Goal: Task Accomplishment & Management: Manage account settings

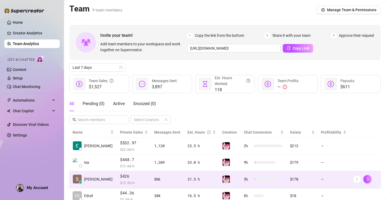
scroll to position [103, 0]
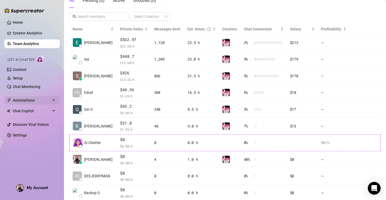
click at [27, 101] on span "Automations" at bounding box center [32, 100] width 38 height 9
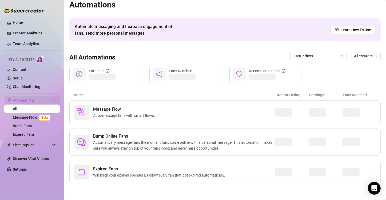
scroll to position [3, 0]
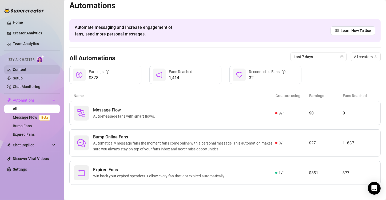
click at [26, 70] on link "Content" at bounding box center [20, 70] width 14 height 4
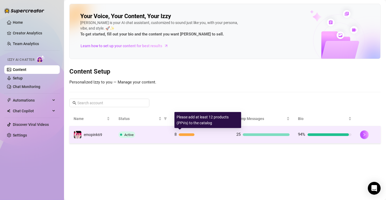
click at [191, 132] on div "8" at bounding box center [200, 135] width 53 height 6
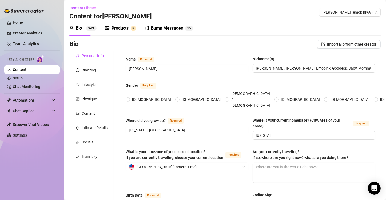
radio input "true"
type input "[DATE]"
click at [116, 31] on div "Products" at bounding box center [120, 28] width 17 height 6
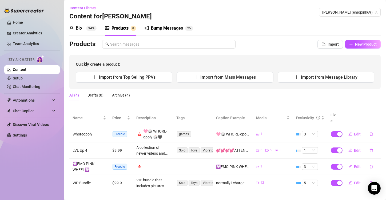
scroll to position [1, 0]
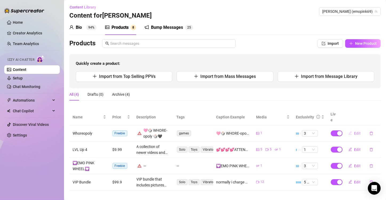
click at [354, 131] on span "Edit" at bounding box center [357, 133] width 7 height 4
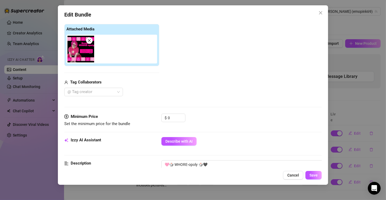
scroll to position [160, 0]
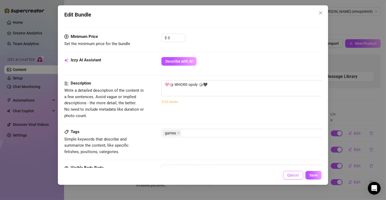
drag, startPoint x: 299, startPoint y: 174, endPoint x: 301, endPoint y: 173, distance: 2.7
click at [301, 173] on button "Cancel" at bounding box center [293, 175] width 20 height 9
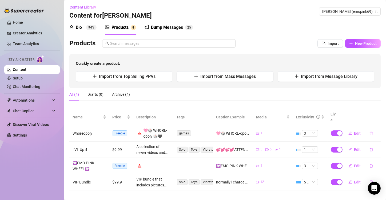
click at [370, 132] on icon "delete" at bounding box center [372, 134] width 4 height 4
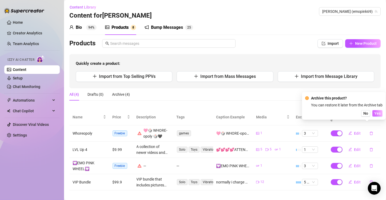
click at [379, 113] on span "Yes" at bounding box center [377, 113] width 6 height 4
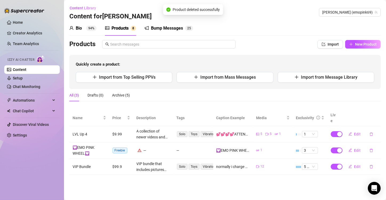
scroll to position [0, 0]
click at [371, 149] on icon "delete" at bounding box center [372, 151] width 4 height 4
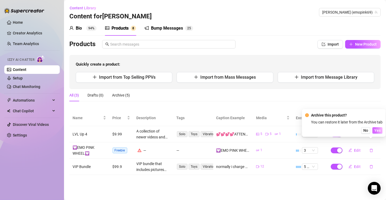
click at [378, 132] on span "Yes" at bounding box center [377, 130] width 6 height 4
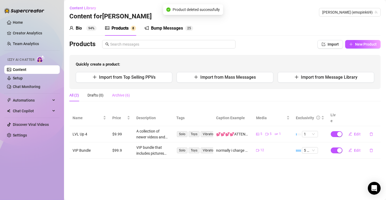
click at [119, 91] on div "Archive (6)" at bounding box center [121, 95] width 18 height 12
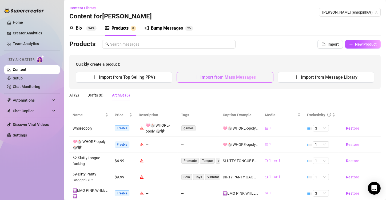
click at [235, 80] on button "Import from Mass Messages" at bounding box center [225, 77] width 97 height 11
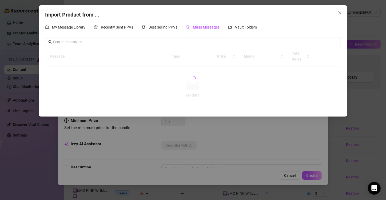
click at [383, 133] on div "Import Product from ... My Message Library Recently Sent PPVs Best Selling PPVs…" at bounding box center [193, 100] width 386 height 200
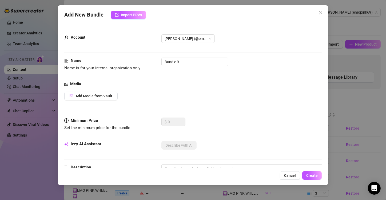
click at [346, 73] on div "Add New Bundle Import PPVs Account [PERSON_NAME] (@emopink69) Name Name is for …" at bounding box center [193, 100] width 386 height 200
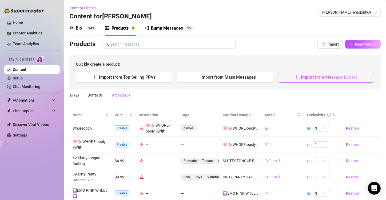
click at [330, 72] on div "Quickly create a product: Import from Top Selling PPVs Import from Mass Message…" at bounding box center [224, 72] width 311 height 34
click at [319, 74] on button "Import from Message Library" at bounding box center [326, 77] width 97 height 11
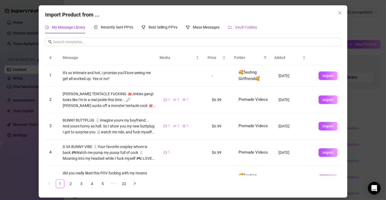
click at [246, 26] on span "Vault Folders" at bounding box center [246, 27] width 22 height 4
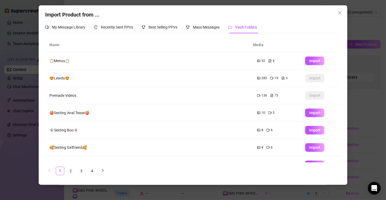
click at [64, 93] on td "Premade Videos" at bounding box center [149, 95] width 208 height 17
click at [370, 84] on div "Import Product from ... My Message Library Recently Sent PPVs Best Selling PPVs…" at bounding box center [193, 100] width 386 height 200
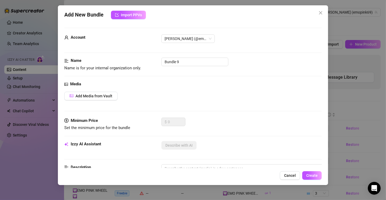
scroll to position [107, 0]
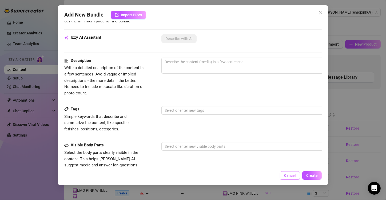
click at [292, 175] on span "Cancel" at bounding box center [290, 175] width 12 height 4
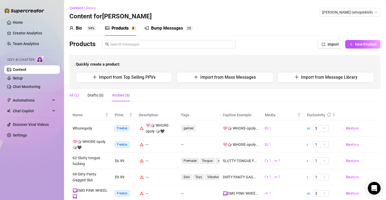
click at [79, 96] on div "All (2)" at bounding box center [74, 95] width 10 height 6
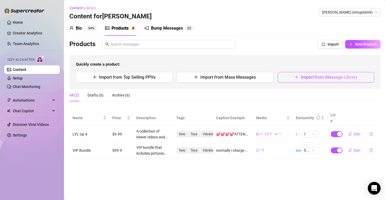
click at [310, 76] on span "Import from Message Library" at bounding box center [329, 77] width 57 height 5
type textarea "Type your message here..."
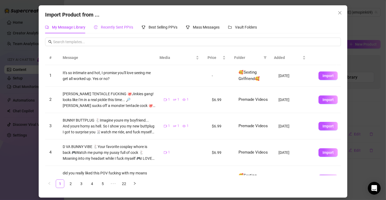
click at [128, 27] on span "Recently Sent PPVs" at bounding box center [117, 27] width 32 height 4
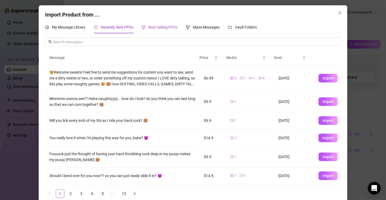
click at [166, 27] on span "Best Selling PPVs" at bounding box center [163, 27] width 29 height 4
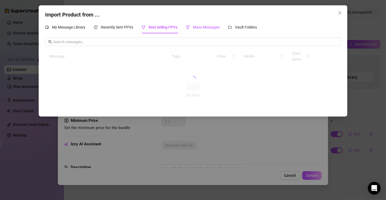
click at [196, 27] on span "Mass Messages" at bounding box center [206, 27] width 27 height 4
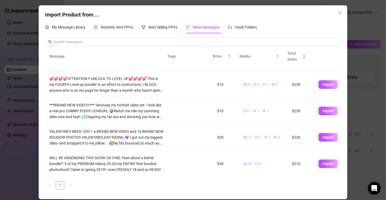
scroll to position [0, 0]
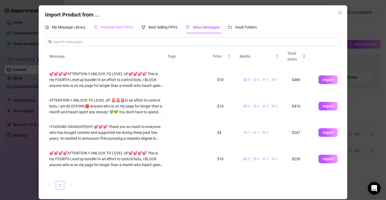
click at [121, 24] on div "Recently Sent PPVs" at bounding box center [113, 27] width 39 height 12
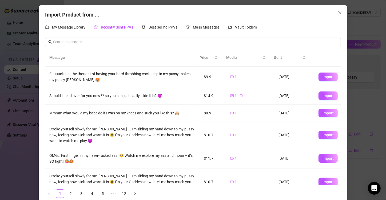
scroll to position [89, 0]
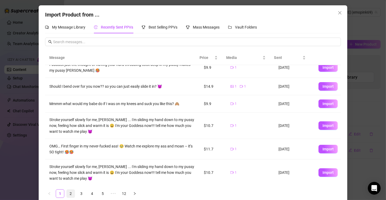
click at [68, 197] on link "2" at bounding box center [71, 194] width 8 height 8
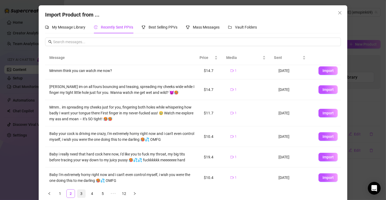
scroll to position [0, 0]
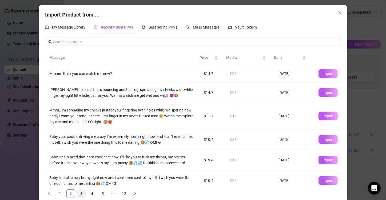
click at [82, 197] on link "3" at bounding box center [81, 194] width 8 height 8
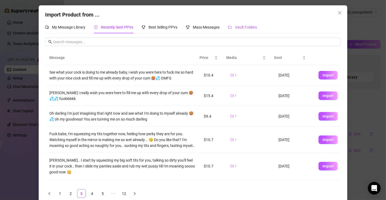
click at [243, 30] on div "Vault Folders" at bounding box center [242, 27] width 29 height 6
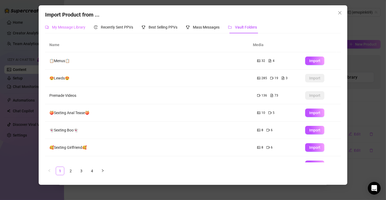
click at [78, 22] on div "My Message Library" at bounding box center [65, 27] width 40 height 12
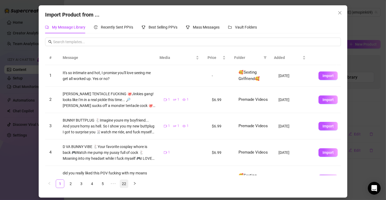
click at [121, 185] on link "22" at bounding box center [124, 184] width 8 height 8
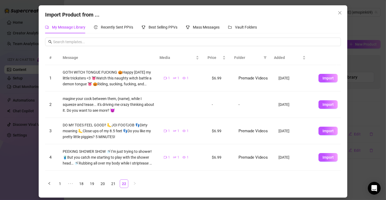
click at [244, 59] on span "Folder" at bounding box center [247, 58] width 27 height 6
click at [263, 56] on span at bounding box center [265, 58] width 5 height 8
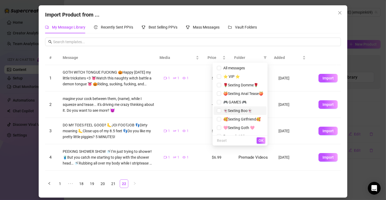
scroll to position [6, 0]
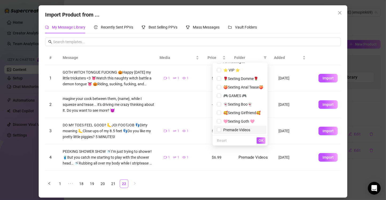
click at [227, 130] on span "Premade Videos" at bounding box center [235, 130] width 29 height 4
checkbox input "true"
click at [260, 142] on span "OK" at bounding box center [261, 140] width 5 height 4
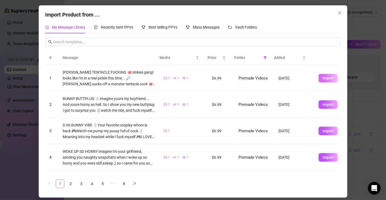
click at [325, 78] on span "Import" at bounding box center [328, 78] width 11 height 4
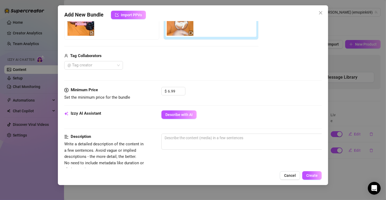
scroll to position [133, 0]
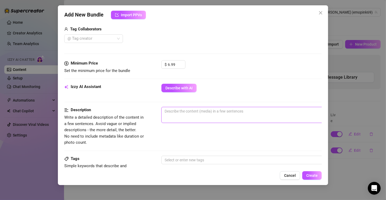
click at [178, 113] on textarea at bounding box center [255, 111] width 186 height 8
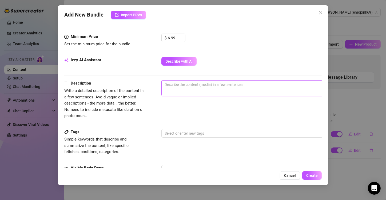
scroll to position [187, 0]
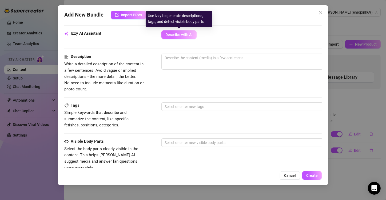
click at [175, 33] on span "Describe with AI" at bounding box center [178, 35] width 27 height 4
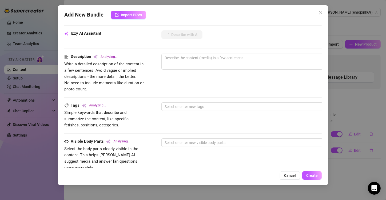
scroll to position [160, 0]
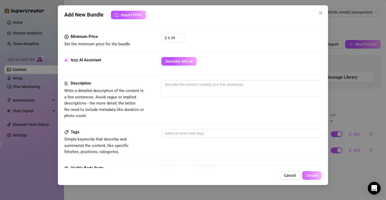
click at [318, 174] on span "Create" at bounding box center [311, 175] width 11 height 4
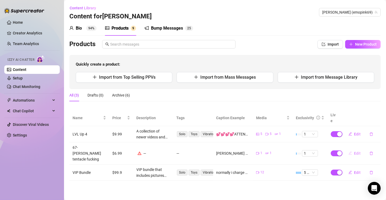
click at [357, 151] on span "Edit" at bounding box center [357, 153] width 7 height 4
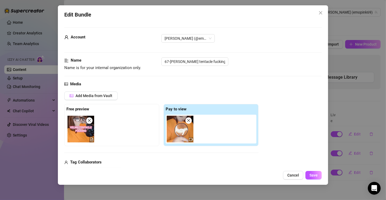
click at [292, 176] on span "Cancel" at bounding box center [293, 175] width 12 height 4
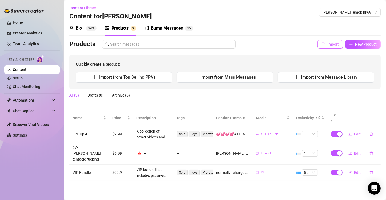
click at [333, 44] on span "Import" at bounding box center [333, 44] width 11 height 4
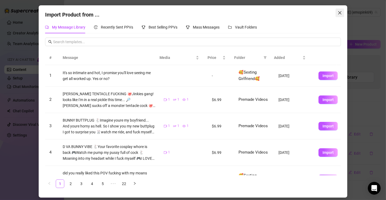
click at [337, 13] on span "Close" at bounding box center [340, 13] width 9 height 4
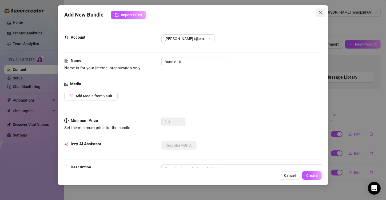
click at [318, 12] on span "Close" at bounding box center [320, 13] width 9 height 4
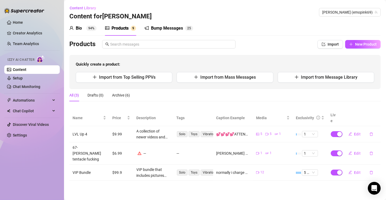
click at [111, 95] on div "All (3) Drafts (0) Archive (6)" at bounding box center [99, 95] width 61 height 12
click at [122, 95] on div "Archive (6)" at bounding box center [121, 95] width 18 height 6
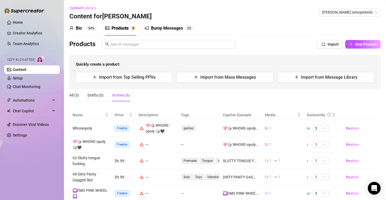
scroll to position [33, 0]
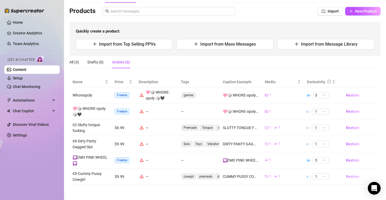
click at [346, 174] on span "Restore" at bounding box center [352, 176] width 13 height 4
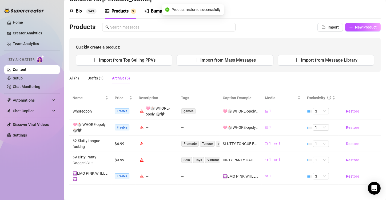
click at [350, 146] on button "Restore" at bounding box center [353, 144] width 22 height 9
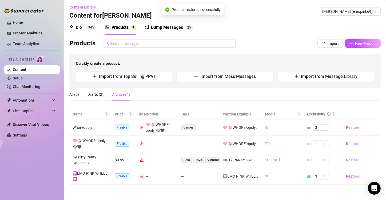
click at [349, 160] on span "Restore" at bounding box center [352, 160] width 13 height 4
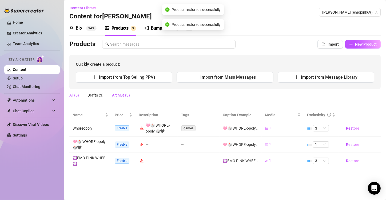
click at [73, 95] on div "All (6)" at bounding box center [74, 95] width 10 height 6
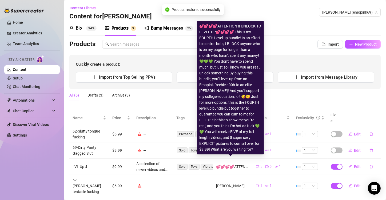
scroll to position [33, 0]
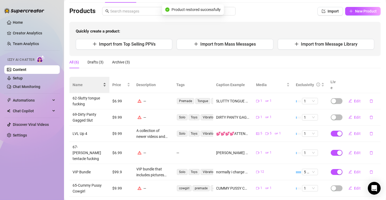
click at [85, 82] on span "Name" at bounding box center [87, 85] width 29 height 6
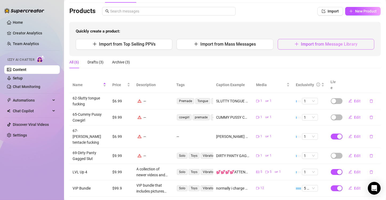
click at [301, 45] on span "Import from Message Library" at bounding box center [329, 44] width 57 height 5
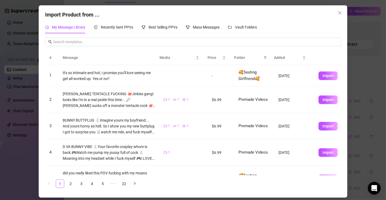
click at [245, 55] on span "Folder" at bounding box center [247, 58] width 27 height 6
click at [241, 60] on span "Folder" at bounding box center [247, 58] width 27 height 6
click at [243, 102] on td "Premade Videos" at bounding box center [254, 100] width 40 height 26
click at [323, 125] on span "Import" at bounding box center [328, 126] width 11 height 4
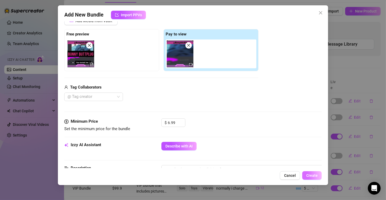
click at [313, 176] on span "Create" at bounding box center [311, 175] width 11 height 4
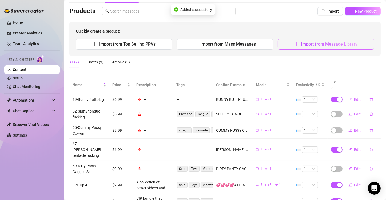
click at [301, 46] on span "Import from Message Library" at bounding box center [329, 44] width 57 height 5
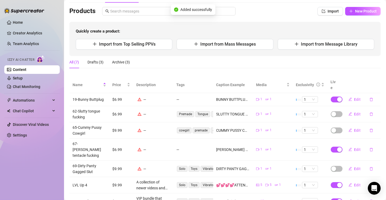
type textarea "Type your message here..."
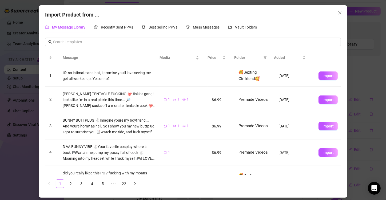
click at [244, 55] on span "Folder" at bounding box center [247, 58] width 27 height 6
click at [265, 57] on icon "filter" at bounding box center [265, 58] width 3 height 3
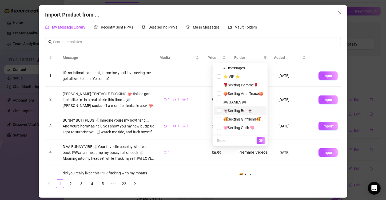
scroll to position [6, 0]
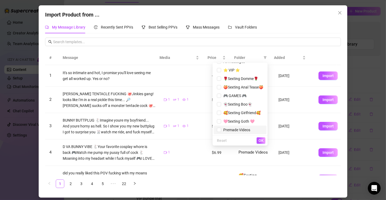
click at [230, 130] on span "Premade Videos" at bounding box center [235, 130] width 29 height 4
checkbox input "true"
click at [261, 141] on span "OK" at bounding box center [261, 140] width 5 height 4
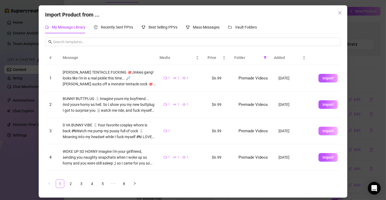
click at [319, 130] on button "Import" at bounding box center [328, 131] width 19 height 9
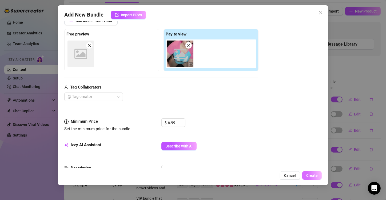
click at [312, 175] on span "Create" at bounding box center [311, 175] width 11 height 4
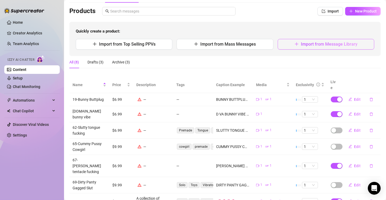
click at [308, 48] on button "Import from Message Library" at bounding box center [326, 44] width 97 height 11
type textarea "Type your message here..."
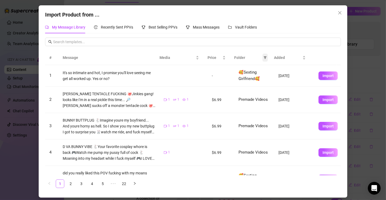
click at [265, 57] on icon "filter" at bounding box center [265, 58] width 3 height 3
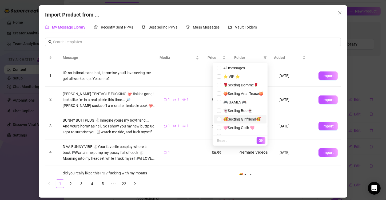
scroll to position [6, 0]
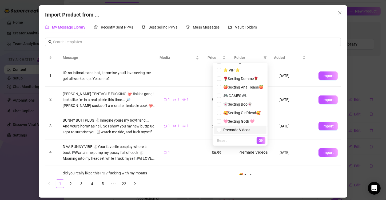
click at [231, 129] on span "Premade Videos" at bounding box center [235, 130] width 29 height 4
checkbox input "true"
click at [262, 140] on span "OK" at bounding box center [261, 140] width 5 height 4
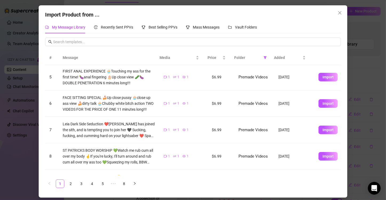
scroll to position [153, 0]
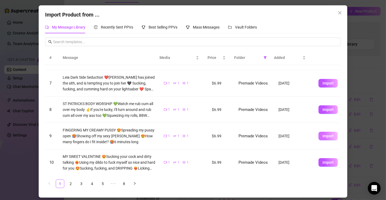
click at [323, 134] on span "Import" at bounding box center [328, 136] width 11 height 4
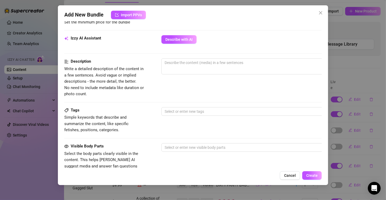
scroll to position [49, 0]
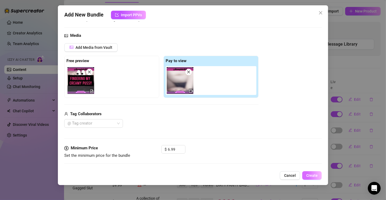
click at [313, 177] on span "Create" at bounding box center [311, 175] width 11 height 4
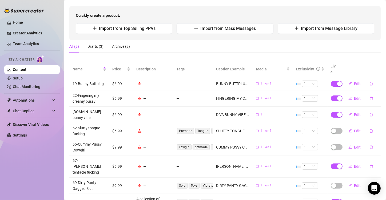
scroll to position [0, 0]
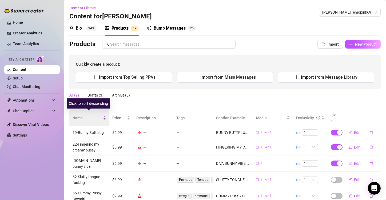
click at [77, 116] on span "Name" at bounding box center [87, 118] width 29 height 6
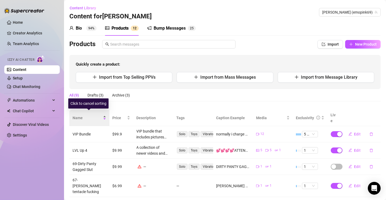
click at [80, 115] on span "Name" at bounding box center [87, 118] width 29 height 6
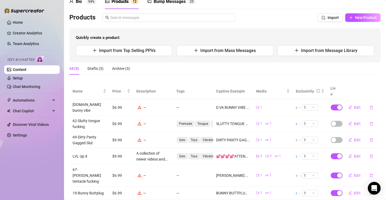
scroll to position [76, 0]
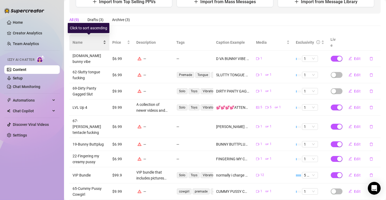
click at [81, 41] on span "Name" at bounding box center [87, 42] width 29 height 6
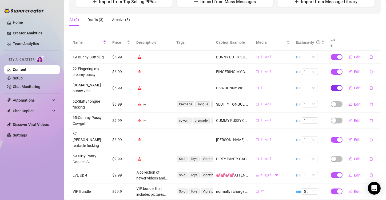
click at [337, 86] on div "button" at bounding box center [339, 88] width 5 height 5
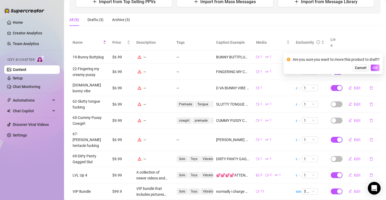
click at [334, 65] on div "Cancel OK" at bounding box center [333, 68] width 93 height 6
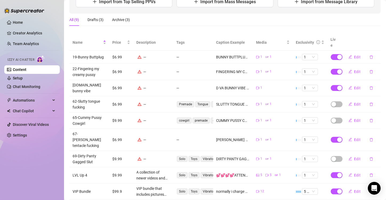
click at [349, 34] on th at bounding box center [361, 42] width 40 height 16
click at [335, 101] on span "button" at bounding box center [337, 104] width 12 height 6
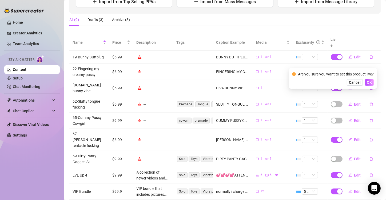
click at [356, 34] on th at bounding box center [361, 42] width 40 height 16
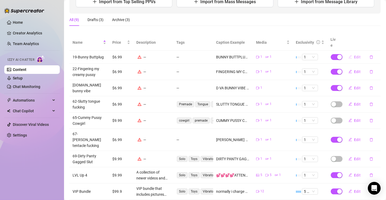
click at [355, 55] on span "Edit" at bounding box center [357, 57] width 7 height 4
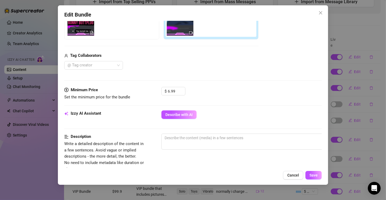
scroll to position [160, 0]
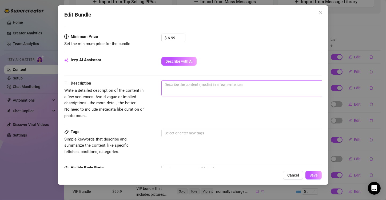
drag, startPoint x: 187, startPoint y: 83, endPoint x: 192, endPoint y: 83, distance: 5.1
click at [188, 83] on textarea at bounding box center [255, 85] width 186 height 8
type textarea "F"
type textarea "Fi"
type textarea "Fin"
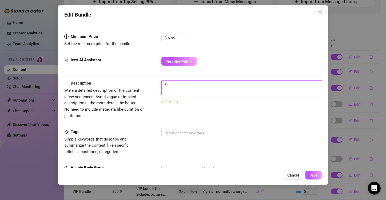
type textarea "Fin"
type textarea "Fing"
type textarea "Finge"
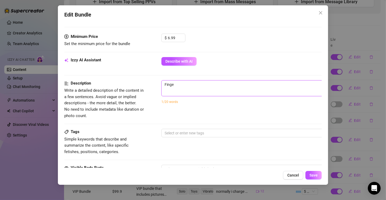
type textarea "Finger"
type textarea "Fingeri"
type textarea "Fingerin"
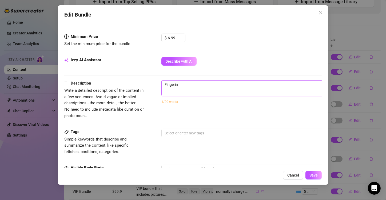
type textarea "Fingering"
type textarea "Fingering m"
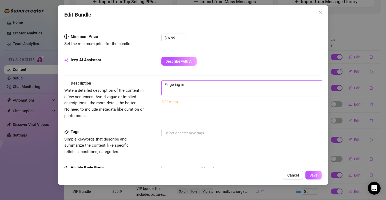
type textarea "Fingering my"
type textarea "Fingering my c"
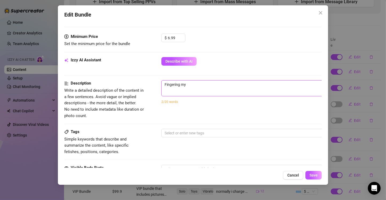
type textarea "Fingering my c"
type textarea "Fingering my cr"
type textarea "Fingering my cre"
type textarea "Fingering my crea"
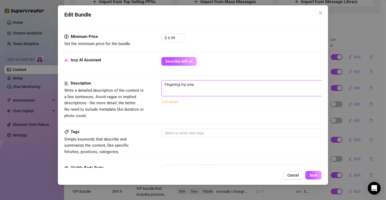
type textarea "Fingering my cream"
type textarea "Fingering my creamy"
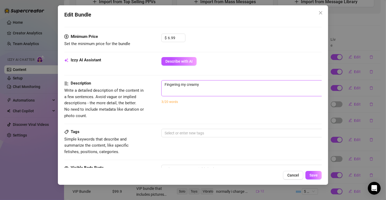
type textarea "Fingering my creamy"
type textarea "Fingering my creamy p"
type textarea "Fingering my creamy pu"
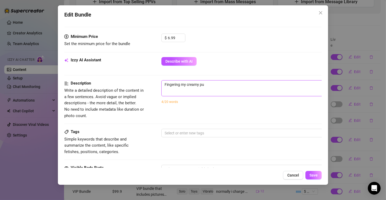
type textarea "Fingering my creamy pus"
type textarea "Fingering my creamy puss"
type textarea "Fingering my creamy pussy"
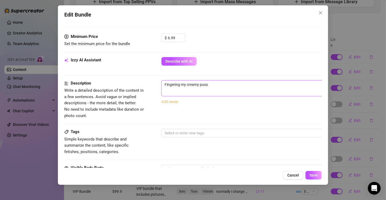
type textarea "Fingering my creamy pussy"
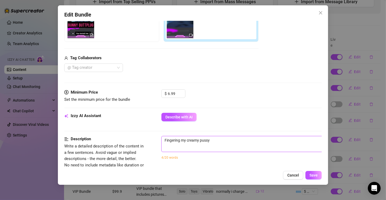
scroll to position [111, 0]
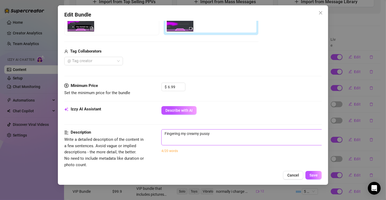
type textarea "Fingering my creamy pussy,"
type textarea "Fingering my creamy pussy, a"
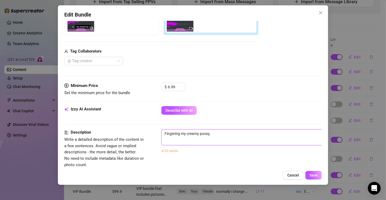
type textarea "Fingering my creamy pussy, a"
type textarea "Fingering my creamy pussy, an"
type textarea "Fingering my creamy pussy, and"
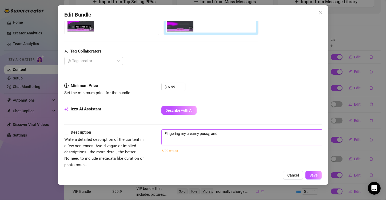
type textarea "Fingering my creamy pussy, and"
type textarea "Fingering my creamy pussy, and s"
type textarea "Fingering my creamy pussy, and sl"
type textarea "Fingering my creamy pussy, and sli"
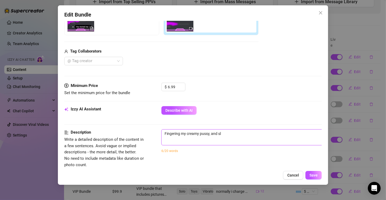
type textarea "Fingering my creamy pussy, and sli"
type textarea "Fingering my creamy pussy, and slid"
type textarea "Fingering my creamy pussy, and slidi"
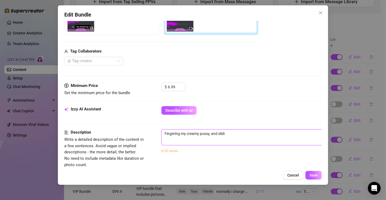
type textarea "Fingering my creamy pussy, and slidin"
type textarea "Fingering my creamy pussy, and sliding"
type textarea "Fingering my creamy pussy, and sliding a"
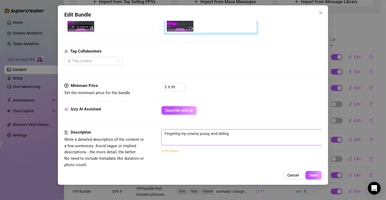
type textarea "Fingering my creamy pussy, and sliding a"
type textarea "Fingering my creamy pussy, and sliding a b"
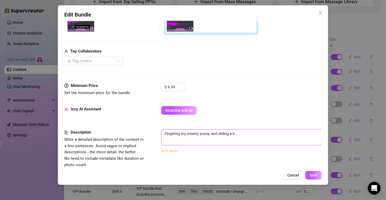
type textarea "Fingering my creamy pussy, and sliding a bl"
type textarea "Fingering my creamy pussy, and sliding a bla"
type textarea "Fingering my creamy pussy, and sliding a blac"
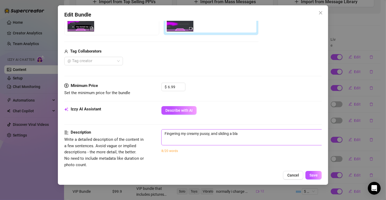
type textarea "Fingering my creamy pussy, and sliding a blac"
type textarea "Fingering my creamy pussy, and sliding a black"
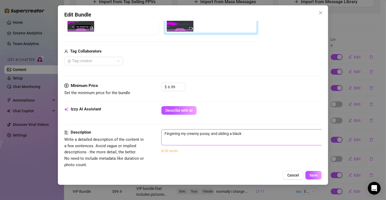
type textarea "Fingering my creamy pussy, and sliding a black b"
type textarea "Fingering my creamy pussy, and sliding a black bu"
type textarea "Fingering my creamy pussy, and sliding a black bun"
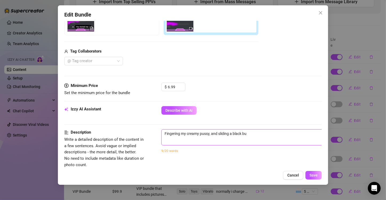
type textarea "Fingering my creamy pussy, and sliding a black bun"
type textarea "Fingering my creamy pussy, and sliding a black [PERSON_NAME]"
type textarea "Fingering my creamy pussy, and sliding a black bunny"
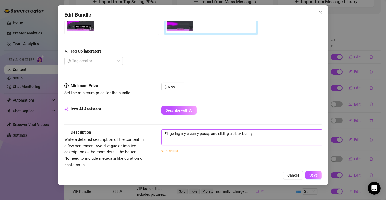
type textarea "Fingering my creamy pussy, and sliding a black bunny"
type textarea "Fingering my creamy pussy, and sliding a black bunny b"
type textarea "Fingering my creamy pussy, and sliding a black bunny bu"
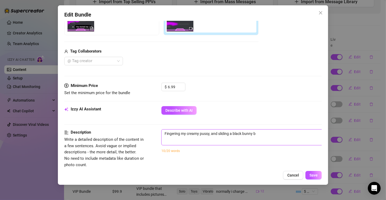
type textarea "Fingering my creamy pussy, and sliding a black bunny bu"
type textarea "Fingering my creamy pussy, and sliding a black bunny but"
type textarea "Fingering my creamy pussy, and sliding a black bunny butt"
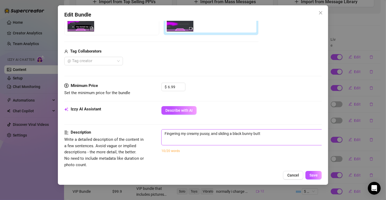
type textarea "Fingering my creamy pussy, and sliding a black bunny buttp"
type textarea "Fingering my creamy pussy, and sliding a black bunny buttpl"
type textarea "Fingering my creamy pussy, and sliding a black bunny buttplu"
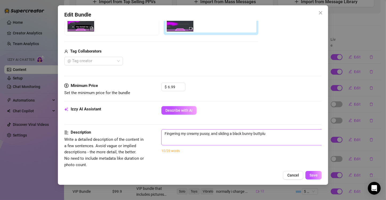
type textarea "Fingering my creamy pussy, and sliding a black bunny buttplug"
type textarea "Fingering my creamy pussy, and sliding a black bunny buttplug i"
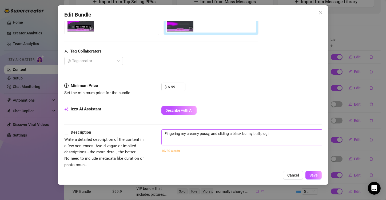
type textarea "Fingering my creamy pussy, and sliding a black bunny buttplug in"
type textarea "Fingering my creamy pussy, and sliding a black bunny buttplug int"
type textarea "Fingering my creamy pussy, and sliding a black bunny buttplug into"
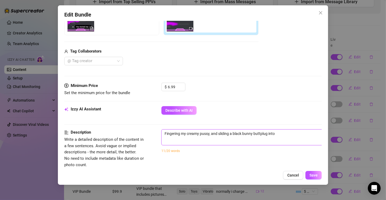
type textarea "Fingering my creamy pussy, and sliding a black bunny buttplug into"
type textarea "Fingering my creamy pussy, and sliding a black bunny buttplug into m"
type textarea "Fingering my creamy pussy, and sliding a black bunny buttplug into my"
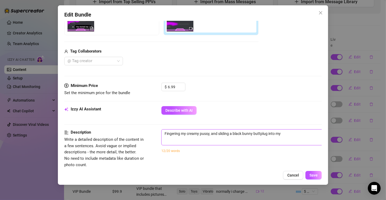
type textarea "Fingering my creamy pussy, and sliding a black bunny buttplug into my"
type textarea "Fingering my creamy pussy, and sliding a black bunny buttplug into my t"
type textarea "Fingering my creamy pussy, and sliding a black bunny buttplug into my ti"
type textarea "Fingering my creamy pussy, and sliding a black bunny buttplug into my tig"
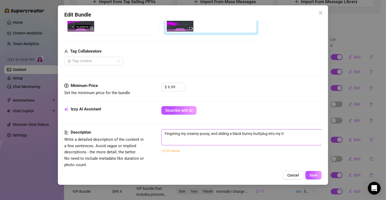
type textarea "Fingering my creamy pussy, and sliding a black bunny buttplug into my tig"
type textarea "Fingering my creamy pussy, and sliding a black bunny buttplug into my tigh"
type textarea "Fingering my creamy pussy, and sliding a black bunny buttplug into my tight"
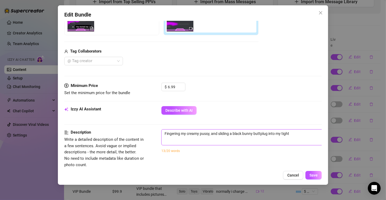
type textarea "Fingering my creamy pussy, and sliding a black bunny buttplug into my tight"
type textarea "Fingering my creamy pussy, and sliding a black bunny buttplug into my tight a"
type textarea "Fingering my creamy pussy, and sliding a black bunny buttplug into my tight as"
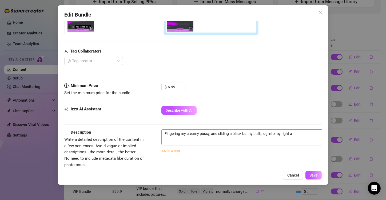
type textarea "Fingering my creamy pussy, and sliding a black bunny buttplug into my tight as"
type textarea "Fingering my creamy pussy, and sliding a black bunny buttplug into my tight ass"
type textarea "Fingering my creamy pussy, and sliding a black bunny buttplug into my tight ass."
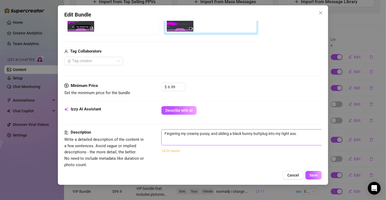
type textarea "Fingering my creamy pussy, and sliding a black bunny buttplug into my tight ass…"
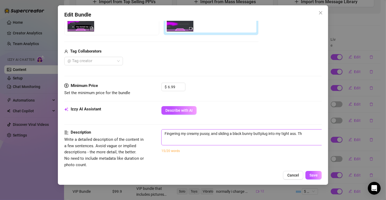
type textarea "Fingering my creamy pussy, and sliding a black bunny buttplug into my tight ass…"
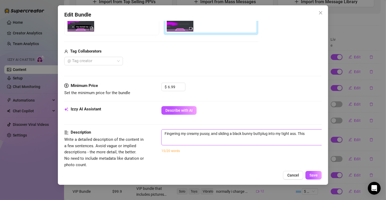
type textarea "Fingering my creamy pussy, and sliding a black bunny buttplug into my tight ass…"
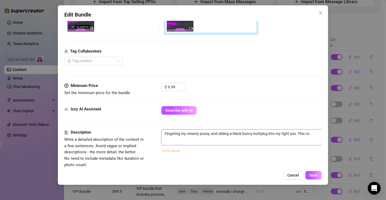
type textarea "Fingering my creamy pussy, and sliding a black bunny buttplug into my tight ass…"
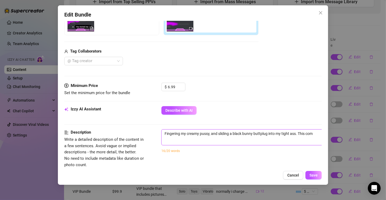
type textarea "Fingering my creamy pussy, and sliding a black bunny buttplug into my tight ass…"
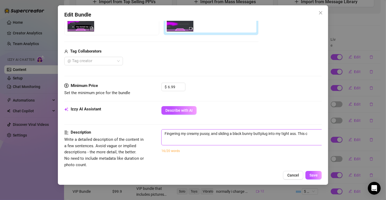
type textarea "Fingering my creamy pussy, and sliding a black bunny buttplug into my tight ass…"
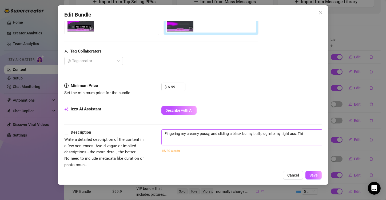
type textarea "Fingering my creamy pussy, and sliding a black bunny buttplug into my tight ass…"
type textarea "Fingering my creamy pussy, and sliding a black bunny buttplug into my tight ass."
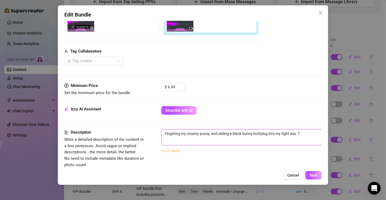
type textarea "Fingering my creamy pussy, and sliding a black bunny buttplug into my tight ass."
type textarea "Fingering my creamy pussy, and sliding a black bunny buttplug into my tight ass…"
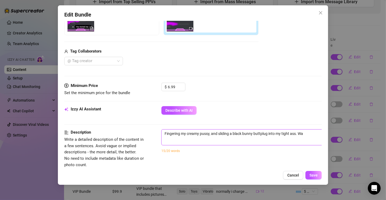
type textarea "Fingering my creamy pussy, and sliding a black bunny buttplug into my tight ass…"
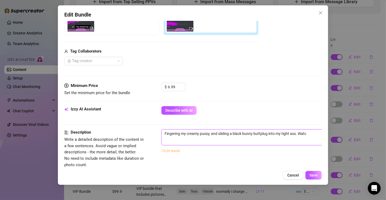
type textarea "Fingering my creamy pussy, and sliding a black bunny buttplug into my tight ass…"
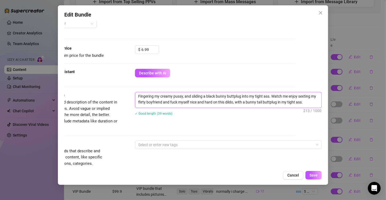
scroll to position [148, 27]
click at [191, 145] on div at bounding box center [225, 144] width 179 height 7
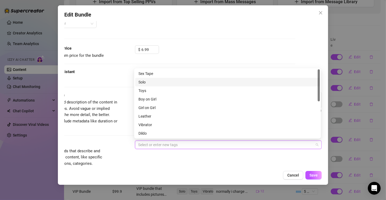
click at [153, 85] on div "Solo" at bounding box center [227, 82] width 178 height 6
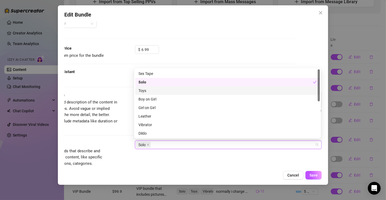
click at [152, 92] on div "Toys" at bounding box center [227, 91] width 178 height 6
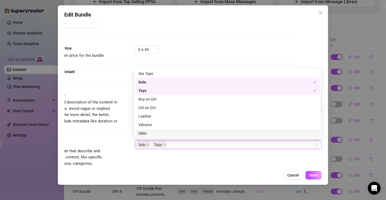
click at [152, 133] on div "Dildo" at bounding box center [227, 133] width 178 height 6
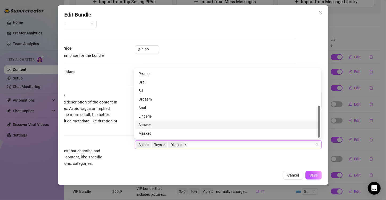
scroll to position [0, 0]
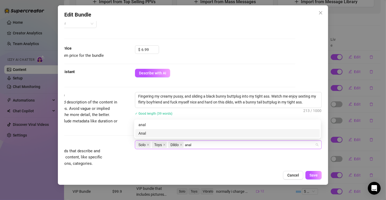
click at [155, 134] on div "Anal" at bounding box center [227, 133] width 178 height 6
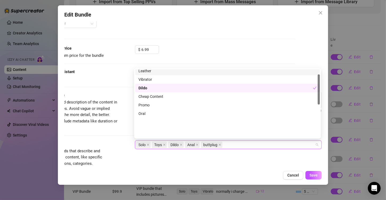
scroll to position [85, 0]
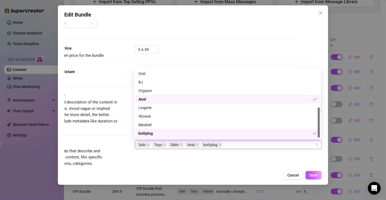
click at [159, 154] on div "Tags Simple keywords that describe and summarize the content, like specific fet…" at bounding box center [166, 154] width 257 height 26
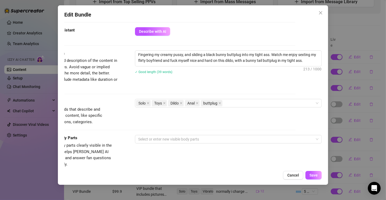
scroll to position [206, 27]
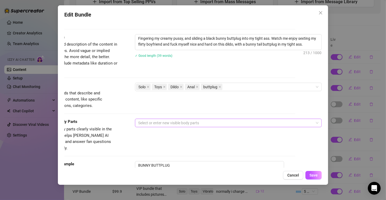
click at [170, 121] on div at bounding box center [225, 122] width 179 height 7
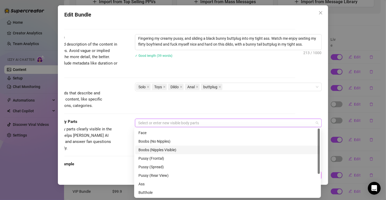
click at [163, 150] on div "Boobs (Nipples Visible)" at bounding box center [227, 150] width 178 height 6
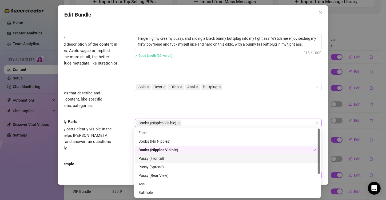
click at [164, 157] on div "Pussy (Frontal)" at bounding box center [227, 159] width 178 height 6
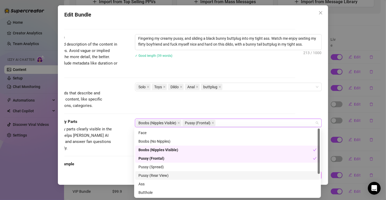
click at [162, 178] on div "Pussy (Rear View)" at bounding box center [227, 176] width 178 height 6
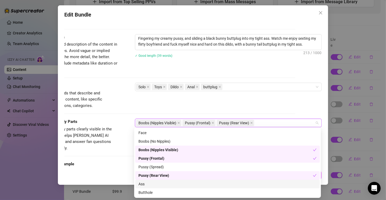
click at [162, 183] on div "Ass" at bounding box center [227, 184] width 178 height 6
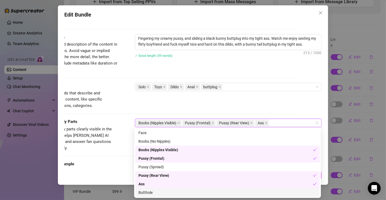
click at [162, 190] on div "Butthole" at bounding box center [227, 193] width 178 height 6
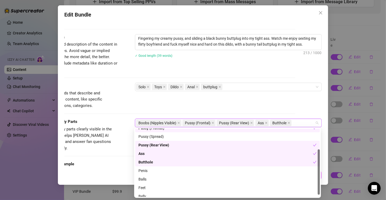
scroll to position [34, 0]
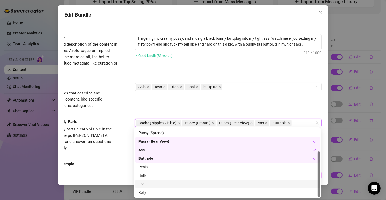
click at [146, 182] on div "Feet" at bounding box center [227, 184] width 178 height 6
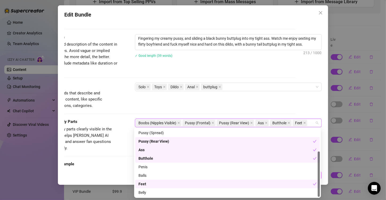
click at [146, 187] on div "Feet" at bounding box center [225, 184] width 174 height 6
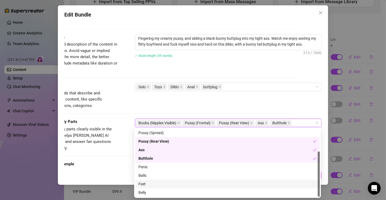
click at [146, 187] on div "Feet" at bounding box center [227, 184] width 178 height 6
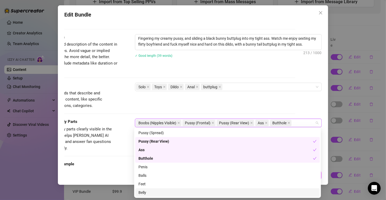
click at [146, 192] on div "Belly" at bounding box center [227, 193] width 178 height 6
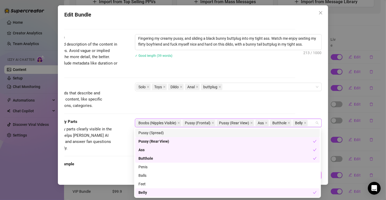
click at [249, 104] on div "Tags Simple keywords that describe and summarize the content, like specific fet…" at bounding box center [166, 96] width 257 height 26
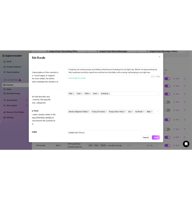
scroll to position [315, 27]
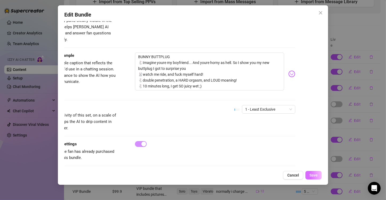
click at [313, 176] on span "Save" at bounding box center [314, 175] width 8 height 4
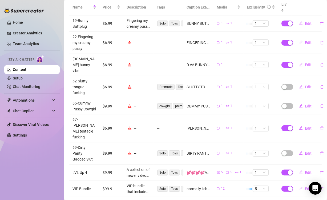
scroll to position [57, 0]
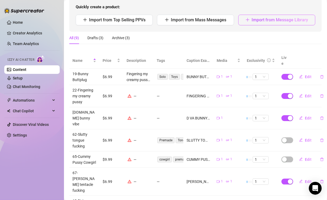
click at [279, 22] on span "Import from Message Library" at bounding box center [280, 19] width 57 height 5
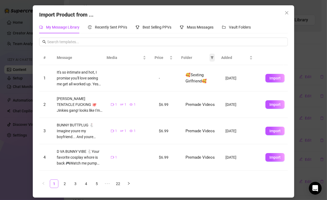
drag, startPoint x: 211, startPoint y: 56, endPoint x: 214, endPoint y: 56, distance: 3.2
click at [212, 56] on icon "filter" at bounding box center [212, 57] width 3 height 3
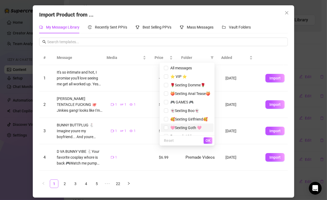
scroll to position [6, 0]
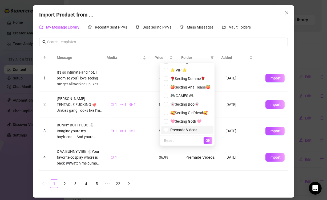
click at [172, 133] on li "Premade Videos" at bounding box center [187, 130] width 53 height 9
click at [211, 140] on button "OK" at bounding box center [208, 140] width 9 height 6
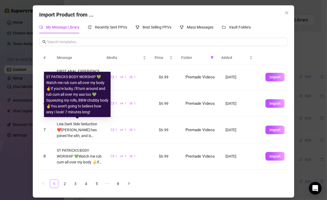
scroll to position [133, 0]
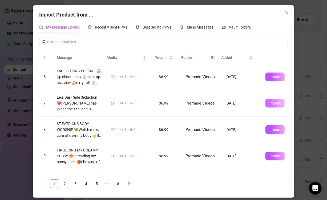
click at [270, 105] on span "Import" at bounding box center [275, 103] width 11 height 4
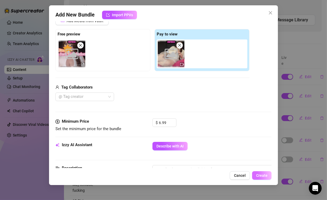
click at [259, 173] on button "Create" at bounding box center [261, 175] width 19 height 9
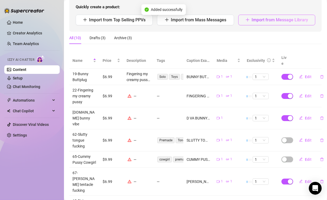
click at [270, 22] on span "Import from Message Library" at bounding box center [280, 19] width 57 height 5
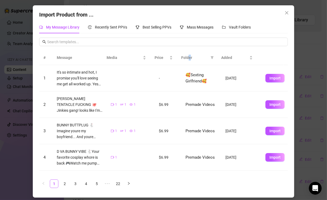
click at [190, 58] on span "Folder" at bounding box center [194, 58] width 27 height 6
click at [213, 58] on span at bounding box center [212, 58] width 5 height 8
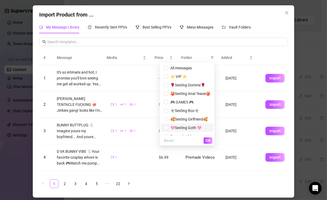
scroll to position [6, 0]
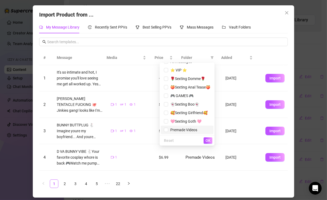
click at [173, 130] on span "Premade Videos" at bounding box center [182, 130] width 29 height 4
click at [209, 142] on span "OK" at bounding box center [208, 140] width 5 height 4
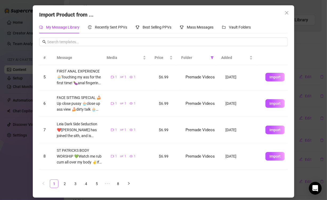
scroll to position [0, 0]
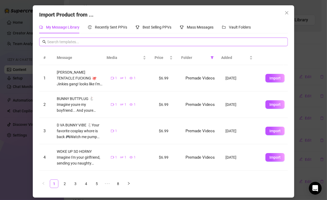
click at [94, 43] on input "text" at bounding box center [166, 42] width 238 height 6
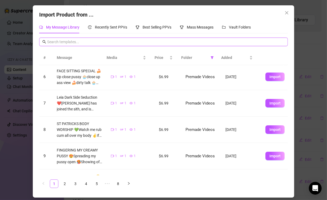
scroll to position [153, 0]
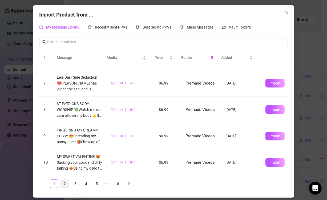
click at [66, 185] on link "2" at bounding box center [65, 184] width 8 height 8
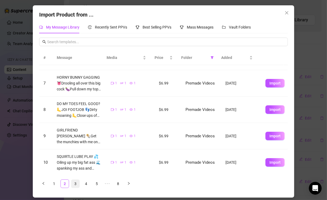
click at [77, 180] on link "3" at bounding box center [76, 184] width 8 height 8
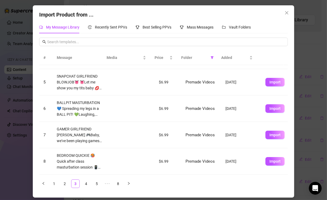
scroll to position [0, 0]
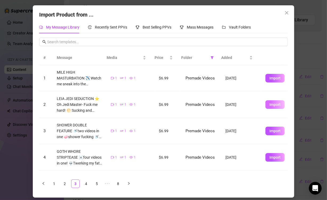
click at [271, 104] on span "Import" at bounding box center [275, 104] width 11 height 4
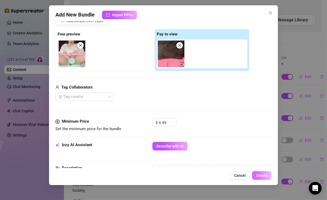
click at [264, 177] on span "Create" at bounding box center [261, 175] width 11 height 4
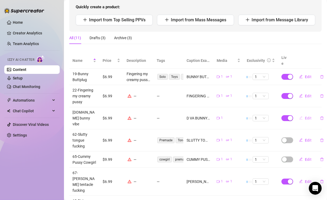
click at [305, 117] on span "Edit" at bounding box center [308, 118] width 7 height 4
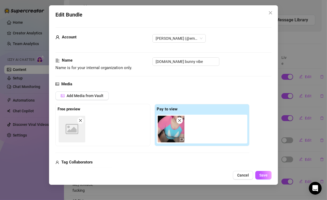
click at [65, 138] on div "Image placeholder" at bounding box center [72, 129] width 27 height 27
click at [78, 124] on icon at bounding box center [72, 129] width 13 height 10
click at [81, 96] on span "Add Media from Vault" at bounding box center [85, 96] width 37 height 4
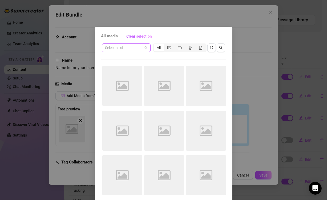
click at [145, 47] on span at bounding box center [126, 48] width 42 height 8
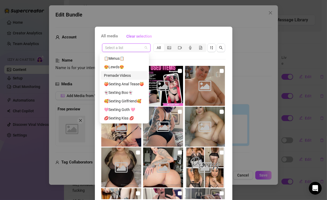
click at [126, 73] on div "Premade Videos" at bounding box center [124, 76] width 41 height 6
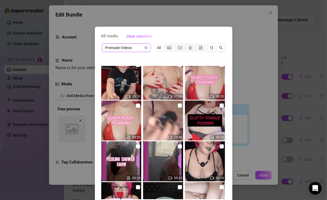
scroll to position [527, 0]
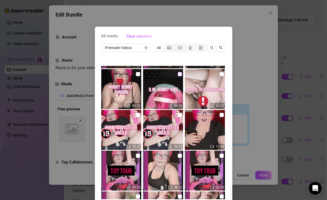
click at [178, 73] on input "checkbox" at bounding box center [180, 74] width 4 height 4
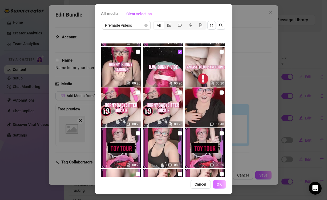
click at [219, 184] on span "OK" at bounding box center [219, 184] width 5 height 4
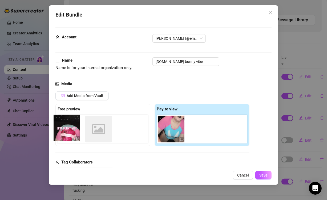
drag, startPoint x: 195, startPoint y: 133, endPoint x: 68, endPoint y: 131, distance: 127.0
click at [68, 131] on div "Free preview Image placeholder Pay to view" at bounding box center [152, 125] width 194 height 42
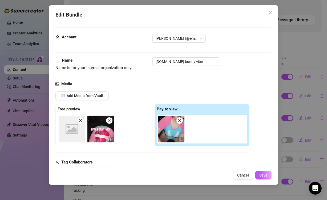
click at [80, 122] on icon "close" at bounding box center [81, 121] width 4 height 4
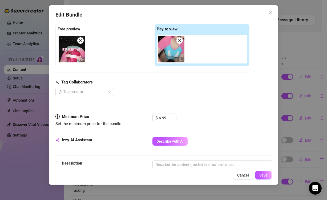
scroll to position [107, 0]
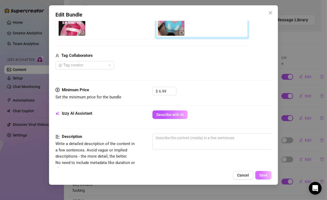
click at [263, 176] on span "Save" at bounding box center [264, 175] width 8 height 4
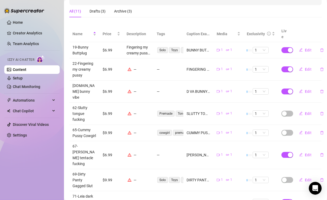
scroll to position [57, 0]
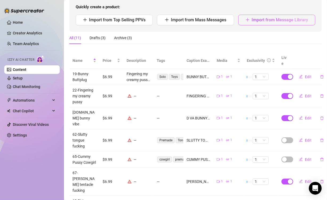
click at [286, 25] on button "Import from Message Library" at bounding box center [277, 20] width 77 height 11
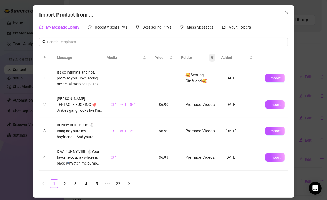
click at [212, 58] on icon "filter" at bounding box center [212, 57] width 3 height 3
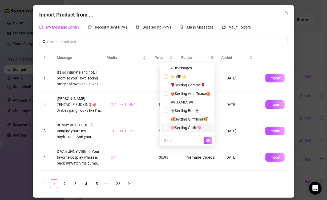
scroll to position [6, 0]
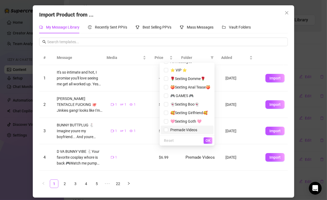
click at [179, 126] on li "Premade Videos" at bounding box center [187, 130] width 53 height 9
click at [211, 142] on span "OK" at bounding box center [208, 140] width 5 height 4
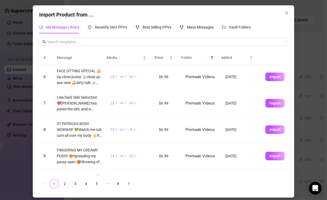
scroll to position [153, 0]
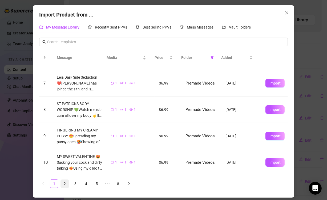
click at [66, 186] on link "2" at bounding box center [65, 184] width 8 height 8
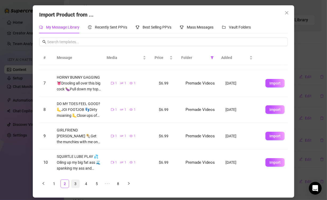
click at [76, 185] on link "3" at bounding box center [76, 184] width 8 height 8
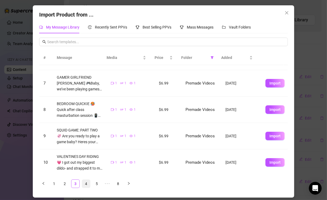
click at [88, 184] on link "4" at bounding box center [86, 184] width 8 height 8
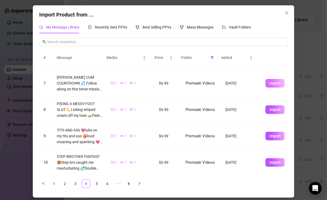
click at [270, 82] on span "Import" at bounding box center [275, 83] width 11 height 4
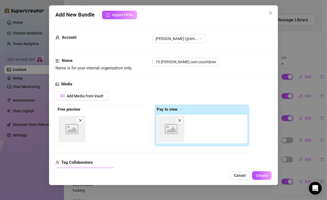
scroll to position [75, 0]
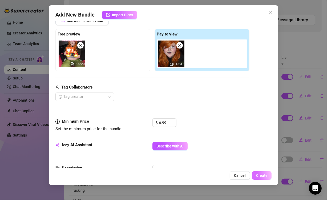
click at [264, 176] on span "Create" at bounding box center [261, 175] width 11 height 4
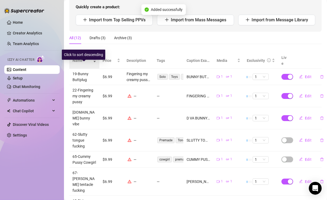
click at [82, 64] on span "Name" at bounding box center [82, 61] width 19 height 6
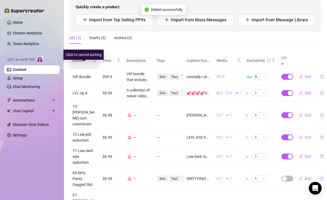
click at [86, 64] on span "Name" at bounding box center [82, 61] width 19 height 6
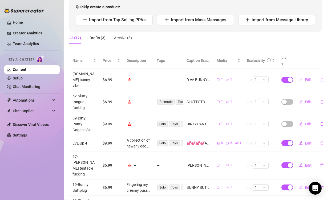
scroll to position [84, 0]
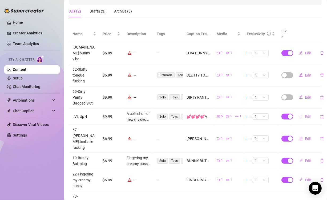
click at [302, 116] on button "Edit" at bounding box center [305, 116] width 21 height 9
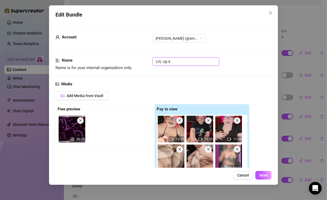
click at [155, 64] on input "LVL Up 4" at bounding box center [186, 61] width 67 height 9
click at [261, 176] on span "Save" at bounding box center [264, 175] width 8 height 4
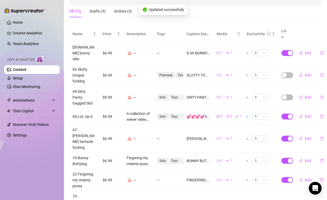
scroll to position [137, 0]
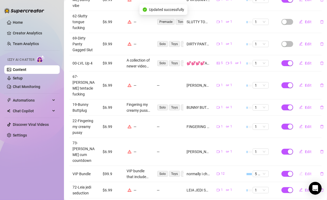
click at [305, 172] on span "Edit" at bounding box center [308, 174] width 7 height 4
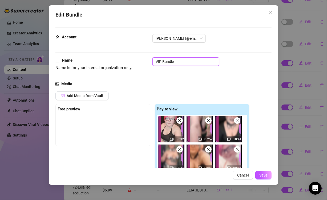
click at [154, 64] on input "VIP Bundle" at bounding box center [186, 61] width 67 height 9
click at [265, 178] on button "Save" at bounding box center [264, 175] width 16 height 9
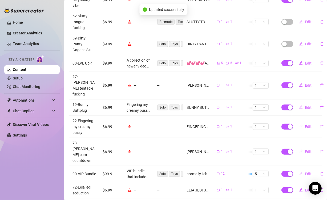
scroll to position [4, 0]
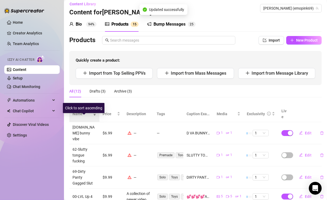
click at [80, 117] on span "Name" at bounding box center [82, 114] width 19 height 6
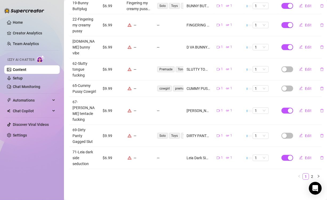
scroll to position [54, 0]
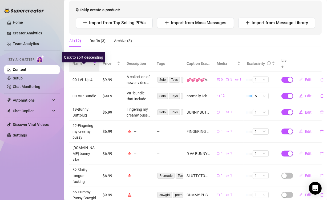
click at [87, 66] on span "Name" at bounding box center [82, 64] width 19 height 6
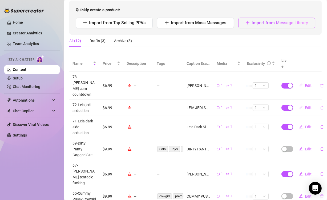
click at [261, 25] on span "Import from Message Library" at bounding box center [280, 22] width 57 height 5
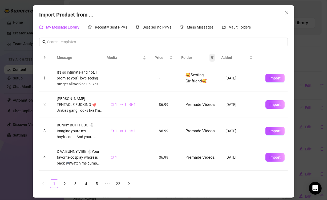
click at [212, 58] on icon "filter" at bounding box center [212, 58] width 3 height 3
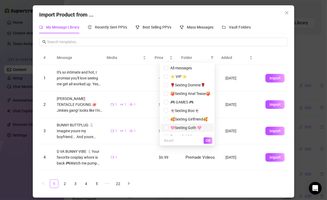
scroll to position [6, 0]
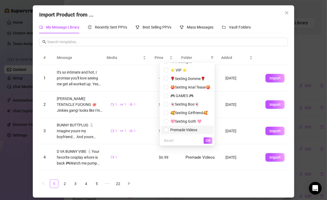
click at [180, 128] on span "Premade Videos" at bounding box center [182, 130] width 29 height 4
click at [207, 140] on span "OK" at bounding box center [208, 140] width 5 height 4
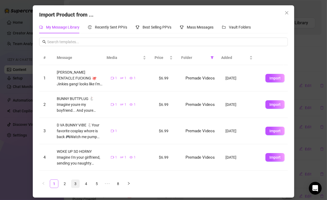
click at [76, 185] on link "3" at bounding box center [76, 184] width 8 height 8
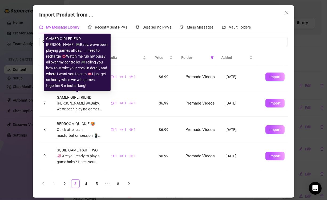
scroll to position [153, 0]
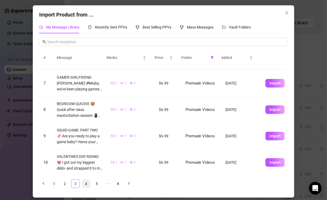
click at [86, 186] on link "4" at bounding box center [86, 184] width 8 height 8
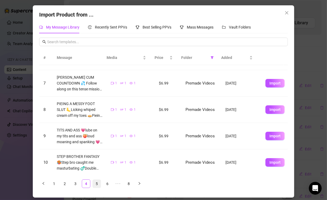
click at [95, 187] on link "5" at bounding box center [97, 184] width 8 height 8
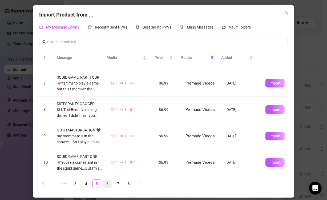
click at [106, 183] on link "6" at bounding box center [108, 184] width 8 height 8
click at [108, 180] on link "7" at bounding box center [108, 184] width 8 height 8
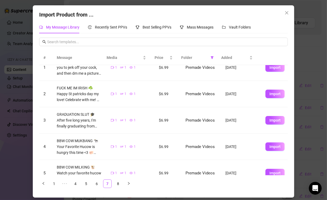
scroll to position [0, 0]
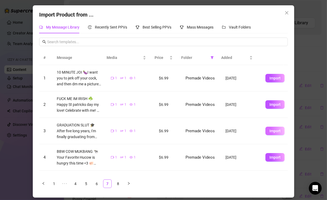
click at [270, 131] on span "Import" at bounding box center [275, 131] width 11 height 4
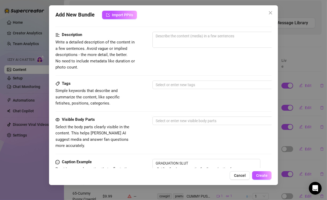
scroll to position [333, 0]
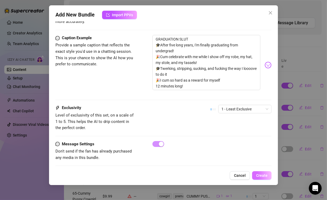
click at [265, 175] on span "Create" at bounding box center [261, 175] width 11 height 4
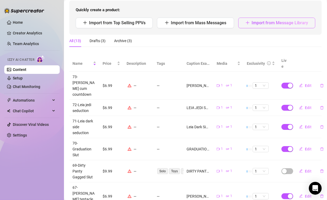
click at [282, 25] on span "Import from Message Library" at bounding box center [280, 22] width 57 height 5
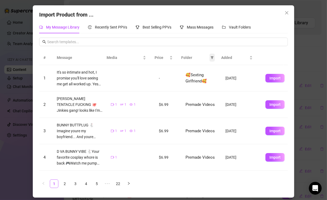
click at [211, 59] on icon "filter" at bounding box center [212, 57] width 3 height 3
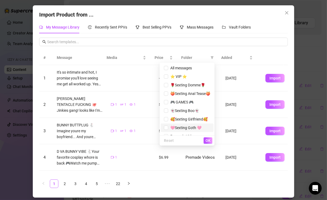
scroll to position [6, 0]
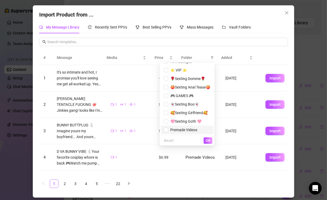
click at [184, 129] on span "Premade Videos" at bounding box center [182, 130] width 29 height 4
click at [206, 140] on button "OK" at bounding box center [208, 140] width 9 height 6
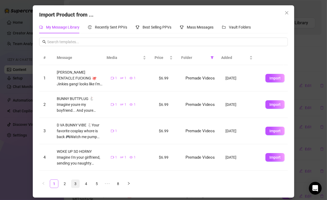
click at [76, 185] on link "3" at bounding box center [76, 184] width 8 height 8
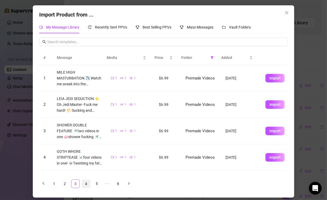
click at [84, 185] on link "4" at bounding box center [86, 184] width 8 height 8
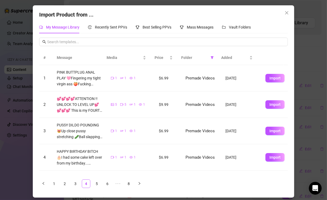
click at [269, 81] on button "Import" at bounding box center [275, 78] width 19 height 9
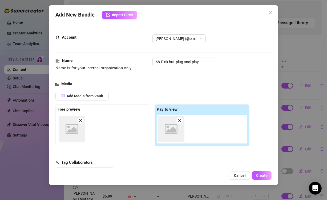
scroll to position [75, 0]
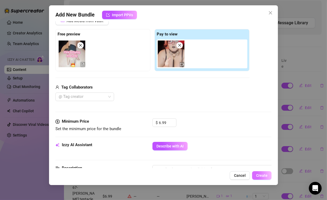
click at [261, 175] on span "Create" at bounding box center [261, 175] width 11 height 4
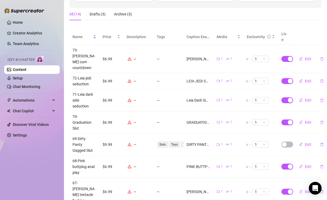
scroll to position [108, 0]
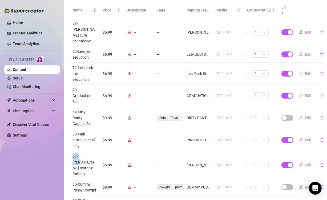
drag, startPoint x: 85, startPoint y: 154, endPoint x: 68, endPoint y: 150, distance: 17.8
click at [71, 151] on td "67-[PERSON_NAME] tentacle fucking" at bounding box center [84, 165] width 30 height 28
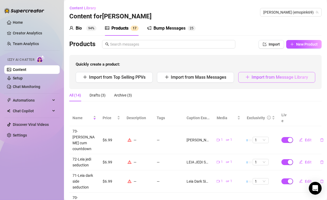
click at [278, 80] on span "Import from Message Library" at bounding box center [280, 77] width 57 height 5
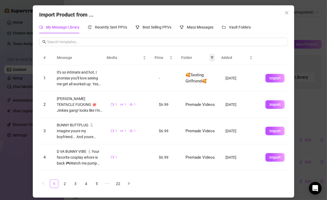
click at [213, 59] on icon "filter" at bounding box center [212, 57] width 3 height 3
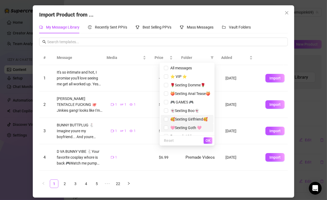
scroll to position [6, 0]
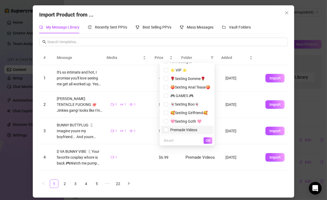
click at [178, 130] on span "Premade Videos" at bounding box center [182, 130] width 29 height 4
click at [210, 140] on span "OK" at bounding box center [208, 140] width 5 height 4
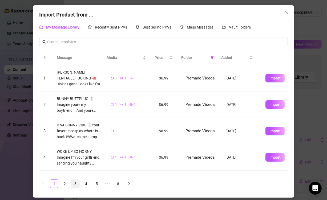
click at [77, 182] on link "3" at bounding box center [76, 184] width 8 height 8
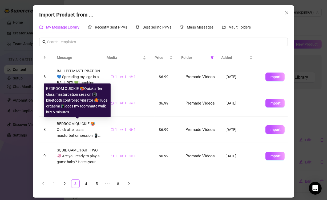
scroll to position [153, 0]
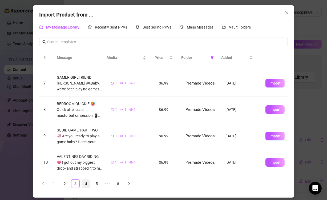
click at [82, 185] on link "4" at bounding box center [86, 184] width 8 height 8
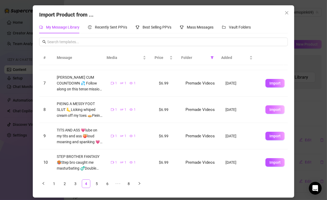
click at [270, 108] on span "Import" at bounding box center [275, 110] width 11 height 4
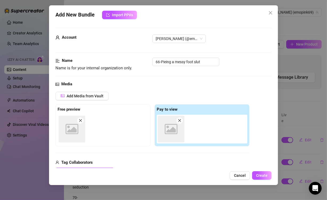
scroll to position [75, 0]
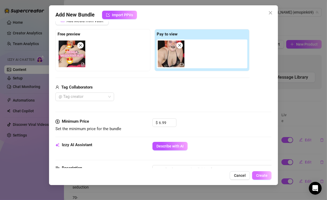
click at [259, 176] on span "Create" at bounding box center [261, 175] width 11 height 4
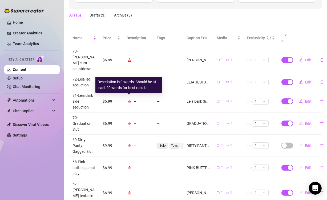
scroll to position [107, 0]
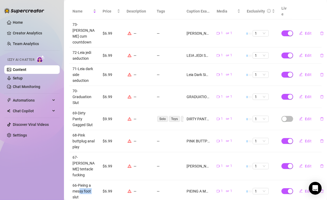
drag, startPoint x: 80, startPoint y: 181, endPoint x: 73, endPoint y: 185, distance: 7.5
click at [73, 185] on td "66-Pieing a messy foot slut" at bounding box center [84, 191] width 30 height 22
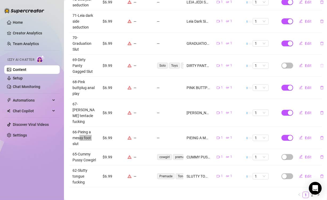
scroll to position [53, 0]
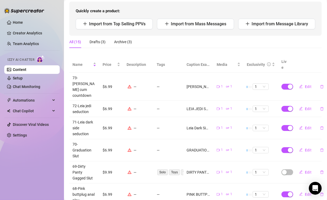
click at [254, 36] on div "Quickly create a product: Import from Top Selling PPVs Import from Mass Message…" at bounding box center [195, 19] width 253 height 34
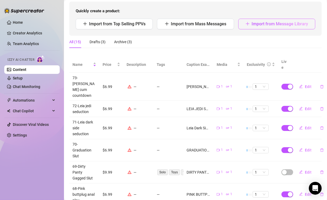
click at [254, 29] on button "Import from Message Library" at bounding box center [277, 24] width 77 height 11
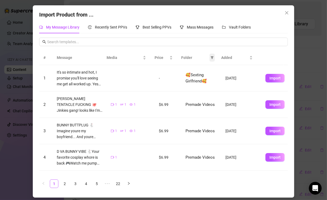
click at [212, 58] on icon "filter" at bounding box center [212, 58] width 3 height 3
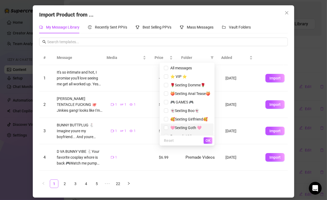
scroll to position [6, 0]
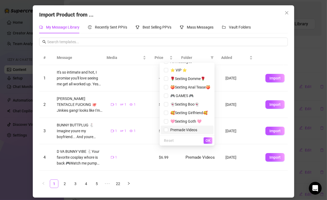
click at [192, 130] on span "Premade Videos" at bounding box center [187, 130] width 46 height 6
click at [206, 140] on span "OK" at bounding box center [208, 140] width 5 height 4
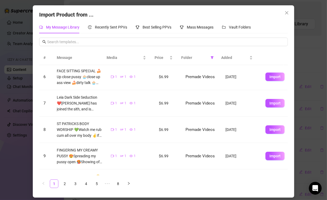
scroll to position [153, 0]
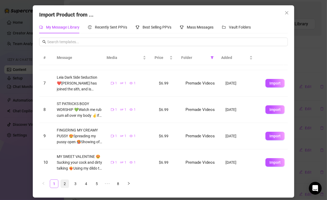
click at [61, 185] on link "2" at bounding box center [65, 184] width 8 height 8
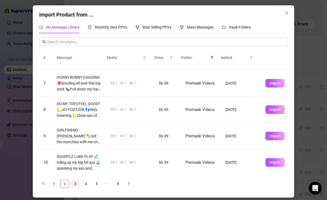
click at [74, 183] on link "3" at bounding box center [76, 184] width 8 height 8
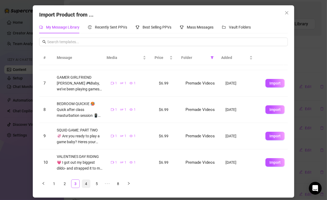
click at [85, 183] on link "4" at bounding box center [86, 184] width 8 height 8
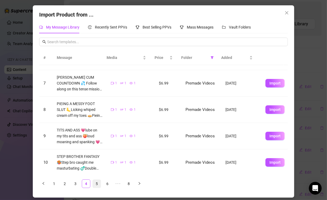
click at [97, 184] on link "5" at bounding box center [97, 184] width 8 height 8
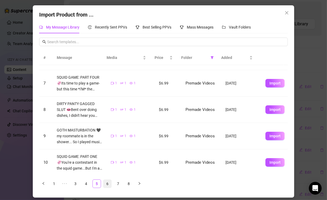
click at [108, 185] on link "6" at bounding box center [108, 184] width 8 height 8
click at [110, 180] on link "7" at bounding box center [108, 184] width 8 height 8
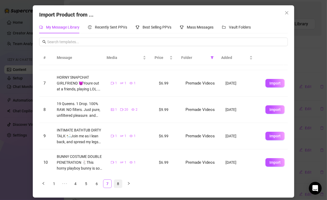
click at [119, 182] on link "8" at bounding box center [118, 184] width 8 height 8
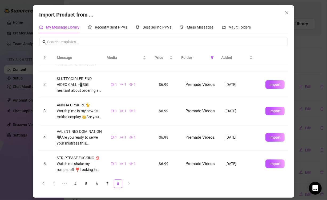
scroll to position [0, 0]
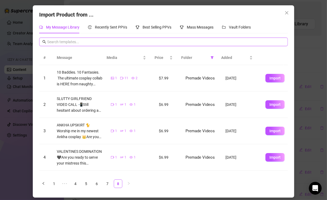
click at [80, 42] on input "text" at bounding box center [166, 42] width 238 height 6
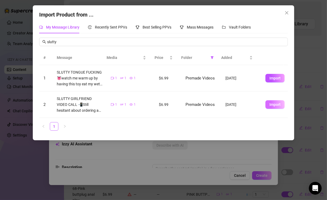
click at [270, 106] on span "Import" at bounding box center [275, 104] width 11 height 4
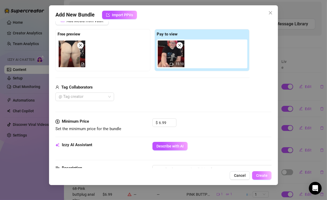
click at [260, 176] on span "Create" at bounding box center [261, 175] width 11 height 4
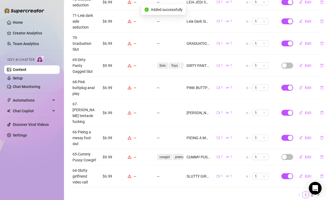
scroll to position [179, 0]
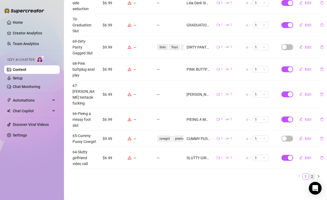
click at [310, 174] on link "2" at bounding box center [313, 177] width 6 height 6
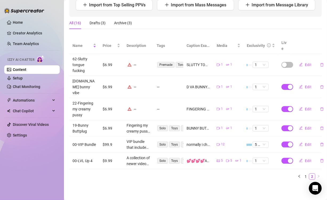
scroll to position [73, 0]
click at [274, 7] on span "Import from Message Library" at bounding box center [280, 4] width 57 height 5
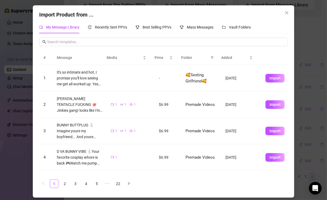
click at [97, 35] on div "My Message Library Recently Sent PPVs Best Selling PPVs Mass Messages Vault Fol…" at bounding box center [163, 106] width 249 height 171
click at [90, 43] on input "text" at bounding box center [166, 42] width 238 height 6
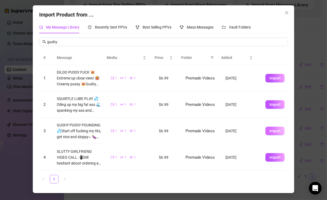
click at [274, 131] on span "Import" at bounding box center [275, 131] width 11 height 4
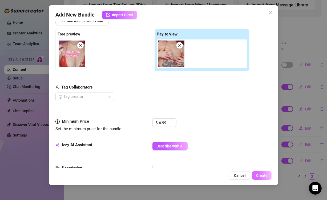
click at [265, 177] on span "Create" at bounding box center [261, 175] width 11 height 4
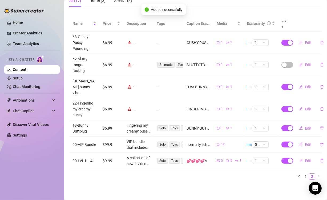
scroll to position [68, 0]
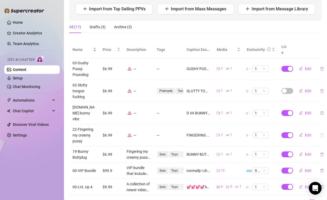
click at [320, 133] on icon "delete" at bounding box center [322, 135] width 4 height 4
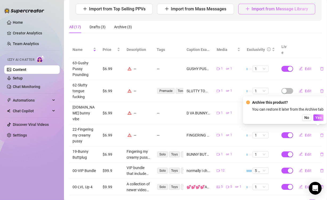
click at [287, 11] on span "Import from Message Library" at bounding box center [280, 8] width 57 height 5
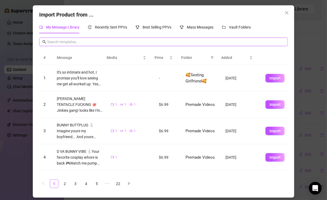
click at [111, 42] on input "text" at bounding box center [166, 42] width 238 height 6
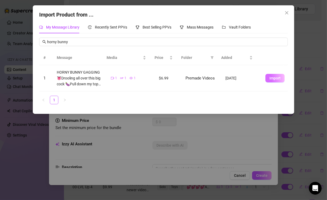
click at [270, 77] on span "Import" at bounding box center [275, 78] width 11 height 4
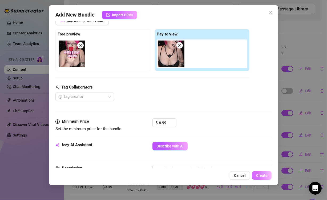
click at [260, 174] on span "Create" at bounding box center [261, 175] width 11 height 4
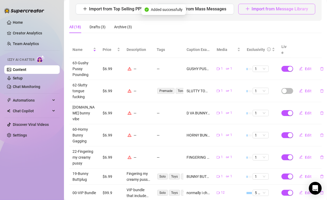
click at [282, 11] on span "Import from Message Library" at bounding box center [280, 8] width 57 height 5
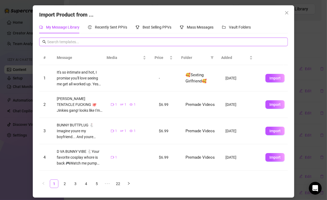
click at [92, 39] on input "text" at bounding box center [166, 42] width 238 height 6
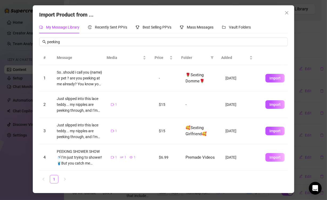
click at [270, 160] on button "Import" at bounding box center [275, 157] width 19 height 9
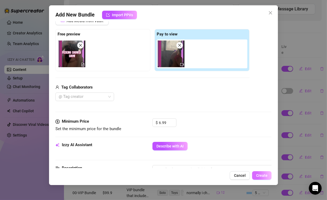
click at [262, 177] on span "Create" at bounding box center [261, 175] width 11 height 4
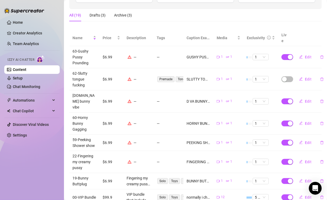
scroll to position [53, 0]
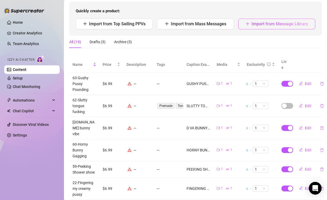
click at [280, 26] on span "Import from Message Library" at bounding box center [280, 23] width 57 height 5
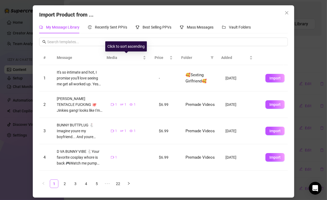
click at [145, 44] on div "Click to sort ascending" at bounding box center [126, 46] width 42 height 10
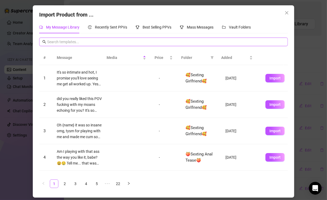
click at [90, 40] on input "text" at bounding box center [166, 42] width 238 height 6
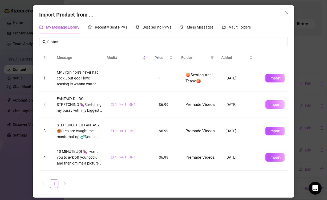
click at [270, 106] on span "Import" at bounding box center [275, 104] width 11 height 4
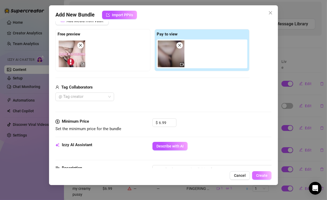
click at [264, 174] on span "Create" at bounding box center [261, 175] width 11 height 4
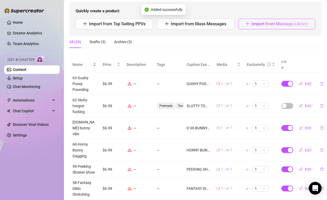
click at [260, 26] on span "Import from Message Library" at bounding box center [280, 23] width 57 height 5
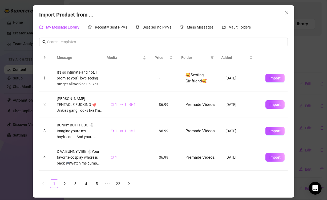
click at [123, 36] on div "My Message Library Recently Sent PPVs Best Selling PPVs Mass Messages Vault Fol…" at bounding box center [163, 106] width 249 height 171
click at [117, 41] on input "text" at bounding box center [166, 42] width 238 height 6
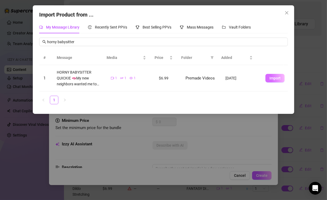
click at [270, 77] on span "Import" at bounding box center [275, 78] width 11 height 4
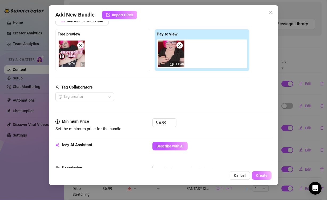
click at [260, 175] on span "Create" at bounding box center [261, 175] width 11 height 4
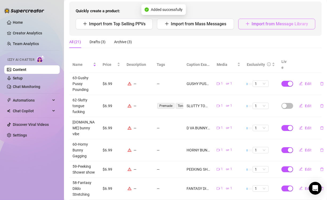
click at [276, 29] on button "Import from Message Library" at bounding box center [277, 24] width 77 height 11
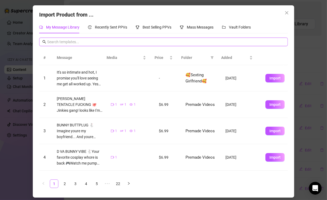
drag, startPoint x: 104, startPoint y: 43, endPoint x: 108, endPoint y: 41, distance: 4.6
click at [105, 42] on input "text" at bounding box center [166, 42] width 238 height 6
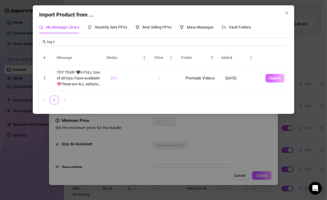
click at [270, 77] on span "Import" at bounding box center [275, 78] width 11 height 4
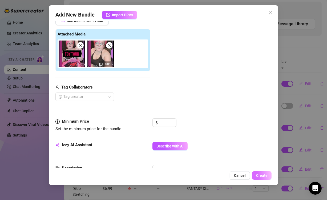
click at [265, 176] on span "Create" at bounding box center [261, 175] width 11 height 4
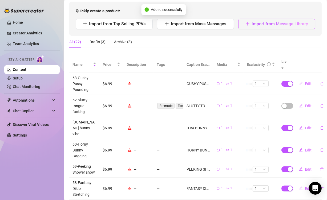
click at [286, 26] on span "Import from Message Library" at bounding box center [280, 23] width 57 height 5
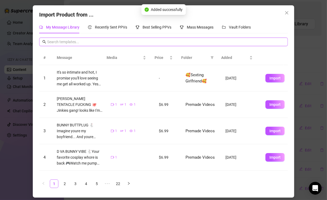
click at [233, 43] on input "text" at bounding box center [166, 42] width 238 height 6
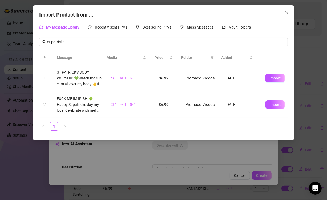
click at [272, 77] on span "Import" at bounding box center [275, 78] width 11 height 4
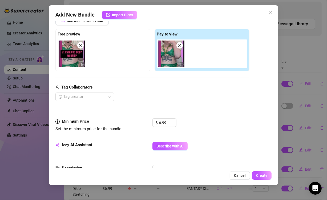
click at [264, 171] on div "Add New Bundle Import PPVs Account [PERSON_NAME] (@emopink69) Name Name is for …" at bounding box center [163, 95] width 229 height 180
click at [263, 177] on span "Create" at bounding box center [261, 175] width 11 height 4
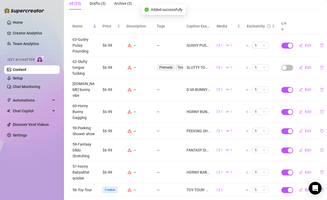
scroll to position [27, 0]
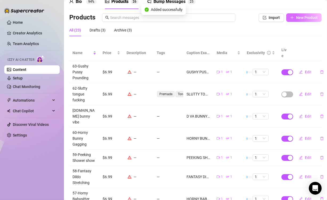
click at [297, 20] on span "New Product" at bounding box center [307, 17] width 22 height 4
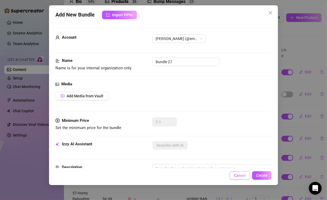
click at [238, 174] on span "Cancel" at bounding box center [240, 175] width 12 height 4
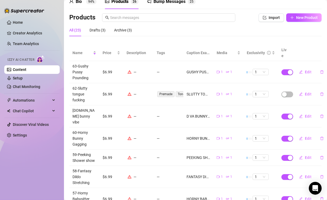
scroll to position [0, 0]
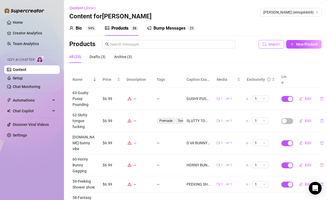
click at [267, 49] on button "Import" at bounding box center [272, 44] width 26 height 9
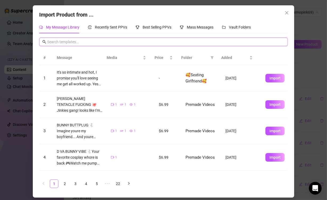
click at [239, 41] on input "text" at bounding box center [166, 42] width 238 height 6
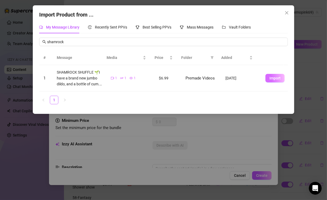
click at [270, 77] on span "Import" at bounding box center [275, 78] width 11 height 4
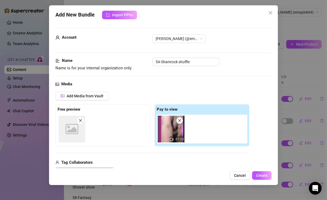
scroll to position [75, 0]
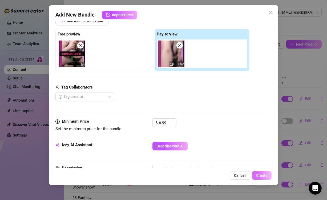
click at [267, 178] on button "Create" at bounding box center [261, 175] width 19 height 9
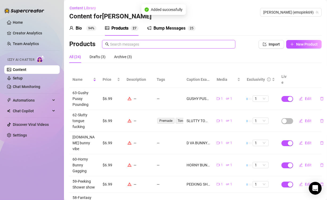
click at [208, 47] on input "text" at bounding box center [171, 44] width 122 height 6
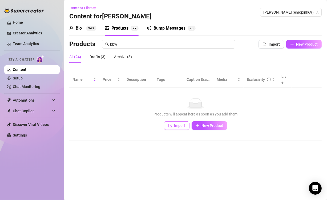
click at [172, 124] on icon "import" at bounding box center [170, 126] width 4 height 4
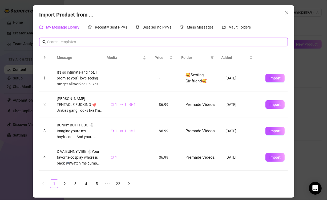
click at [113, 39] on input "text" at bounding box center [166, 42] width 238 height 6
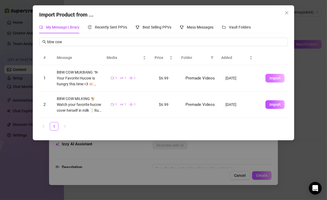
click at [270, 78] on span "Import" at bounding box center [275, 78] width 11 height 4
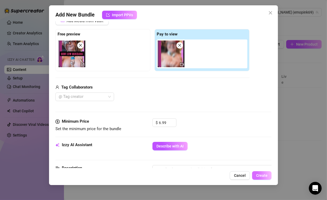
click at [262, 177] on span "Create" at bounding box center [261, 175] width 11 height 4
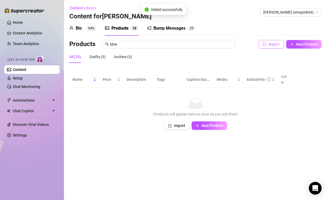
click at [270, 44] on span "Import" at bounding box center [274, 44] width 11 height 4
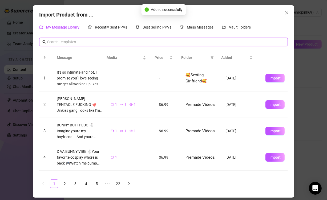
click at [124, 43] on input "text" at bounding box center [166, 42] width 238 height 6
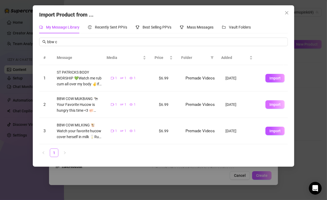
click at [268, 101] on button "Import" at bounding box center [275, 104] width 19 height 9
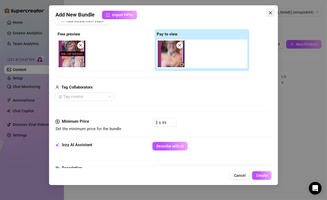
click at [270, 13] on icon "close" at bounding box center [270, 12] width 3 height 3
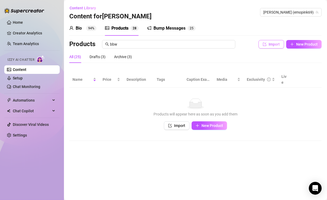
click at [274, 45] on span "Import" at bounding box center [274, 44] width 11 height 4
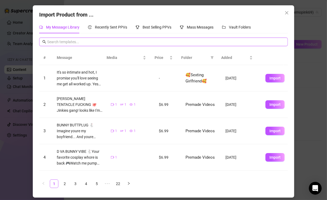
click at [117, 40] on input "text" at bounding box center [166, 42] width 238 height 6
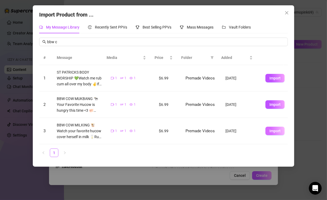
click at [270, 129] on span "Import" at bounding box center [275, 131] width 11 height 4
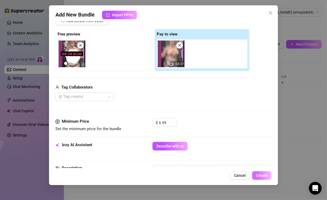
click at [264, 172] on button "Create" at bounding box center [261, 175] width 19 height 9
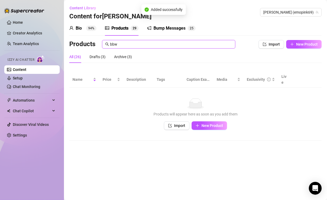
drag, startPoint x: 118, startPoint y: 45, endPoint x: 76, endPoint y: 44, distance: 43.0
click at [76, 44] on div "Products bbw" at bounding box center [153, 44] width 169 height 9
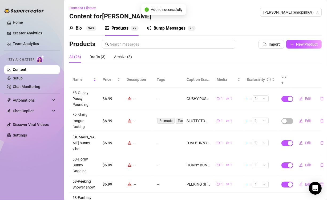
click at [177, 63] on div "All (26) Drafts (3) Archive (3)" at bounding box center [195, 57] width 253 height 12
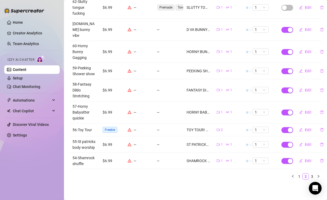
scroll to position [7, 0]
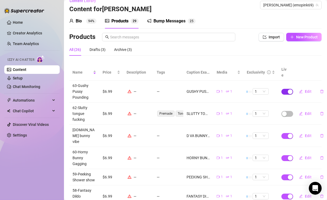
click at [288, 92] on div "button" at bounding box center [290, 91] width 5 height 5
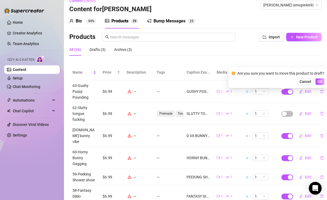
click at [324, 85] on div "Are you sure you want to move this product to draft? Cancel OK" at bounding box center [278, 77] width 99 height 21
click at [323, 83] on button "OK" at bounding box center [320, 81] width 9 height 6
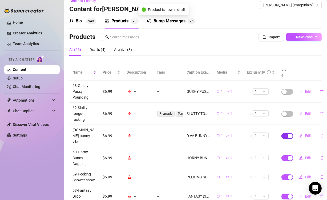
click at [288, 136] on div "button" at bounding box center [290, 136] width 5 height 5
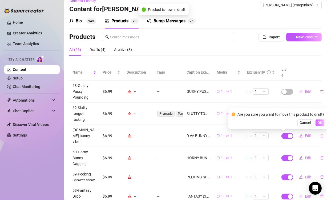
click at [320, 122] on span "OK" at bounding box center [320, 123] width 5 height 4
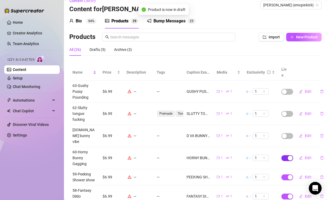
click at [288, 156] on div "button" at bounding box center [290, 158] width 5 height 5
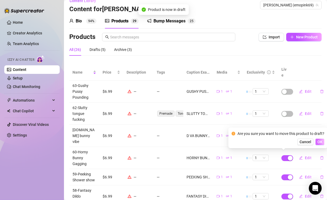
click at [320, 140] on span "OK" at bounding box center [320, 142] width 5 height 4
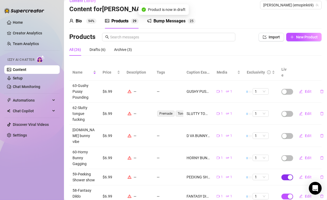
click at [284, 174] on button "button" at bounding box center [288, 177] width 12 height 6
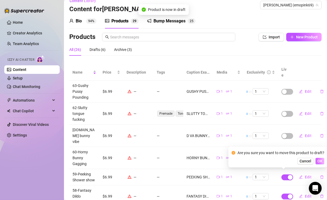
click at [322, 162] on span "OK" at bounding box center [320, 161] width 5 height 4
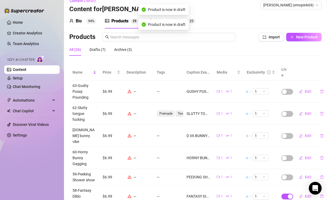
scroll to position [61, 0]
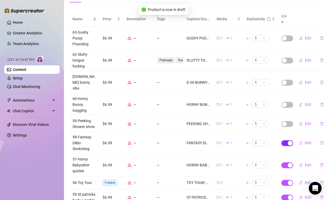
click at [288, 141] on div "button" at bounding box center [290, 143] width 5 height 5
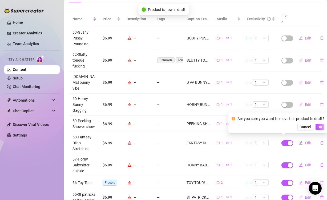
drag, startPoint x: 318, startPoint y: 126, endPoint x: 310, endPoint y: 134, distance: 10.6
click at [318, 126] on span "OK" at bounding box center [320, 127] width 5 height 4
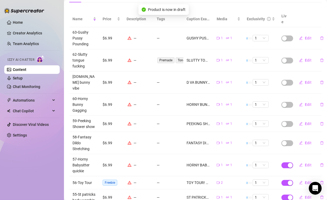
click at [284, 162] on span "button" at bounding box center [288, 165] width 12 height 6
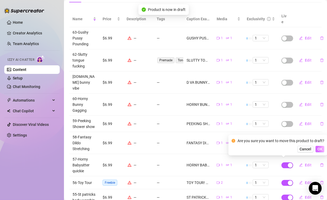
click at [322, 151] on span "OK" at bounding box center [320, 149] width 5 height 4
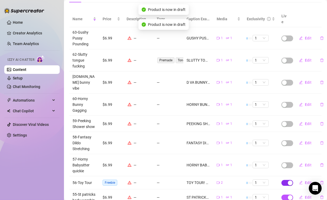
click at [288, 181] on div "button" at bounding box center [290, 183] width 5 height 5
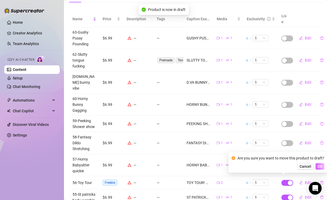
click at [320, 166] on span "OK" at bounding box center [320, 166] width 5 height 4
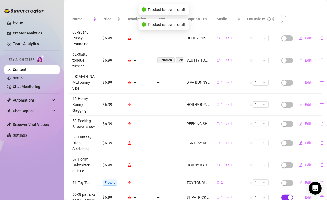
click at [288, 195] on div "button" at bounding box center [290, 197] width 5 height 5
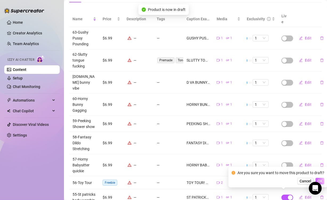
click at [322, 178] on button "OK" at bounding box center [320, 181] width 9 height 6
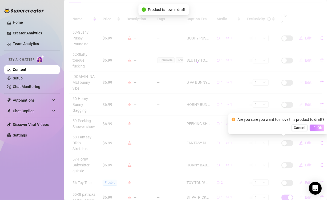
scroll to position [114, 0]
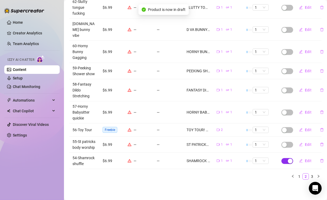
click at [288, 159] on div "button" at bounding box center [290, 161] width 5 height 5
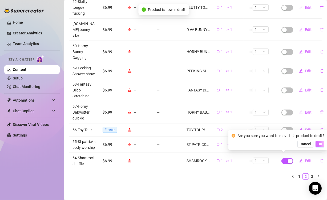
click at [318, 145] on span "OK" at bounding box center [320, 144] width 5 height 4
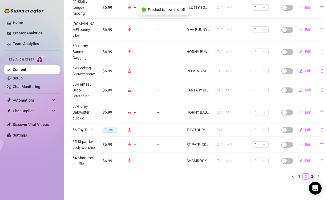
click at [310, 174] on link "3" at bounding box center [313, 177] width 6 height 6
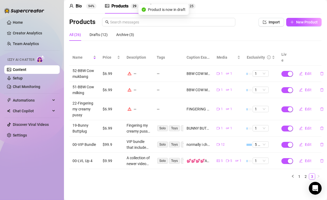
scroll to position [2, 0]
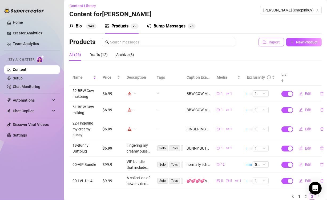
click at [270, 44] on span "Import" at bounding box center [274, 42] width 11 height 4
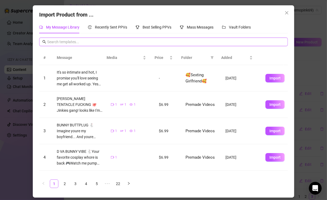
click at [137, 42] on input "text" at bounding box center [166, 42] width 238 height 6
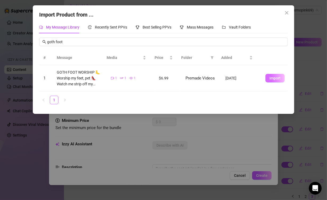
click at [277, 80] on button "Import" at bounding box center [275, 78] width 19 height 9
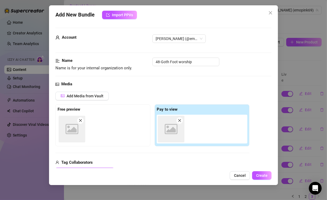
scroll to position [75, 0]
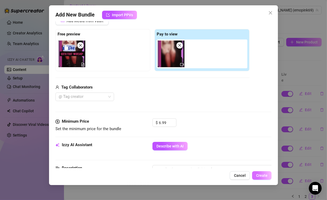
click at [263, 176] on span "Create" at bounding box center [261, 175] width 11 height 4
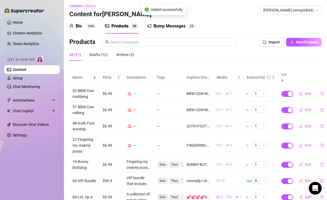
click at [288, 95] on div "button" at bounding box center [290, 94] width 5 height 5
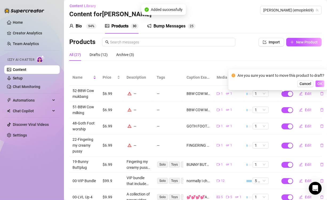
click at [320, 85] on span "OK" at bounding box center [320, 84] width 5 height 4
click at [284, 111] on span "button" at bounding box center [288, 110] width 12 height 6
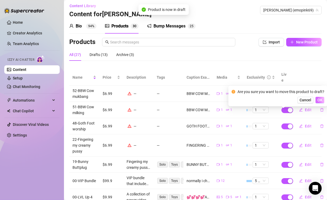
click at [320, 100] on span "OK" at bounding box center [320, 100] width 5 height 4
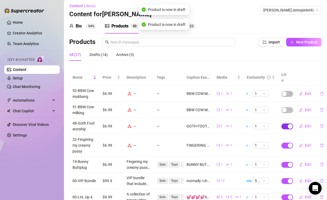
click at [288, 127] on div "button" at bounding box center [290, 126] width 5 height 5
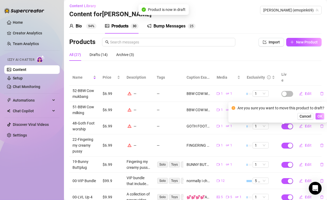
click at [321, 117] on span "OK" at bounding box center [320, 116] width 5 height 4
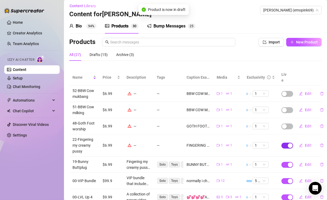
click at [283, 147] on span "button" at bounding box center [288, 146] width 12 height 6
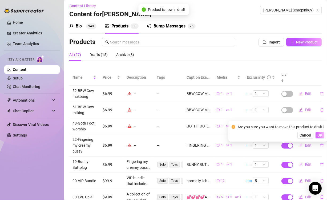
click at [322, 136] on button "OK" at bounding box center [320, 135] width 9 height 6
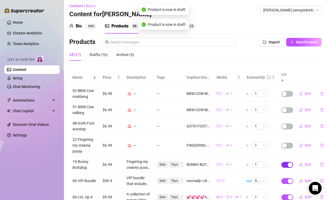
click at [283, 166] on span "button" at bounding box center [288, 165] width 12 height 6
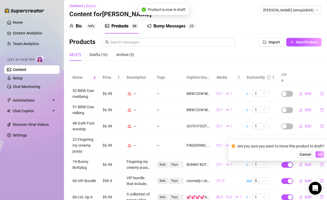
click at [320, 152] on span "OK" at bounding box center [320, 154] width 5 height 4
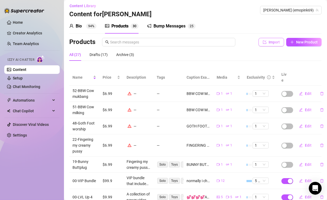
click at [263, 44] on icon "import" at bounding box center [264, 41] width 3 height 3
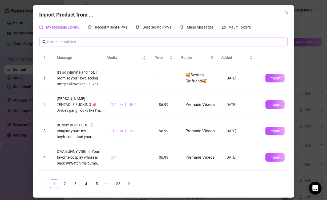
click at [216, 44] on input "text" at bounding box center [166, 42] width 238 height 6
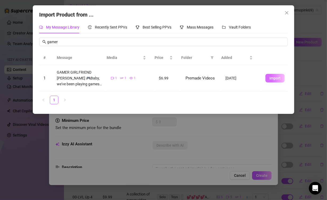
click at [272, 80] on span "Import" at bounding box center [275, 78] width 11 height 4
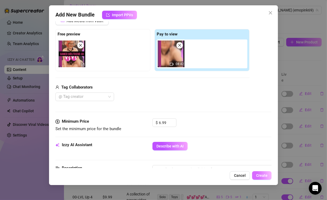
click at [261, 176] on span "Create" at bounding box center [261, 175] width 11 height 4
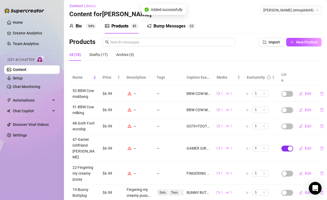
click at [288, 146] on div "button" at bounding box center [290, 148] width 5 height 5
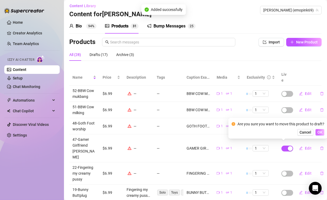
click at [318, 135] on button "OK" at bounding box center [320, 132] width 9 height 6
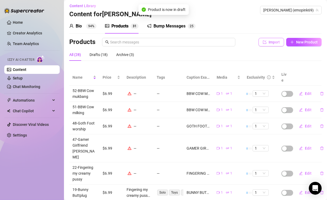
click at [263, 46] on button "Import" at bounding box center [272, 42] width 26 height 9
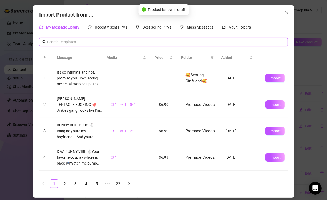
click at [113, 41] on input "text" at bounding box center [166, 42] width 238 height 6
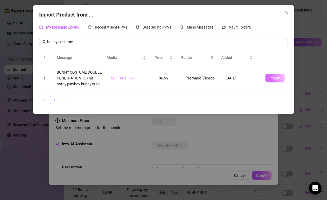
click at [275, 77] on span "Import" at bounding box center [275, 78] width 11 height 4
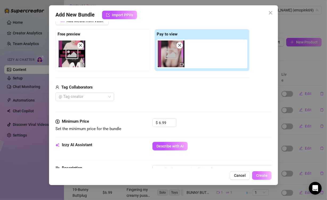
click at [264, 174] on span "Create" at bounding box center [261, 175] width 11 height 4
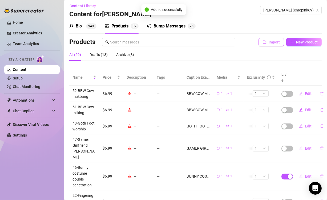
click at [272, 44] on span "Import" at bounding box center [274, 42] width 11 height 4
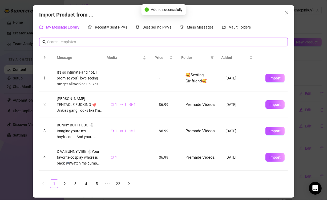
click at [170, 39] on input "text" at bounding box center [166, 42] width 238 height 6
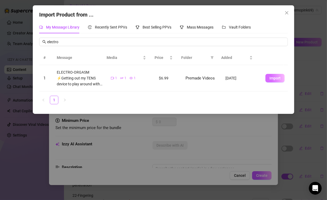
click at [269, 76] on button "Import" at bounding box center [275, 78] width 19 height 9
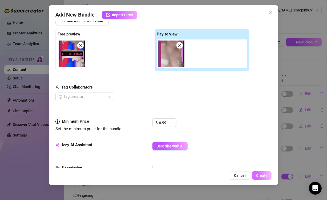
click at [262, 174] on span "Create" at bounding box center [261, 175] width 11 height 4
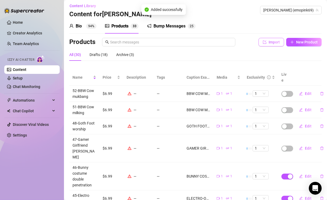
click at [263, 44] on icon "import" at bounding box center [265, 42] width 4 height 4
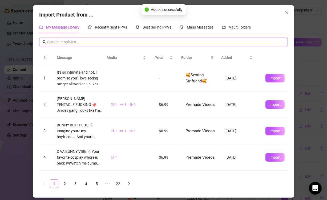
click at [132, 39] on input "text" at bounding box center [166, 42] width 238 height 6
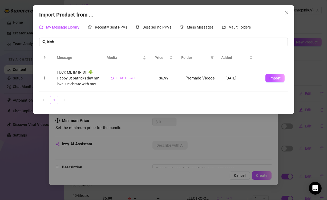
drag, startPoint x: 272, startPoint y: 76, endPoint x: 277, endPoint y: 92, distance: 17.2
click at [273, 76] on span "Import" at bounding box center [275, 78] width 11 height 4
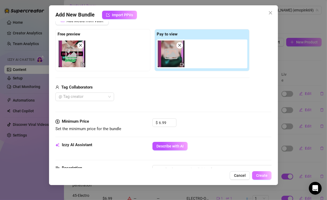
click at [261, 174] on span "Create" at bounding box center [261, 175] width 11 height 4
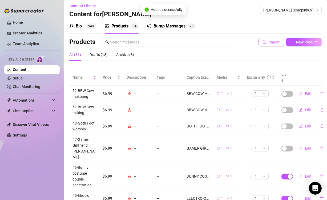
click at [272, 44] on span "Import" at bounding box center [274, 42] width 11 height 4
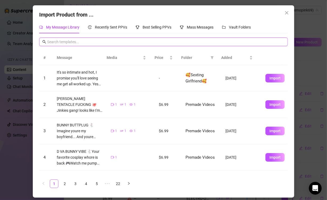
click at [149, 41] on input "text" at bounding box center [166, 42] width 238 height 6
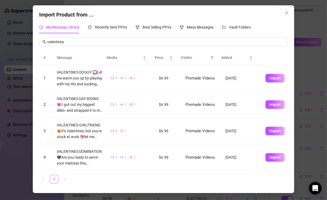
click at [273, 80] on span "Import" at bounding box center [275, 78] width 11 height 4
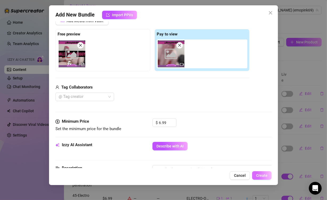
click at [269, 177] on button "Create" at bounding box center [261, 175] width 19 height 9
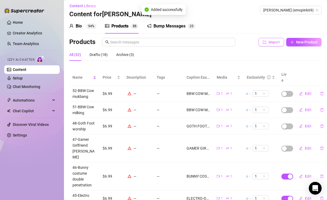
click at [273, 44] on span "Import" at bounding box center [274, 42] width 11 height 4
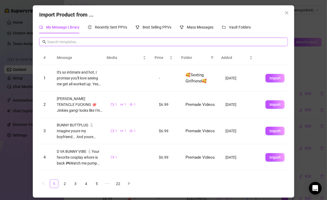
click at [140, 43] on input "text" at bounding box center [166, 42] width 238 height 6
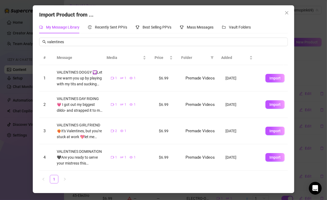
click at [270, 129] on span "Import" at bounding box center [275, 131] width 11 height 4
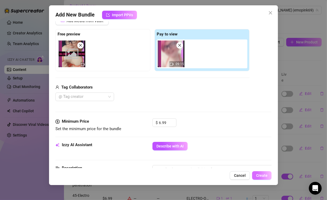
click at [265, 177] on span "Create" at bounding box center [261, 175] width 11 height 4
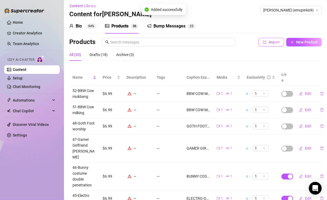
click at [270, 43] on button "Import" at bounding box center [272, 42] width 26 height 9
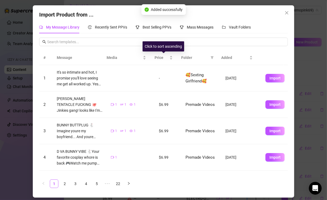
click at [172, 43] on div "Click to sort ascending" at bounding box center [164, 46] width 42 height 10
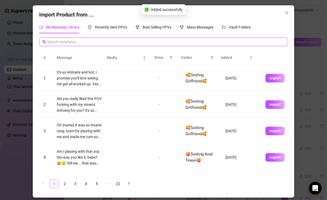
click at [122, 41] on input "text" at bounding box center [166, 42] width 238 height 6
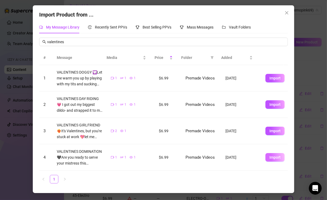
click at [273, 157] on span "Import" at bounding box center [275, 157] width 11 height 4
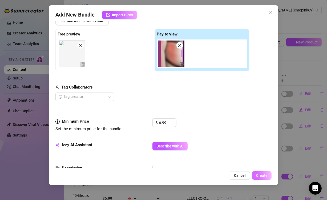
click at [260, 174] on span "Create" at bounding box center [261, 175] width 11 height 4
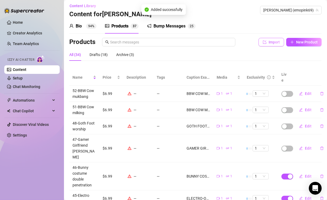
click at [269, 44] on span "Import" at bounding box center [274, 42] width 11 height 4
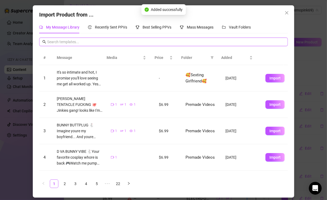
click at [113, 41] on input "text" at bounding box center [166, 42] width 238 height 6
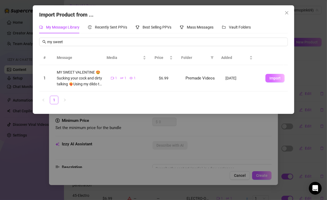
click at [274, 76] on span "Import" at bounding box center [275, 78] width 11 height 4
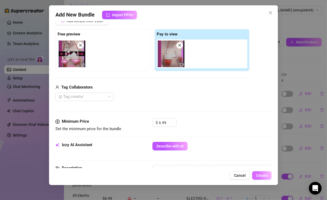
click at [263, 176] on span "Create" at bounding box center [261, 175] width 11 height 4
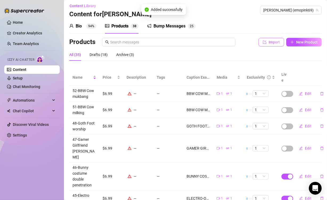
click at [269, 43] on button "Import" at bounding box center [272, 42] width 26 height 9
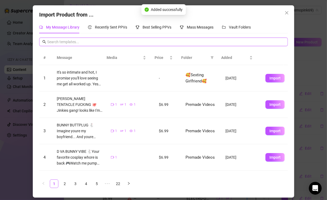
click at [136, 41] on input "text" at bounding box center [166, 42] width 238 height 6
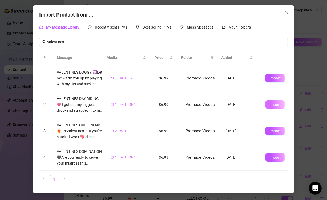
click at [270, 104] on span "Import" at bounding box center [275, 104] width 11 height 4
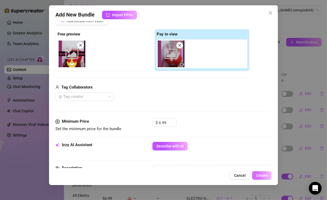
click at [259, 176] on span "Create" at bounding box center [261, 175] width 11 height 4
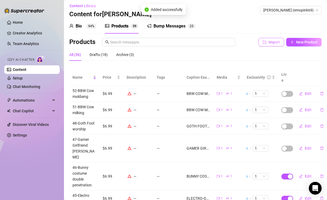
click at [271, 44] on span "Import" at bounding box center [274, 42] width 11 height 4
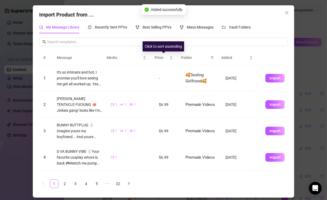
click at [148, 41] on div "Click to sort ascending" at bounding box center [164, 46] width 42 height 10
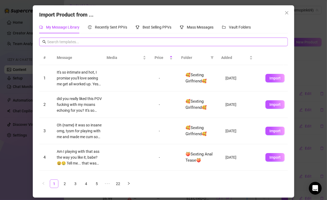
click at [110, 44] on input "text" at bounding box center [166, 42] width 238 height 6
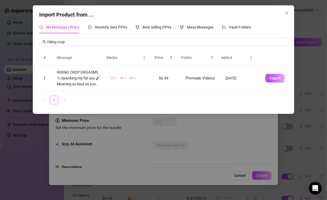
click at [267, 81] on button "Import" at bounding box center [275, 78] width 19 height 9
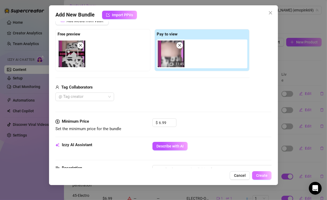
click at [262, 175] on span "Create" at bounding box center [261, 175] width 11 height 4
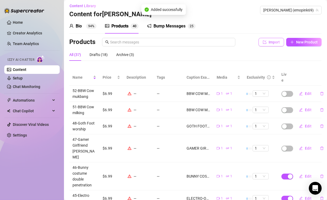
click at [269, 43] on button "Import" at bounding box center [272, 42] width 26 height 9
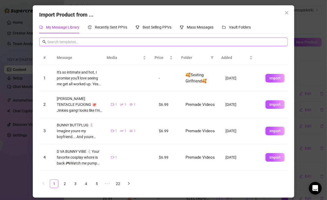
click at [149, 41] on input "text" at bounding box center [166, 42] width 238 height 6
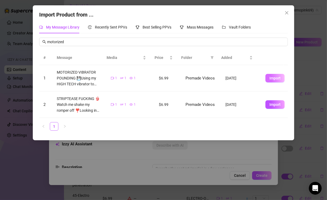
click at [270, 79] on span "Import" at bounding box center [275, 78] width 11 height 4
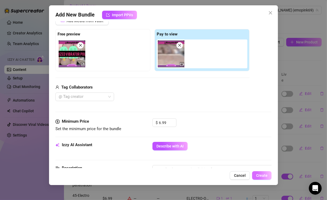
click at [261, 174] on span "Create" at bounding box center [261, 175] width 11 height 4
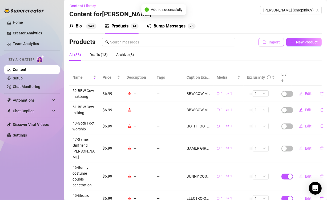
click at [271, 44] on span "Import" at bounding box center [274, 42] width 11 height 4
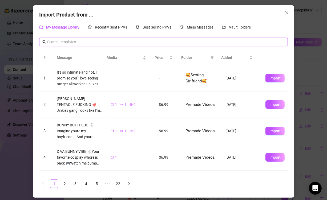
click at [176, 43] on input "text" at bounding box center [166, 42] width 238 height 6
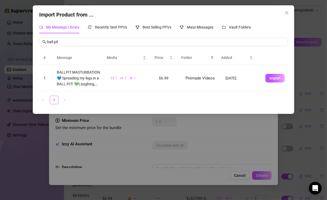
click at [274, 79] on span "Import" at bounding box center [275, 78] width 11 height 4
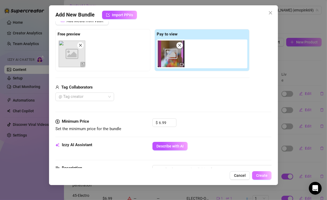
click at [261, 173] on button "Create" at bounding box center [261, 175] width 19 height 9
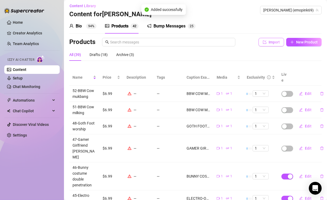
click at [269, 44] on span "Import" at bounding box center [274, 42] width 11 height 4
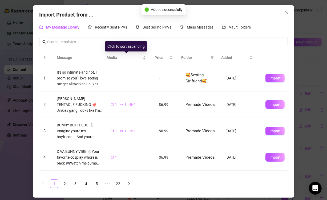
click at [126, 42] on div "Click to sort ascending" at bounding box center [126, 46] width 42 height 10
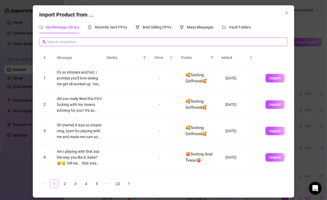
click at [70, 41] on input "text" at bounding box center [166, 42] width 238 height 6
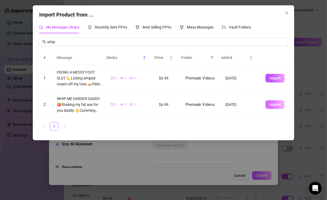
click at [274, 105] on span "Import" at bounding box center [275, 104] width 11 height 4
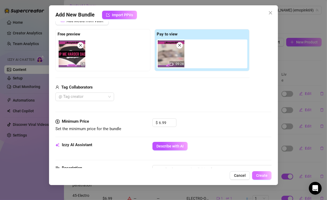
click at [267, 172] on button "Create" at bounding box center [261, 175] width 19 height 9
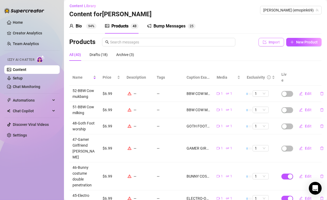
click at [275, 43] on button "Import" at bounding box center [272, 42] width 26 height 9
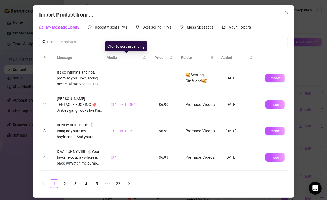
click at [142, 45] on div "Click to sort ascending" at bounding box center [126, 46] width 42 height 10
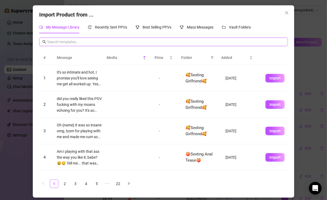
click at [83, 41] on input "text" at bounding box center [166, 42] width 238 height 6
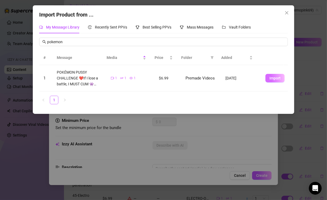
click at [274, 78] on span "Import" at bounding box center [275, 78] width 11 height 4
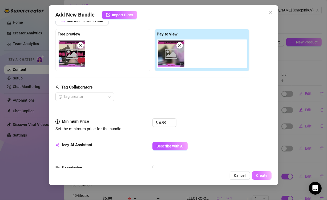
click at [268, 173] on button "Create" at bounding box center [261, 175] width 19 height 9
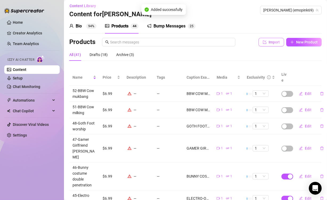
click at [269, 46] on button "Import" at bounding box center [272, 42] width 26 height 9
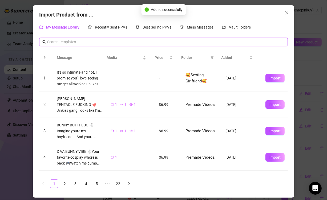
click at [167, 42] on input "text" at bounding box center [166, 42] width 238 height 6
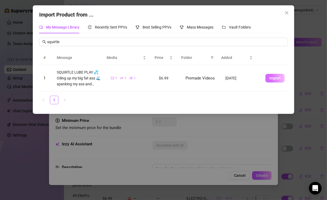
click at [270, 77] on span "Import" at bounding box center [275, 78] width 11 height 4
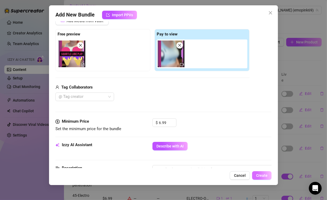
click at [262, 177] on span "Create" at bounding box center [261, 175] width 11 height 4
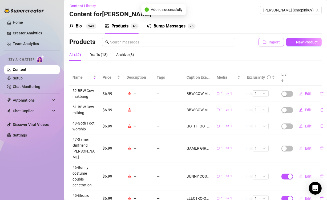
click at [269, 44] on span "Import" at bounding box center [274, 42] width 11 height 4
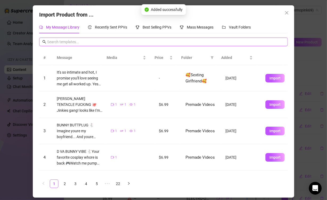
click at [268, 44] on input "text" at bounding box center [166, 42] width 238 height 6
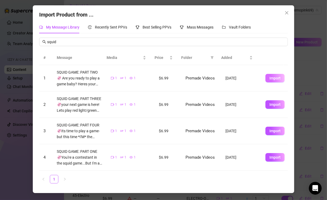
click at [270, 80] on span "Import" at bounding box center [275, 78] width 11 height 4
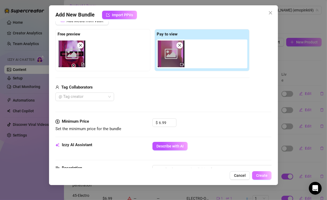
click at [261, 173] on button "Create" at bounding box center [261, 175] width 19 height 9
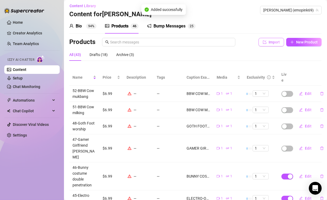
click at [269, 44] on span "Import" at bounding box center [274, 42] width 11 height 4
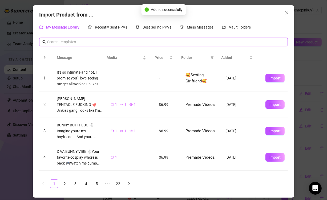
click at [213, 42] on input "text" at bounding box center [166, 42] width 238 height 6
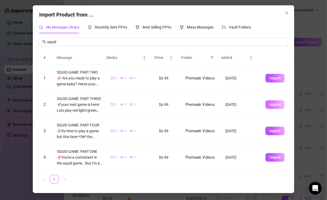
click at [270, 104] on span "Import" at bounding box center [275, 104] width 11 height 4
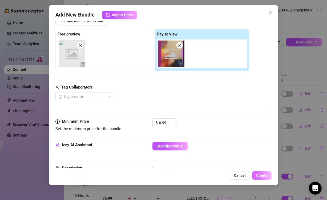
click at [265, 180] on button "Create" at bounding box center [261, 175] width 19 height 9
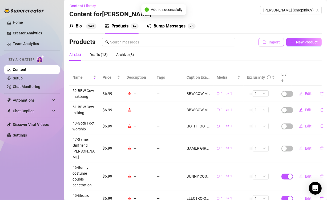
click at [269, 44] on span "Import" at bounding box center [274, 42] width 11 height 4
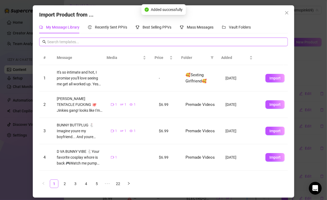
click at [130, 40] on input "text" at bounding box center [166, 42] width 238 height 6
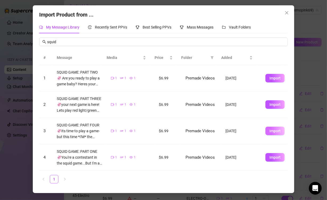
click at [271, 130] on span "Import" at bounding box center [275, 131] width 11 height 4
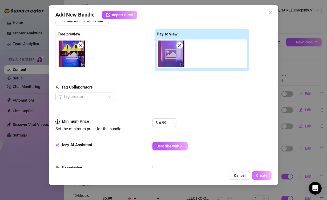
click at [262, 175] on span "Create" at bounding box center [261, 175] width 11 height 4
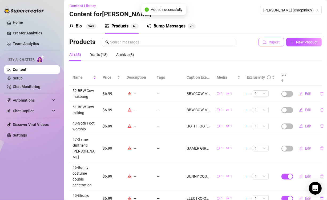
click at [269, 44] on span "Import" at bounding box center [274, 42] width 11 height 4
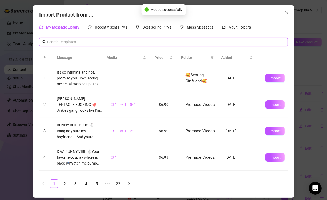
click at [147, 41] on input "text" at bounding box center [166, 42] width 238 height 6
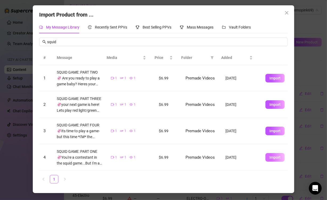
click at [272, 157] on span "Import" at bounding box center [275, 157] width 11 height 4
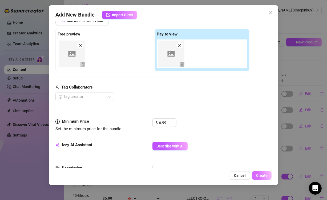
click at [264, 173] on button "Create" at bounding box center [261, 175] width 19 height 9
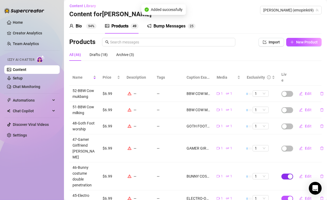
click at [288, 174] on div "button" at bounding box center [290, 176] width 5 height 5
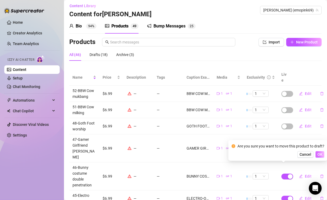
click at [319, 154] on span "OK" at bounding box center [320, 154] width 5 height 4
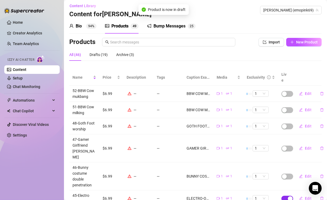
click at [288, 196] on div "button" at bounding box center [290, 198] width 5 height 5
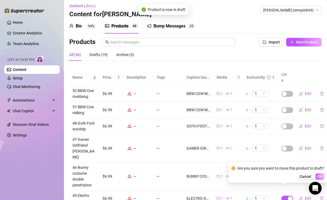
click at [320, 175] on span "OK" at bounding box center [320, 176] width 5 height 4
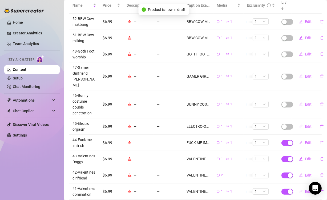
scroll to position [99, 0]
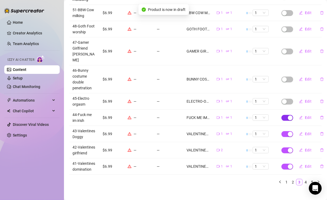
click at [288, 116] on div "button" at bounding box center [290, 118] width 5 height 5
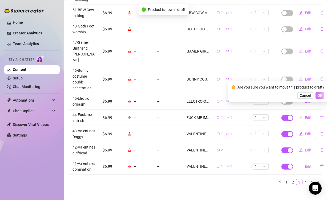
click at [319, 96] on span "OK" at bounding box center [320, 95] width 5 height 4
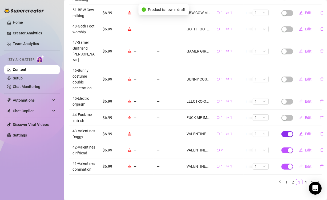
click at [286, 131] on span "button" at bounding box center [288, 134] width 12 height 6
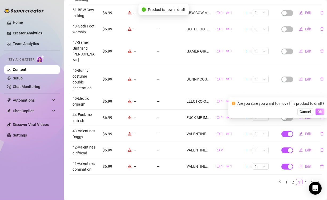
click at [319, 112] on span "OK" at bounding box center [320, 112] width 5 height 4
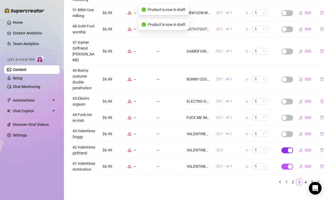
click at [284, 148] on span "button" at bounding box center [288, 151] width 12 height 6
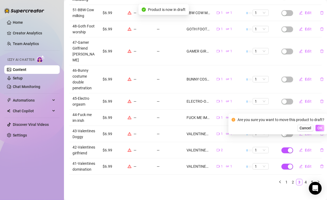
click at [320, 128] on span "OK" at bounding box center [320, 128] width 5 height 4
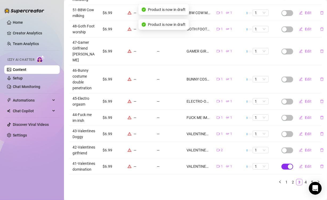
click at [284, 164] on span "button" at bounding box center [288, 167] width 12 height 6
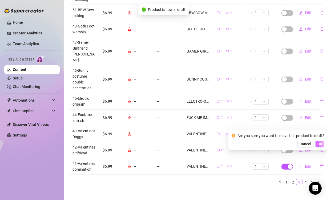
click at [321, 145] on span "OK" at bounding box center [320, 144] width 5 height 4
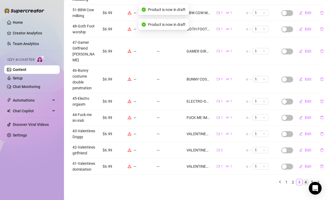
click at [303, 179] on link "4" at bounding box center [306, 182] width 6 height 6
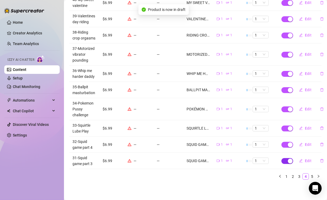
click at [288, 159] on div "button" at bounding box center [290, 161] width 5 height 5
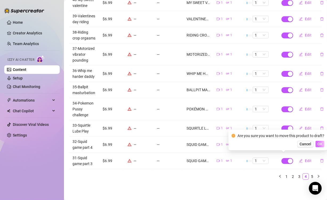
click at [320, 145] on span "OK" at bounding box center [320, 144] width 5 height 4
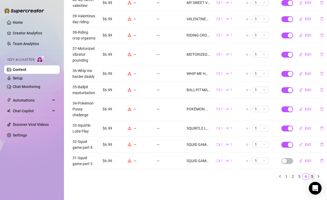
click at [310, 174] on link "5" at bounding box center [313, 177] width 6 height 6
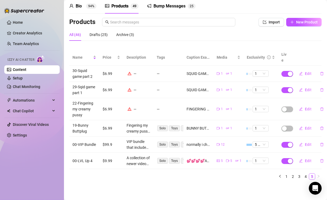
scroll to position [29, 0]
click at [272, 20] on span "Import" at bounding box center [274, 22] width 11 height 4
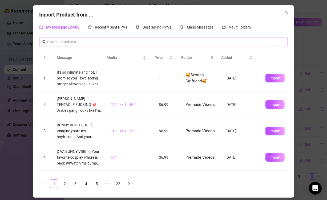
click at [175, 43] on input "text" at bounding box center [166, 42] width 238 height 6
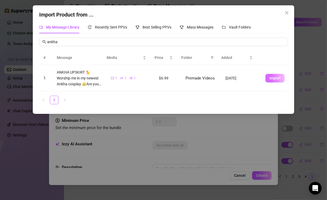
click at [270, 79] on span "Import" at bounding box center [275, 78] width 11 height 4
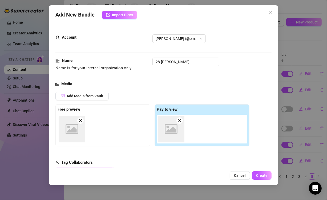
scroll to position [75, 0]
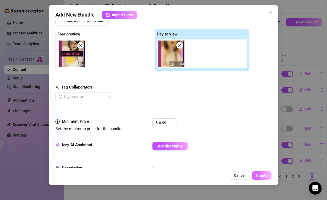
click at [263, 174] on span "Create" at bounding box center [261, 175] width 11 height 4
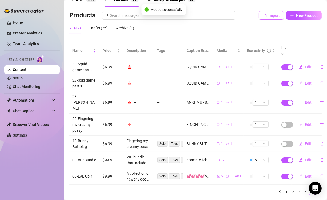
click at [265, 20] on button "Import" at bounding box center [272, 15] width 26 height 9
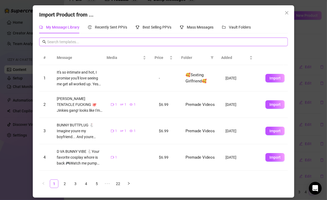
click at [191, 41] on input "text" at bounding box center [166, 42] width 238 height 6
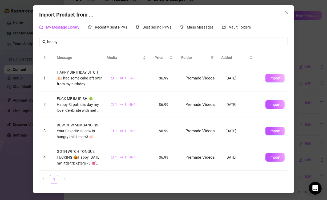
click at [272, 77] on span "Import" at bounding box center [275, 78] width 11 height 4
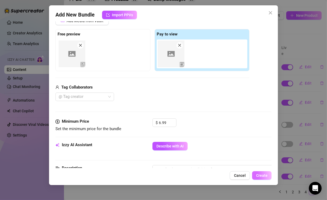
click at [264, 175] on span "Create" at bounding box center [261, 175] width 11 height 4
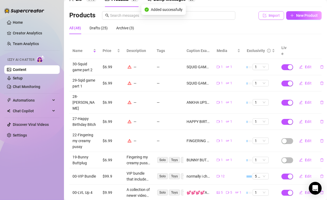
click at [269, 18] on span "Import" at bounding box center [274, 15] width 11 height 4
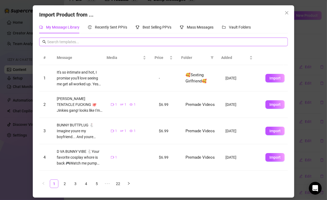
click at [253, 41] on input "text" at bounding box center [166, 42] width 238 height 6
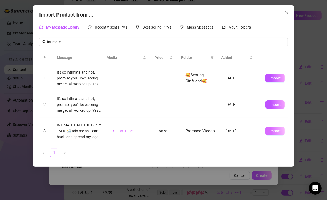
click at [273, 130] on span "Import" at bounding box center [275, 131] width 11 height 4
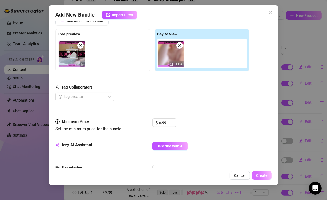
click at [267, 178] on span "Create" at bounding box center [261, 175] width 11 height 4
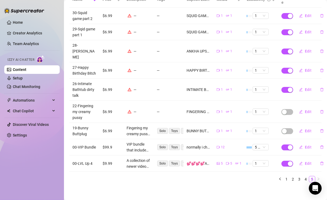
scroll to position [0, 0]
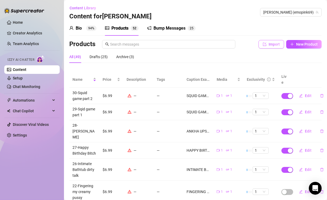
click at [263, 49] on button "Import" at bounding box center [272, 44] width 26 height 9
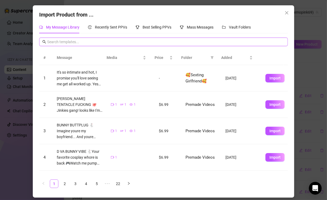
click at [176, 44] on input "text" at bounding box center [166, 42] width 238 height 6
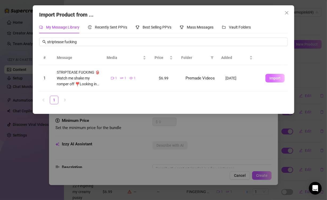
click at [271, 81] on button "Import" at bounding box center [275, 78] width 19 height 9
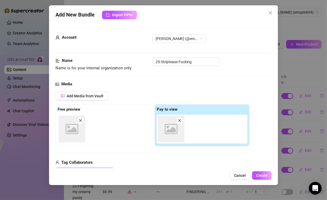
scroll to position [75, 0]
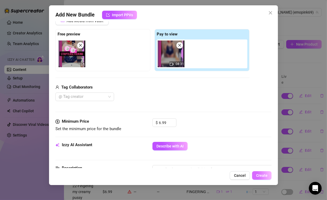
click at [263, 177] on span "Create" at bounding box center [261, 175] width 11 height 4
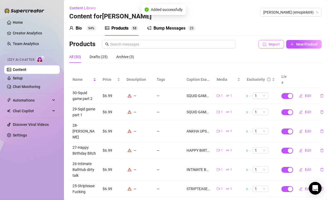
click at [269, 46] on span "Import" at bounding box center [274, 44] width 11 height 4
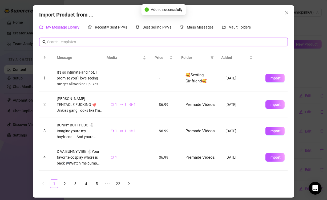
click at [267, 42] on input "text" at bounding box center [166, 42] width 238 height 6
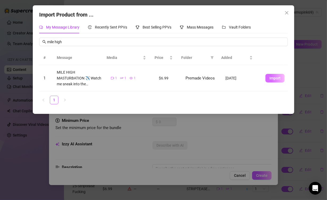
click at [271, 77] on span "Import" at bounding box center [275, 78] width 11 height 4
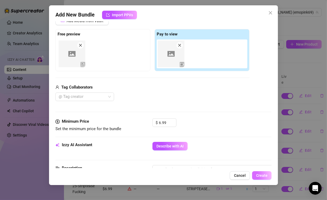
click at [261, 178] on span "Create" at bounding box center [261, 175] width 11 height 4
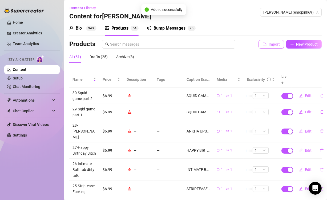
click at [263, 46] on icon "import" at bounding box center [265, 44] width 4 height 4
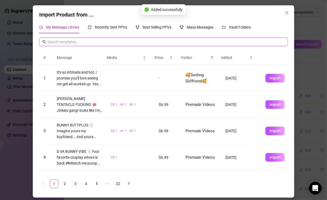
click at [63, 40] on input "text" at bounding box center [166, 42] width 238 height 6
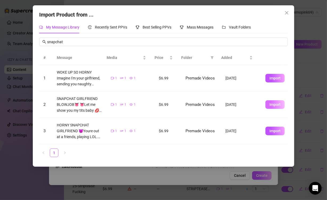
click at [270, 106] on span "Import" at bounding box center [275, 104] width 11 height 4
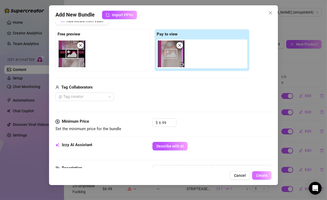
click at [263, 174] on span "Create" at bounding box center [261, 175] width 11 height 4
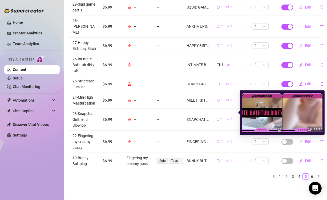
scroll to position [0, 0]
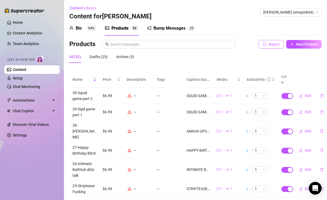
click at [264, 46] on button "Import" at bounding box center [272, 44] width 26 height 9
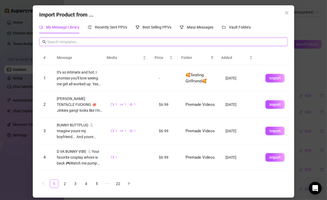
click at [258, 42] on input "text" at bounding box center [166, 42] width 238 height 6
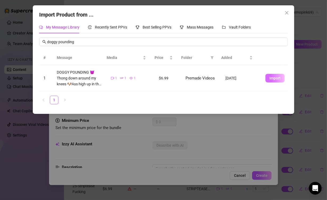
click at [270, 76] on button "Import" at bounding box center [275, 78] width 19 height 9
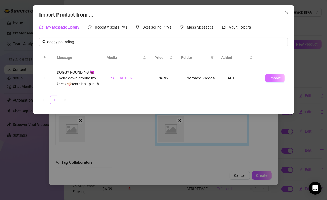
scroll to position [75, 0]
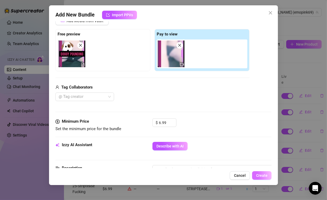
click at [261, 177] on span "Create" at bounding box center [261, 175] width 11 height 4
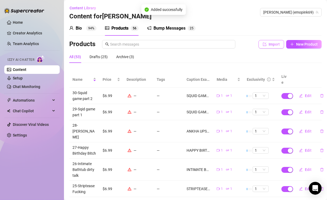
click at [271, 46] on span "Import" at bounding box center [274, 44] width 11 height 4
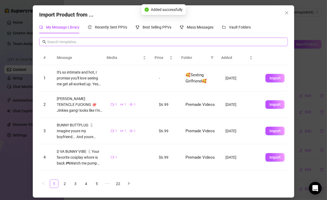
click at [185, 46] on span at bounding box center [163, 42] width 249 height 9
click at [177, 42] on input "text" at bounding box center [166, 42] width 238 height 6
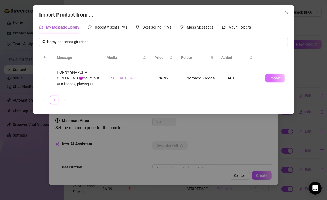
click at [272, 81] on button "Import" at bounding box center [275, 78] width 19 height 9
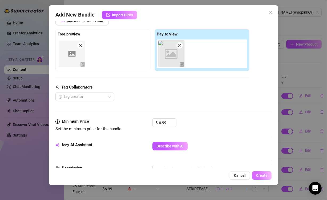
click at [261, 175] on span "Create" at bounding box center [261, 175] width 11 height 4
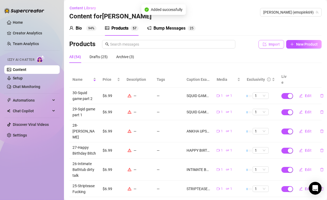
click at [264, 47] on button "Import" at bounding box center [272, 44] width 26 height 9
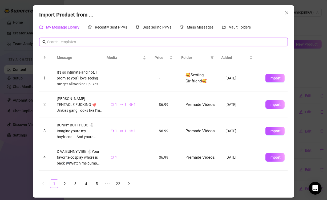
click at [74, 39] on input "text" at bounding box center [166, 42] width 238 height 6
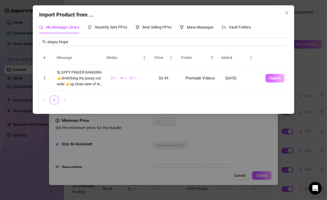
click at [270, 80] on span "Import" at bounding box center [275, 78] width 11 height 4
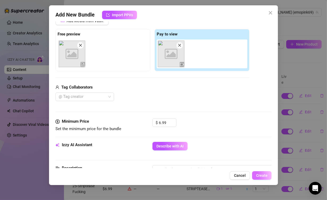
click at [266, 177] on span "Create" at bounding box center [261, 175] width 11 height 4
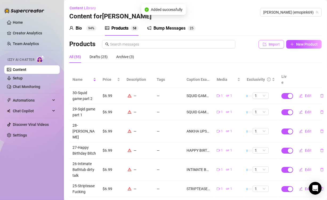
click at [269, 46] on span "Import" at bounding box center [274, 44] width 11 height 4
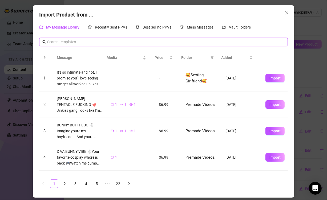
click at [154, 40] on input "text" at bounding box center [166, 42] width 238 height 6
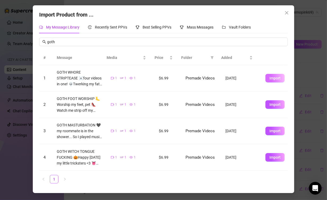
click at [270, 78] on span "Import" at bounding box center [275, 78] width 11 height 4
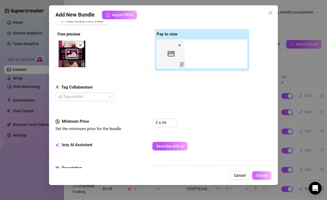
click at [268, 175] on button "Create" at bounding box center [261, 175] width 19 height 9
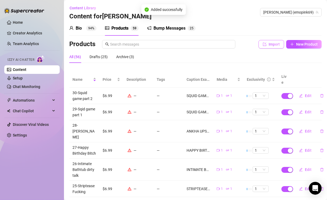
click at [269, 46] on span "Import" at bounding box center [274, 44] width 11 height 4
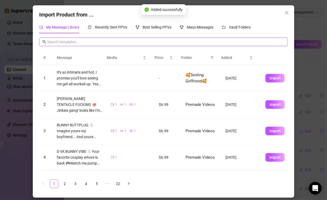
click at [156, 43] on input "text" at bounding box center [166, 42] width 238 height 6
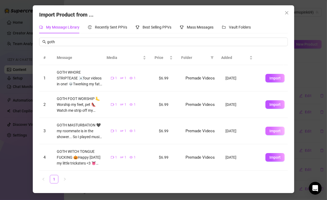
click at [270, 131] on span "Import" at bounding box center [275, 131] width 11 height 4
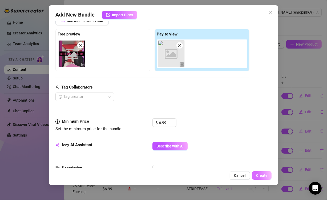
click at [264, 174] on span "Create" at bounding box center [261, 175] width 11 height 4
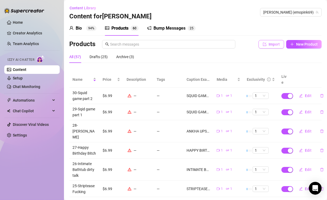
click at [269, 46] on span "Import" at bounding box center [274, 44] width 11 height 4
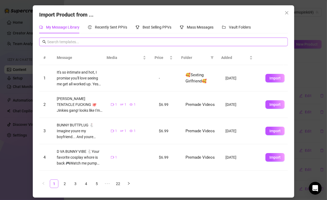
click at [169, 42] on input "text" at bounding box center [166, 42] width 238 height 6
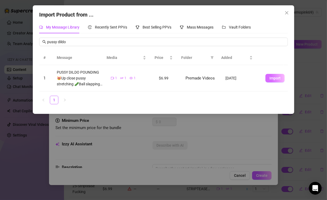
click at [272, 80] on span "Import" at bounding box center [275, 78] width 11 height 4
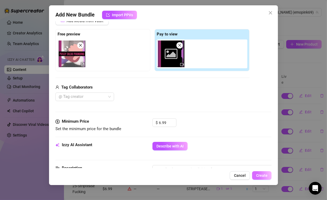
click at [264, 174] on span "Create" at bounding box center [261, 175] width 11 height 4
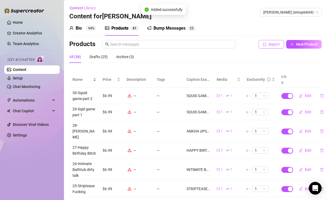
click at [271, 46] on span "Import" at bounding box center [274, 44] width 11 height 4
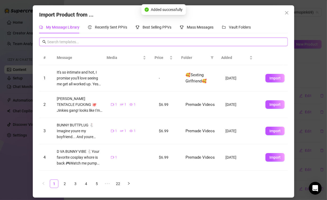
click at [181, 41] on input "text" at bounding box center [166, 42] width 238 height 6
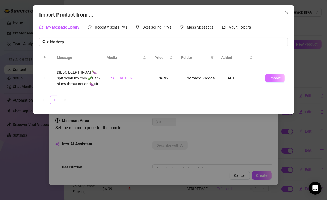
click at [277, 77] on button "Import" at bounding box center [275, 78] width 19 height 9
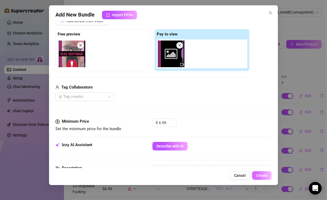
click at [260, 176] on span "Create" at bounding box center [261, 175] width 11 height 4
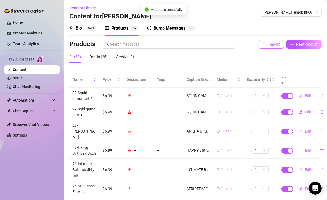
click at [263, 46] on icon "import" at bounding box center [265, 44] width 4 height 4
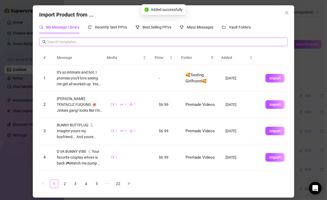
click at [150, 41] on input "text" at bounding box center [166, 42] width 238 height 6
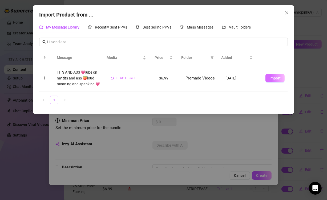
click at [270, 77] on span "Import" at bounding box center [275, 78] width 11 height 4
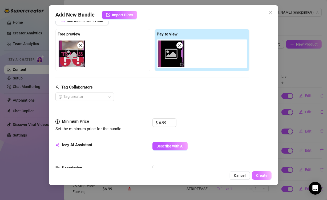
click at [264, 177] on span "Create" at bounding box center [261, 175] width 11 height 4
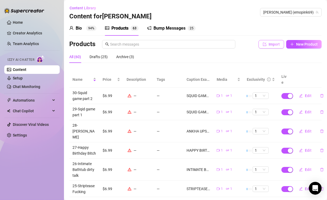
click at [263, 46] on icon "import" at bounding box center [265, 44] width 4 height 4
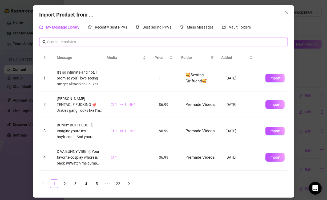
click at [151, 40] on input "text" at bounding box center [166, 42] width 238 height 6
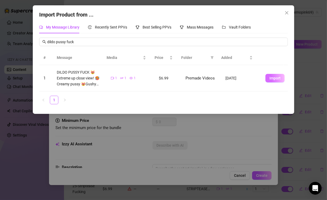
click at [270, 77] on span "Import" at bounding box center [275, 78] width 11 height 4
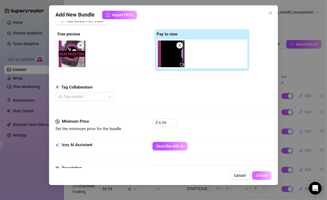
click at [267, 178] on button "Create" at bounding box center [261, 175] width 19 height 9
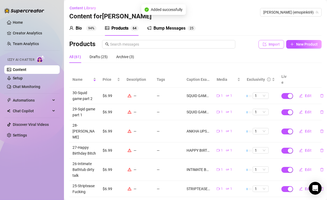
click at [273, 46] on span "Import" at bounding box center [274, 44] width 11 height 4
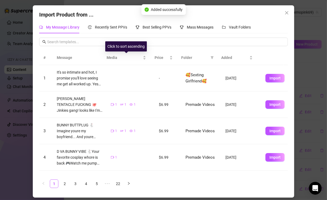
click at [142, 45] on div "Click to sort ascending" at bounding box center [126, 46] width 42 height 10
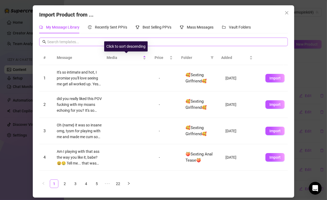
click at [134, 38] on span at bounding box center [163, 42] width 249 height 9
click at [129, 44] on input "text" at bounding box center [166, 42] width 238 height 6
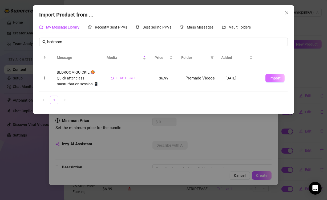
click at [273, 78] on span "Import" at bounding box center [275, 78] width 11 height 4
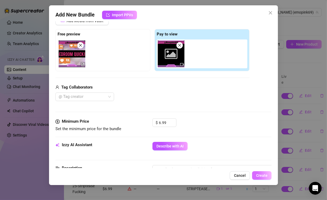
click at [265, 173] on span "Create" at bounding box center [261, 175] width 11 height 4
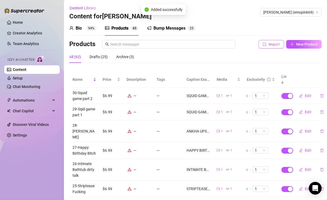
click at [269, 46] on span "Import" at bounding box center [274, 44] width 11 height 4
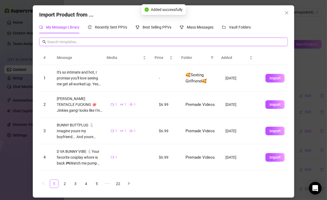
click at [159, 42] on input "text" at bounding box center [166, 42] width 238 height 6
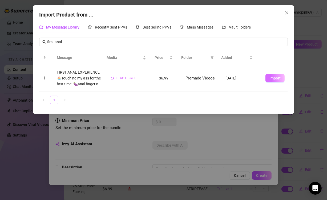
click at [270, 78] on span "Import" at bounding box center [275, 78] width 11 height 4
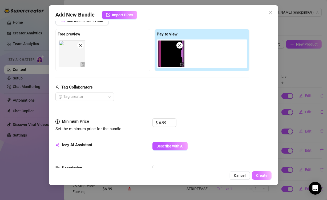
click at [258, 174] on span "Create" at bounding box center [261, 175] width 11 height 4
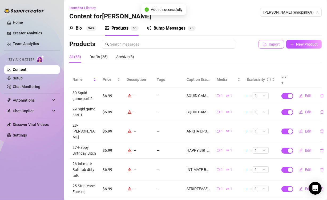
click at [269, 46] on span "Import" at bounding box center [274, 44] width 11 height 4
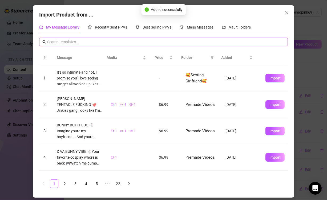
click at [134, 40] on input "text" at bounding box center [166, 42] width 238 height 6
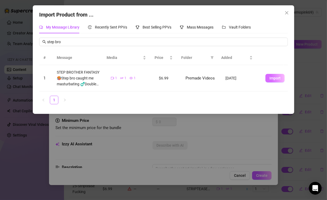
click at [271, 80] on span "Import" at bounding box center [275, 78] width 11 height 4
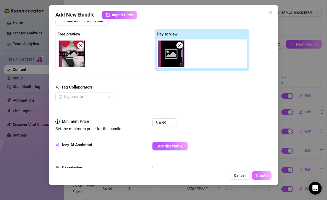
click at [261, 172] on button "Create" at bounding box center [261, 175] width 19 height 9
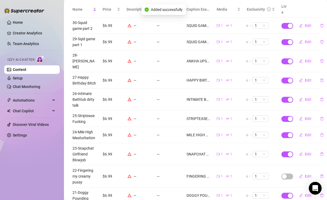
scroll to position [109, 0]
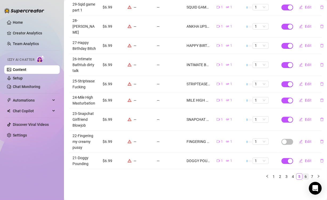
click at [303, 174] on link "6" at bounding box center [306, 177] width 6 height 6
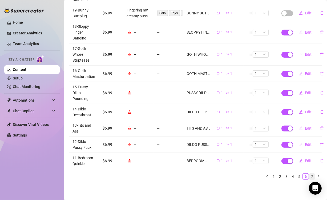
click at [310, 174] on link "7" at bounding box center [313, 177] width 6 height 6
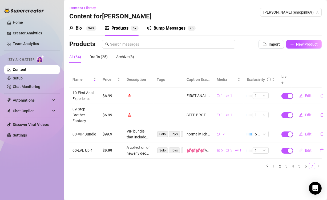
scroll to position [0, 0]
click at [273, 41] on button "Import" at bounding box center [272, 44] width 26 height 9
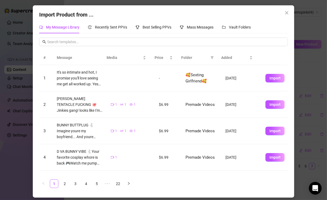
click at [207, 37] on div "My Message Library Recently Sent PPVs Best Selling PPVs Mass Messages Vault Fol…" at bounding box center [163, 106] width 249 height 171
click at [203, 41] on input "text" at bounding box center [166, 42] width 238 height 6
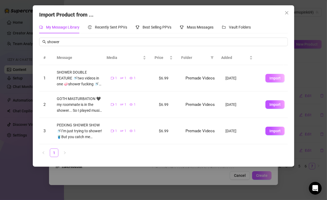
click at [272, 80] on span "Import" at bounding box center [275, 78] width 11 height 4
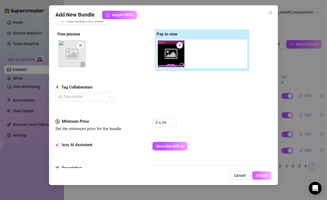
click at [263, 175] on span "Create" at bounding box center [261, 175] width 11 height 4
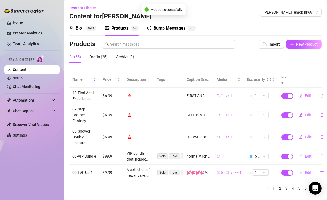
scroll to position [0, 0]
click at [269, 46] on span "Import" at bounding box center [274, 44] width 11 height 4
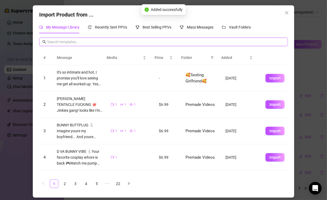
click at [160, 43] on input "text" at bounding box center [166, 42] width 238 height 6
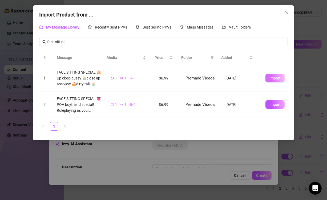
click at [271, 77] on span "Import" at bounding box center [275, 78] width 11 height 4
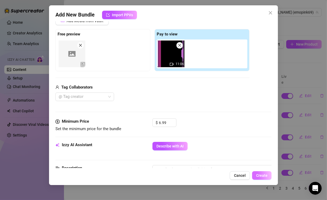
click at [267, 175] on span "Create" at bounding box center [261, 175] width 11 height 4
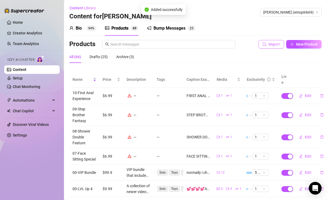
click at [264, 49] on button "Import" at bounding box center [272, 44] width 26 height 9
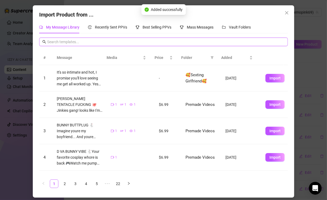
click at [213, 40] on input "text" at bounding box center [166, 42] width 238 height 6
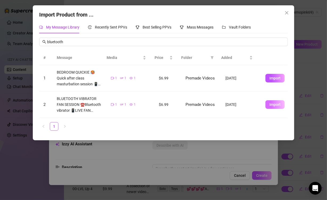
click at [273, 105] on span "Import" at bounding box center [275, 104] width 11 height 4
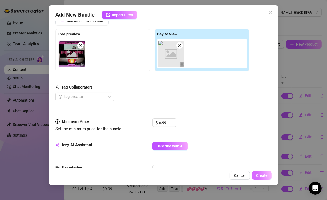
click at [264, 176] on span "Create" at bounding box center [261, 175] width 11 height 4
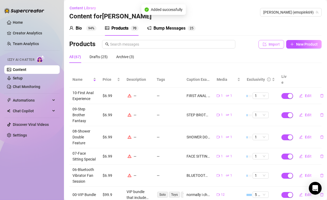
click at [269, 49] on button "Import" at bounding box center [272, 44] width 26 height 9
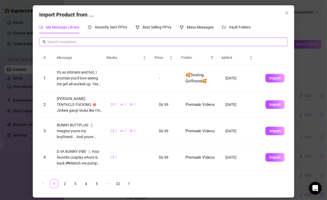
click at [126, 43] on input "text" at bounding box center [166, 42] width 238 height 6
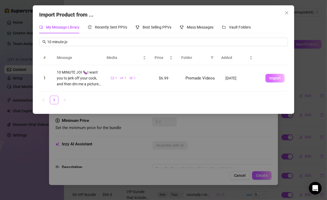
click at [270, 78] on span "Import" at bounding box center [275, 78] width 11 height 4
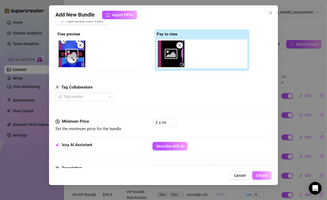
click at [264, 175] on span "Create" at bounding box center [261, 175] width 11 height 4
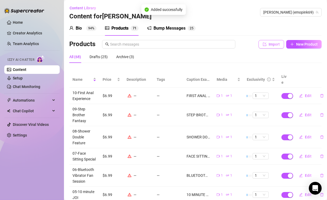
click at [271, 46] on span "Import" at bounding box center [274, 44] width 11 height 4
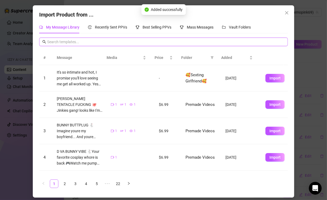
click at [150, 41] on input "text" at bounding box center [166, 42] width 238 height 6
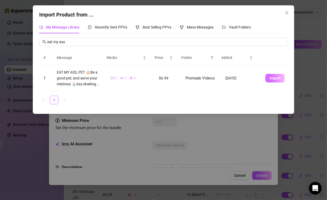
click at [275, 77] on span "Import" at bounding box center [275, 78] width 11 height 4
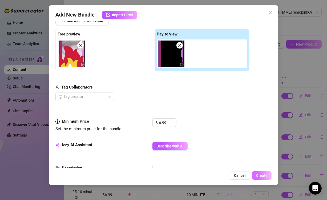
click at [265, 176] on span "Create" at bounding box center [261, 175] width 11 height 4
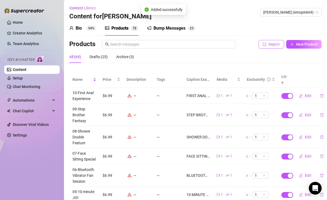
click at [272, 46] on span "Import" at bounding box center [274, 44] width 11 height 4
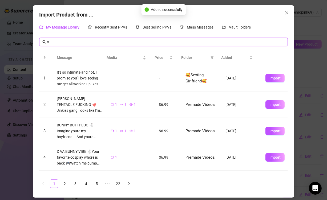
click at [169, 42] on input "s" at bounding box center [166, 42] width 238 height 6
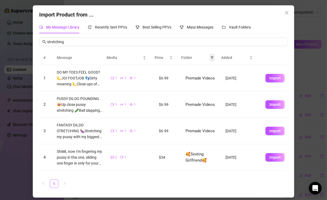
click at [211, 57] on icon "filter" at bounding box center [212, 57] width 3 height 3
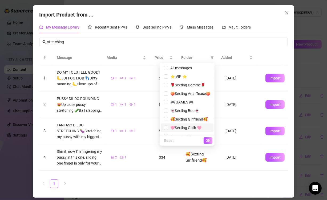
scroll to position [6, 0]
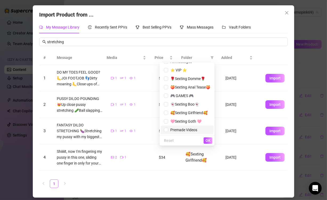
click at [184, 132] on span "Premade Videos" at bounding box center [182, 130] width 29 height 4
click at [211, 140] on span "OK" at bounding box center [208, 140] width 5 height 4
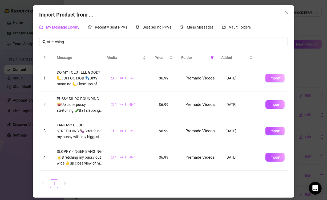
click at [276, 79] on span "Import" at bounding box center [275, 78] width 11 height 4
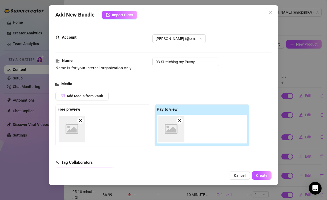
scroll to position [75, 0]
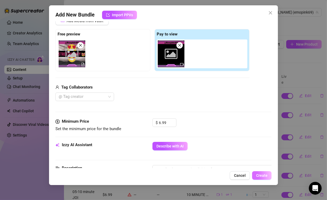
click at [262, 174] on span "Create" at bounding box center [261, 175] width 11 height 4
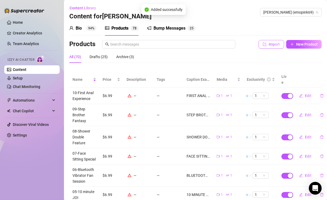
click at [270, 46] on span "Import" at bounding box center [274, 44] width 11 height 4
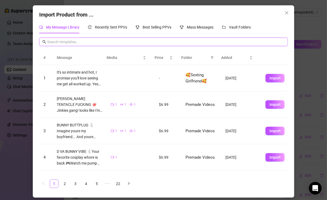
click at [97, 39] on input "text" at bounding box center [166, 42] width 238 height 6
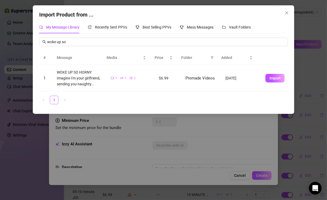
click at [270, 73] on td "Import" at bounding box center [274, 78] width 27 height 26
click at [272, 80] on span "Import" at bounding box center [275, 78] width 11 height 4
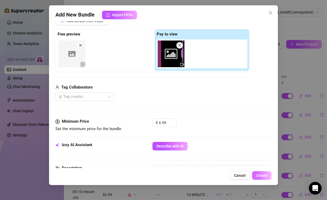
click at [263, 177] on span "Create" at bounding box center [261, 175] width 11 height 4
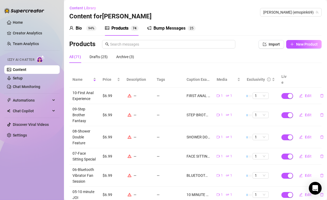
scroll to position [0, 0]
click at [286, 96] on span "button" at bounding box center [288, 96] width 12 height 6
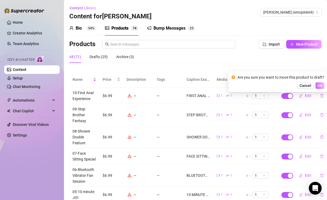
click at [323, 86] on button "OK" at bounding box center [320, 85] width 9 height 6
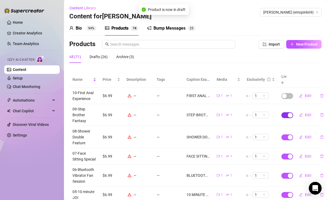
click at [288, 117] on div "button" at bounding box center [290, 115] width 5 height 5
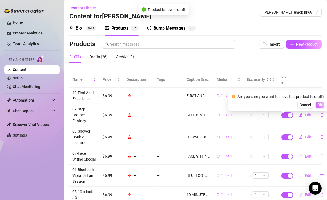
click at [320, 105] on span "OK" at bounding box center [320, 105] width 5 height 4
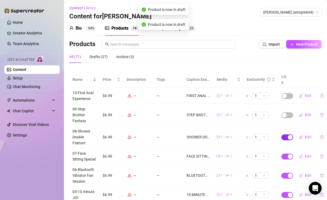
click at [288, 140] on div "button" at bounding box center [290, 137] width 5 height 5
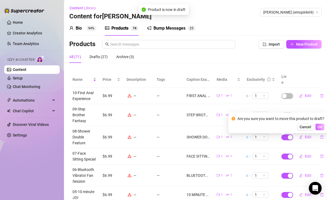
click at [319, 127] on span "OK" at bounding box center [320, 127] width 5 height 4
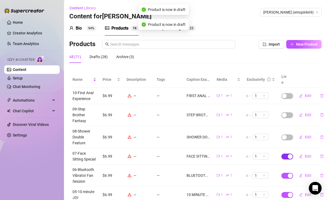
click at [288, 159] on div "button" at bounding box center [290, 156] width 5 height 5
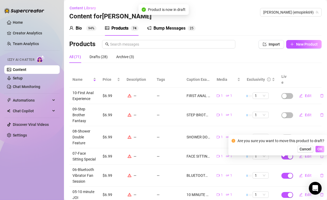
click at [320, 149] on span "OK" at bounding box center [320, 149] width 5 height 4
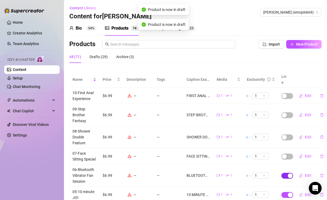
click at [288, 178] on div "button" at bounding box center [290, 175] width 5 height 5
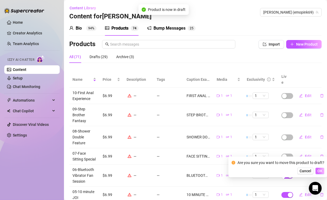
click at [322, 172] on button "OK" at bounding box center [320, 171] width 9 height 6
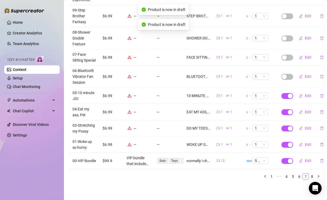
scroll to position [101, 0]
click at [288, 98] on div "button" at bounding box center [290, 96] width 5 height 5
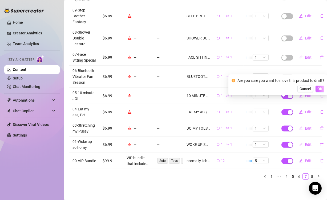
click at [318, 90] on span "OK" at bounding box center [320, 89] width 5 height 4
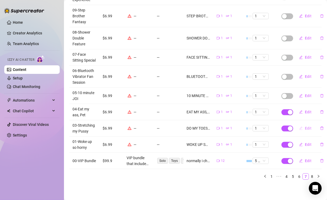
click at [305, 130] on span "Edit" at bounding box center [308, 128] width 7 height 4
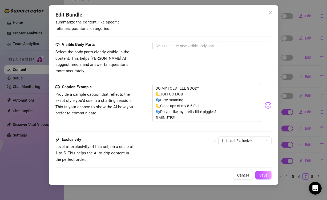
scroll to position [285, 0]
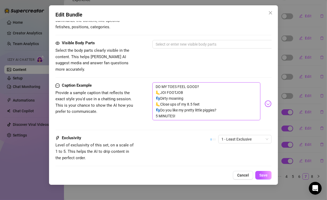
drag, startPoint x: 215, startPoint y: 112, endPoint x: 131, endPoint y: 54, distance: 101.7
paste textarea "STRETCHING MY 😻😻!!!! 😻Spread open pussy 🍆Dildo penetration 😻Up close orgasm 🍆Cr…"
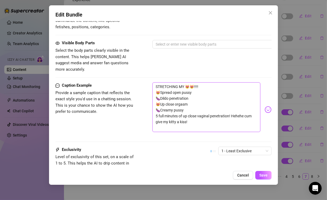
scroll to position [0, 0]
click at [265, 176] on span "Save" at bounding box center [264, 175] width 8 height 4
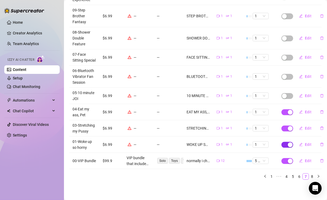
click at [288, 147] on div "button" at bounding box center [290, 144] width 5 height 5
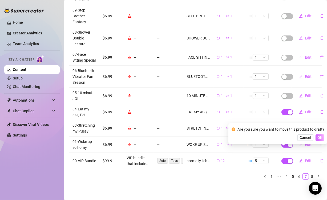
click at [320, 138] on span "OK" at bounding box center [320, 138] width 5 height 4
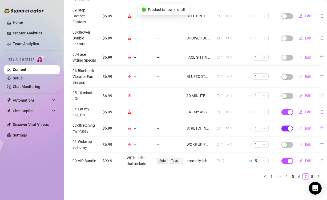
click at [288, 131] on div "button" at bounding box center [290, 128] width 5 height 5
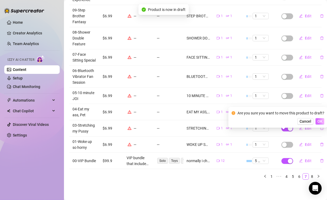
click at [320, 122] on span "OK" at bounding box center [320, 121] width 5 height 4
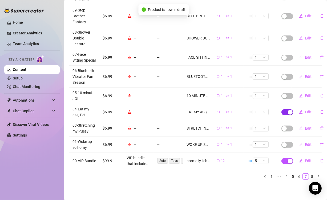
click at [288, 115] on div "button" at bounding box center [290, 112] width 5 height 5
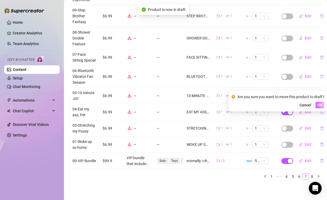
click at [319, 106] on span "OK" at bounding box center [320, 105] width 5 height 4
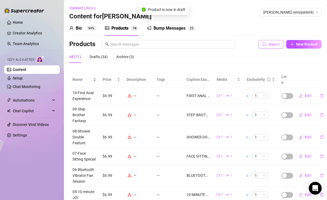
click at [269, 46] on span "Import" at bounding box center [274, 44] width 11 height 4
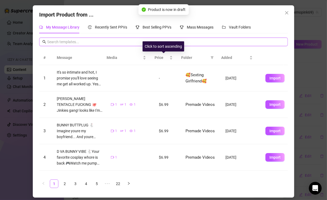
click at [156, 41] on input "text" at bounding box center [166, 42] width 238 height 6
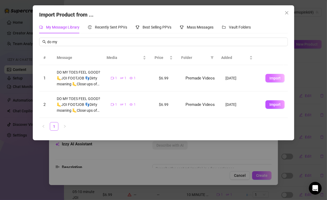
click at [272, 79] on span "Import" at bounding box center [275, 78] width 11 height 4
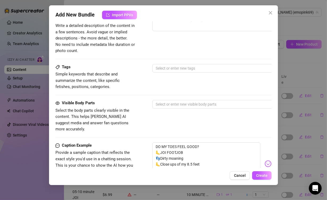
scroll to position [226, 0]
click at [239, 174] on span "Cancel" at bounding box center [240, 175] width 12 height 4
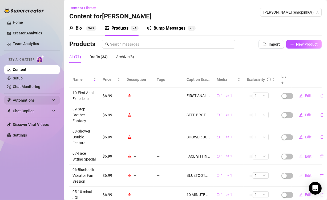
click at [30, 99] on span "Automations" at bounding box center [32, 100] width 38 height 9
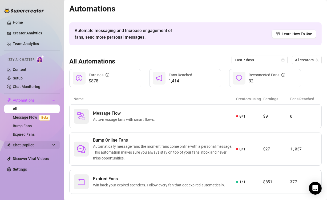
click at [26, 146] on span "Chat Copilot" at bounding box center [32, 145] width 38 height 9
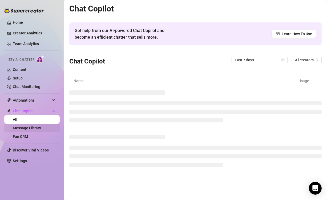
click at [27, 129] on link "Message Library" at bounding box center [27, 128] width 28 height 4
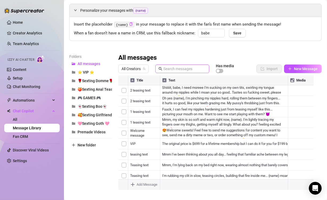
scroll to position [29, 0]
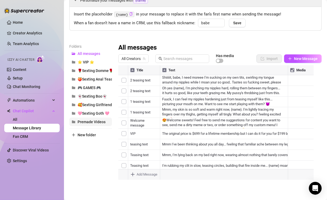
click at [97, 122] on span "Premade Videos" at bounding box center [92, 122] width 28 height 4
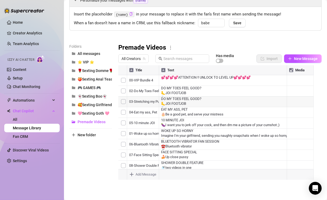
click at [189, 103] on div at bounding box center [218, 124] width 200 height 119
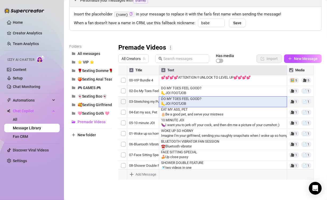
click at [189, 103] on div at bounding box center [218, 124] width 200 height 119
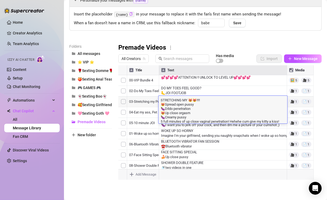
scroll to position [0, 0]
click at [101, 148] on div "Folders All messages ⭐ VIP ⭐ 🌹Sexting Domme🌹 🍑Sexting Anal Tease🍑 🎮 GAMES 🎮 👻Se…" at bounding box center [90, 113] width 43 height 141
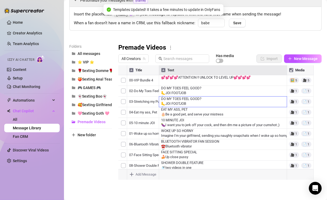
click at [87, 174] on div "Folders All messages ⭐ VIP ⭐ 🌹Sexting Domme🌹 🍑Sexting Anal Tease🍑 🎮 GAMES 🎮 👻Se…" at bounding box center [90, 113] width 43 height 141
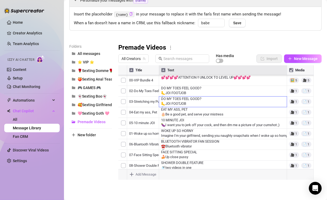
scroll to position [423, 0]
click at [290, 104] on div at bounding box center [218, 124] width 200 height 119
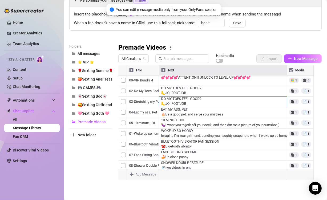
click at [251, 105] on div at bounding box center [218, 124] width 200 height 119
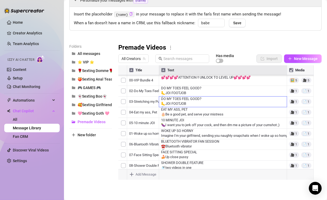
scroll to position [723, 0]
click at [302, 145] on div at bounding box center [218, 124] width 200 height 119
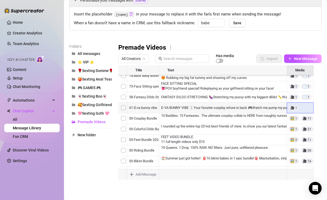
scroll to position [773, 0]
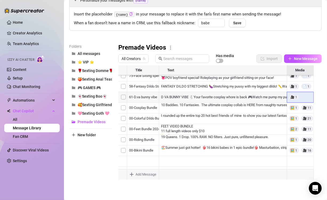
click at [302, 96] on div at bounding box center [218, 124] width 200 height 119
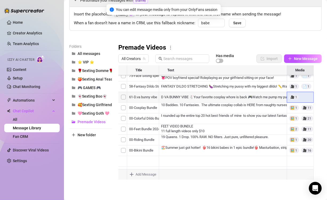
click at [302, 96] on div at bounding box center [218, 124] width 200 height 119
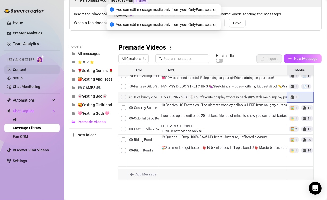
click at [23, 71] on link "Content" at bounding box center [20, 70] width 14 height 4
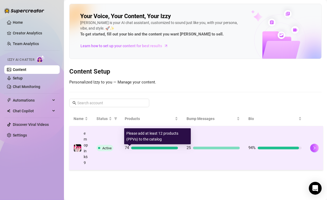
click at [150, 149] on div at bounding box center [154, 148] width 47 height 3
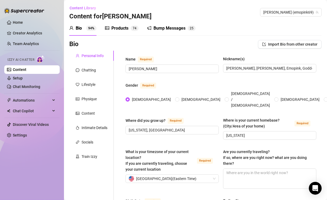
click at [117, 32] on div "Products 7 4" at bounding box center [122, 28] width 34 height 15
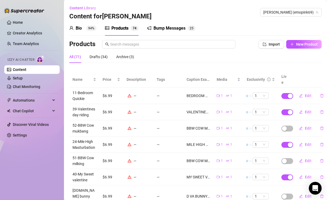
scroll to position [27, 0]
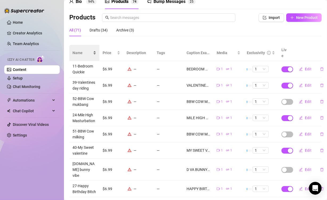
click at [84, 56] on span "Name" at bounding box center [82, 53] width 19 height 6
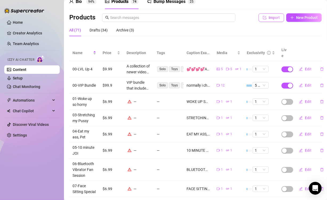
click at [270, 20] on span "Import" at bounding box center [274, 17] width 11 height 4
type textarea "Type your message here..."
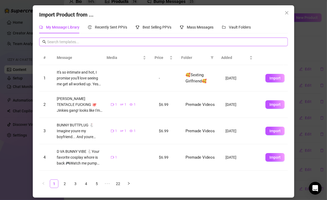
click at [213, 39] on input "text" at bounding box center [166, 42] width 238 height 6
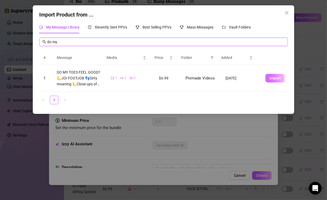
type input "do my"
click at [274, 80] on button "Import" at bounding box center [275, 78] width 19 height 9
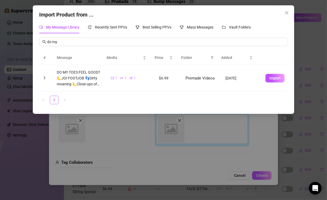
type textarea "DO MY TOES FEEL GOOD? 🦶JOI FOOTJOB 👣Dirty moaning 🦶Close ups of my 8.5 feet 👣Do…"
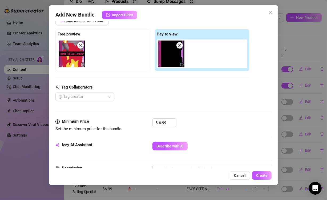
scroll to position [0, 0]
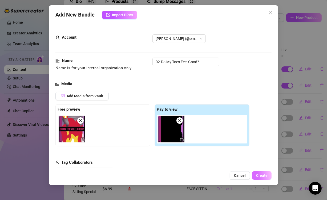
click at [265, 173] on span "Create" at bounding box center [261, 175] width 11 height 4
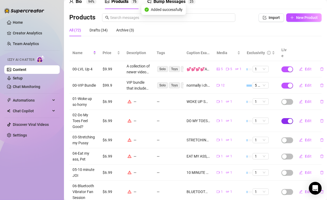
click at [288, 124] on div "button" at bounding box center [290, 121] width 5 height 5
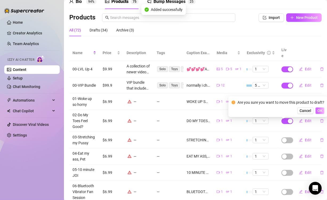
click at [318, 110] on span "OK" at bounding box center [320, 111] width 5 height 4
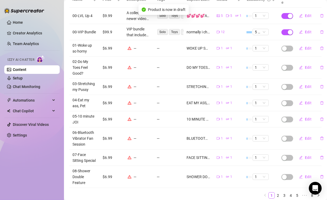
scroll to position [111, 0]
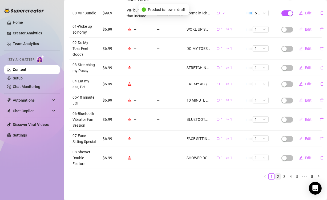
click at [275, 174] on link "2" at bounding box center [278, 177] width 6 height 6
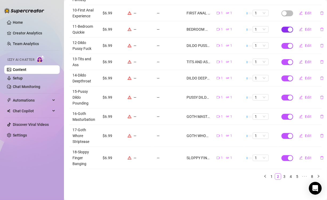
click at [288, 27] on div "button" at bounding box center [290, 29] width 5 height 5
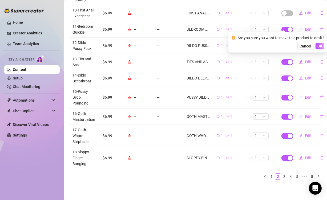
click at [324, 50] on div "Are you sure you want to move this product to draft? Cancel OK" at bounding box center [278, 42] width 99 height 21
click at [319, 48] on span "OK" at bounding box center [320, 46] width 5 height 4
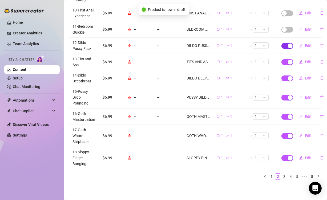
click at [288, 43] on div "button" at bounding box center [290, 45] width 5 height 5
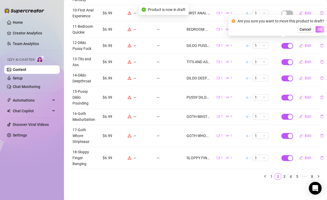
click at [318, 31] on span "OK" at bounding box center [320, 29] width 5 height 4
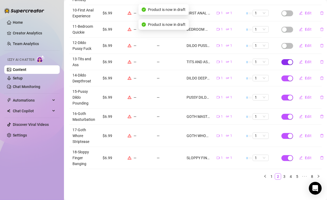
click at [284, 59] on button "button" at bounding box center [288, 62] width 12 height 6
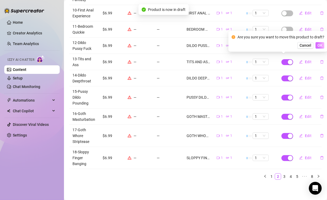
click at [319, 45] on span "OK" at bounding box center [320, 45] width 5 height 4
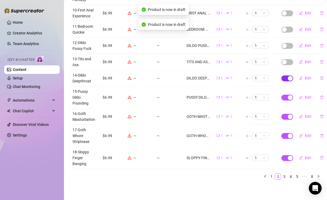
click at [288, 76] on div "button" at bounding box center [290, 78] width 5 height 5
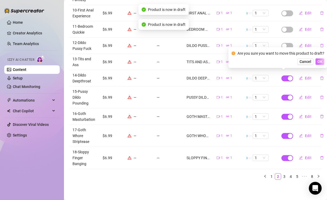
click at [318, 62] on span "OK" at bounding box center [320, 61] width 5 height 4
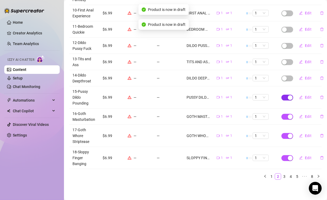
click at [288, 95] on div "button" at bounding box center [290, 97] width 5 height 5
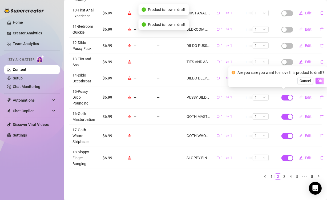
click at [318, 80] on span "OK" at bounding box center [320, 81] width 5 height 4
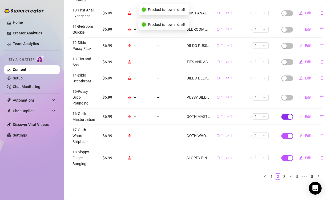
click at [288, 114] on div "button" at bounding box center [290, 116] width 5 height 5
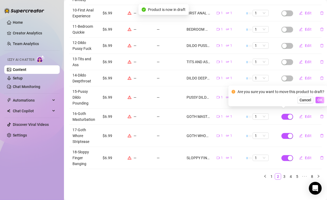
click at [322, 99] on span "OK" at bounding box center [320, 100] width 5 height 4
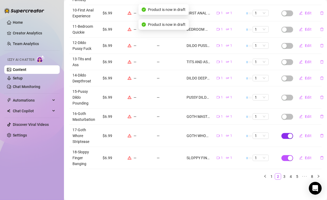
click at [288, 134] on div "button" at bounding box center [290, 136] width 5 height 5
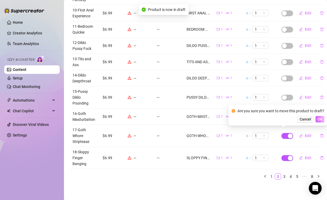
click at [319, 120] on span "OK" at bounding box center [320, 119] width 5 height 4
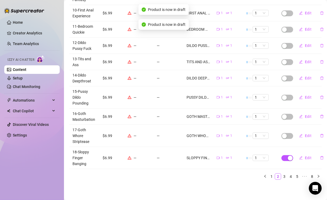
drag, startPoint x: 286, startPoint y: 154, endPoint x: 289, endPoint y: 148, distance: 7.0
click at [288, 156] on div "button" at bounding box center [290, 158] width 5 height 5
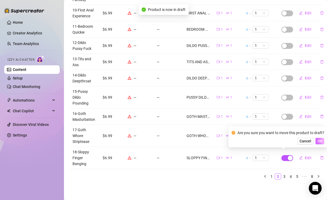
click at [318, 142] on span "OK" at bounding box center [320, 141] width 5 height 4
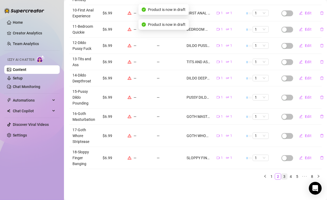
click at [282, 174] on link "3" at bounding box center [285, 177] width 6 height 6
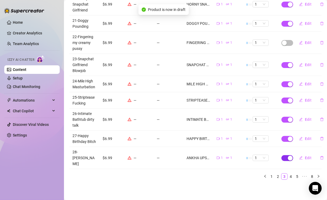
click at [288, 161] on div "button" at bounding box center [290, 158] width 5 height 5
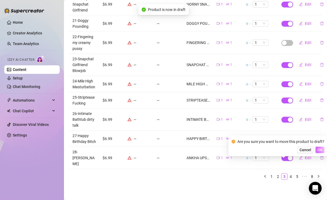
click at [319, 150] on span "OK" at bounding box center [320, 150] width 5 height 4
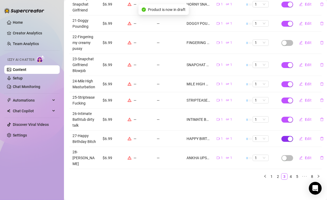
click at [288, 141] on div "button" at bounding box center [290, 139] width 5 height 5
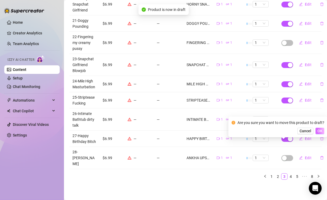
click at [320, 130] on span "OK" at bounding box center [320, 131] width 5 height 4
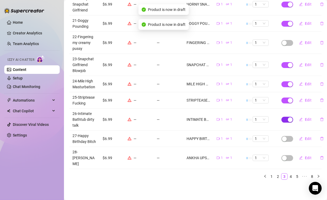
click at [288, 122] on div "button" at bounding box center [290, 119] width 5 height 5
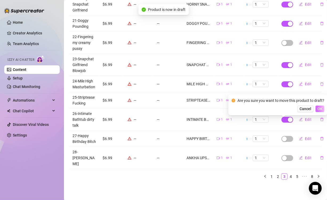
click at [319, 109] on span "OK" at bounding box center [320, 109] width 5 height 4
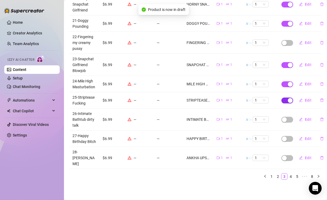
click at [283, 102] on span "button" at bounding box center [288, 101] width 12 height 6
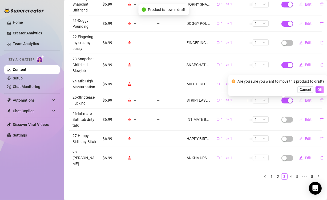
drag, startPoint x: 318, startPoint y: 90, endPoint x: 314, endPoint y: 89, distance: 3.8
click at [319, 90] on span "OK" at bounding box center [320, 90] width 5 height 4
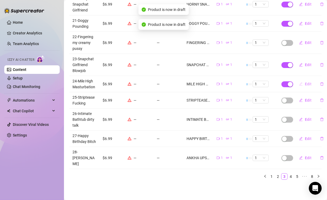
drag, startPoint x: 286, startPoint y: 85, endPoint x: 302, endPoint y: 83, distance: 16.6
click at [288, 85] on div "button" at bounding box center [290, 84] width 5 height 5
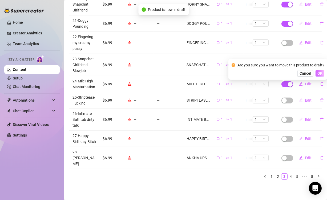
click at [320, 72] on span "OK" at bounding box center [320, 73] width 5 height 4
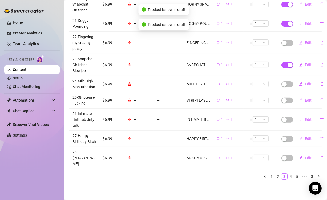
click at [284, 68] on span "button" at bounding box center [288, 65] width 12 height 6
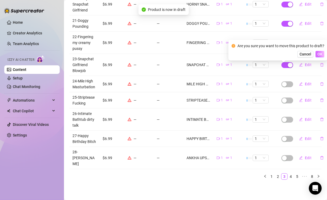
click at [320, 54] on span "OK" at bounding box center [320, 54] width 5 height 4
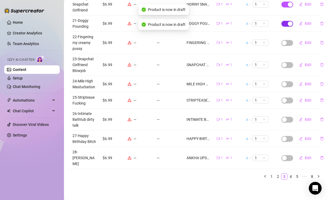
click at [282, 26] on span "button" at bounding box center [288, 24] width 12 height 6
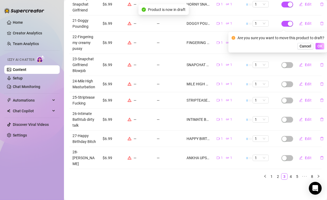
drag, startPoint x: 318, startPoint y: 47, endPoint x: 316, endPoint y: 44, distance: 3.6
click at [319, 47] on span "OK" at bounding box center [320, 46] width 5 height 4
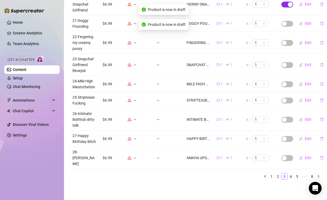
click at [288, 7] on div "button" at bounding box center [290, 4] width 5 height 5
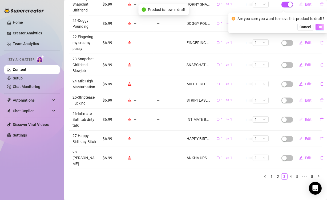
click at [320, 26] on span "OK" at bounding box center [320, 27] width 5 height 4
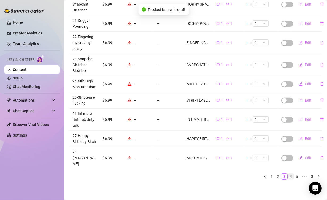
click at [288, 174] on link "4" at bounding box center [291, 177] width 6 height 6
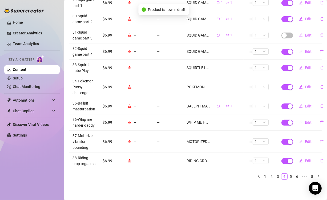
scroll to position [99, 0]
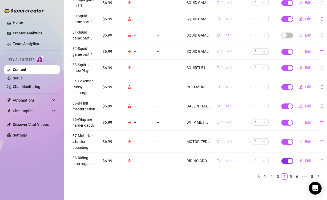
click at [282, 158] on span "button" at bounding box center [288, 161] width 12 height 6
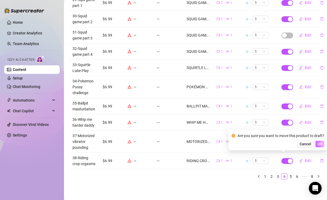
click at [322, 145] on span "OK" at bounding box center [320, 144] width 5 height 4
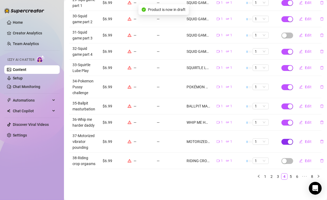
click at [288, 140] on div "button" at bounding box center [290, 142] width 5 height 5
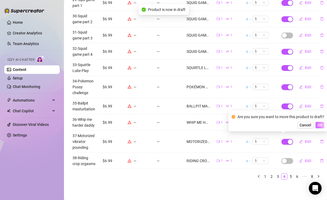
click at [319, 125] on span "OK" at bounding box center [320, 125] width 5 height 4
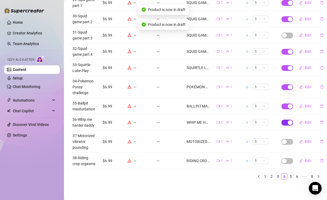
click at [288, 121] on div "button" at bounding box center [290, 122] width 5 height 5
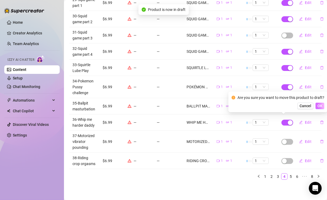
click at [318, 103] on button "OK" at bounding box center [320, 106] width 9 height 6
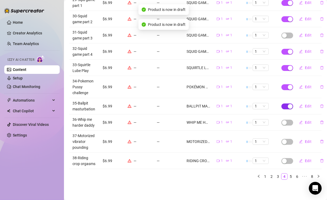
click at [288, 104] on div "button" at bounding box center [290, 106] width 5 height 5
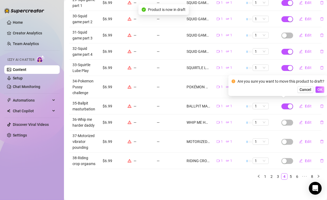
drag, startPoint x: 321, startPoint y: 91, endPoint x: 315, endPoint y: 90, distance: 6.7
click at [322, 90] on span "OK" at bounding box center [320, 90] width 5 height 4
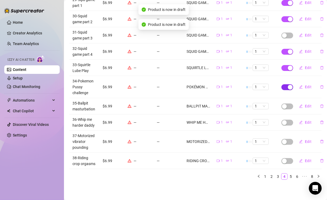
click at [286, 85] on span "button" at bounding box center [288, 87] width 12 height 6
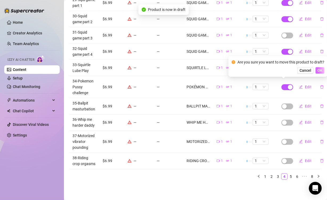
click at [318, 72] on span "OK" at bounding box center [320, 70] width 5 height 4
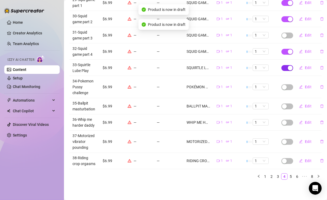
click at [288, 66] on div "button" at bounding box center [290, 68] width 5 height 5
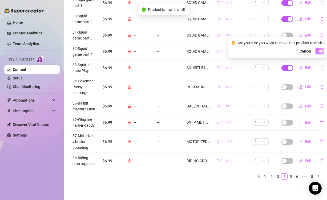
click at [320, 53] on span "OK" at bounding box center [320, 51] width 5 height 4
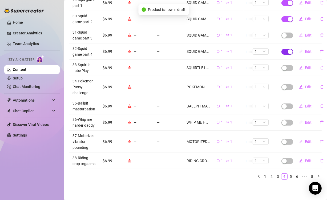
click at [288, 50] on div "button" at bounding box center [290, 51] width 5 height 5
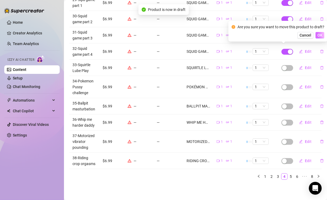
click at [320, 36] on span "OK" at bounding box center [320, 35] width 5 height 4
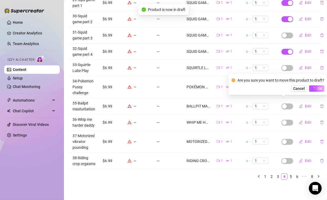
scroll to position [46, 0]
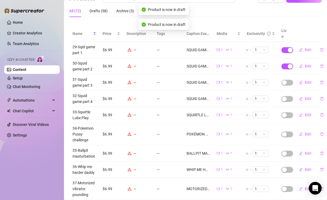
drag, startPoint x: 283, startPoint y: 53, endPoint x: 288, endPoint y: 53, distance: 5.3
click at [283, 53] on span "button" at bounding box center [288, 50] width 12 height 6
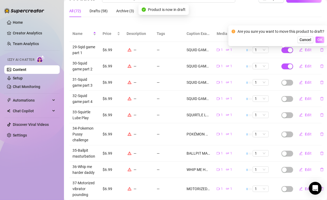
click at [318, 39] on span "OK" at bounding box center [320, 40] width 5 height 4
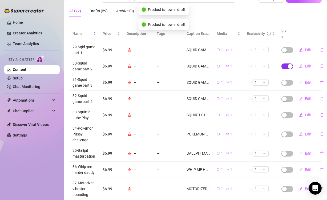
click at [288, 68] on div "button" at bounding box center [290, 66] width 5 height 5
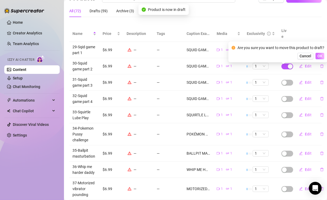
click at [316, 58] on button "OK" at bounding box center [320, 56] width 9 height 6
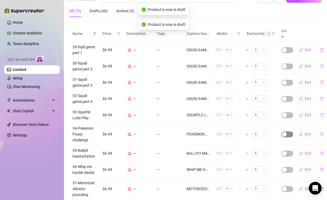
scroll to position [99, 0]
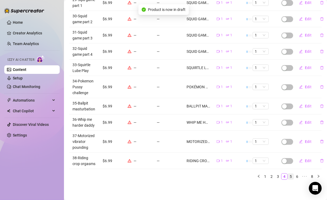
click at [288, 174] on link "5" at bounding box center [291, 177] width 6 height 6
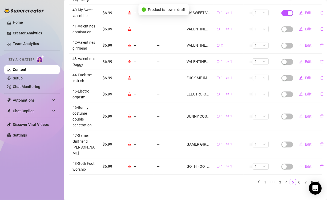
scroll to position [46, 0]
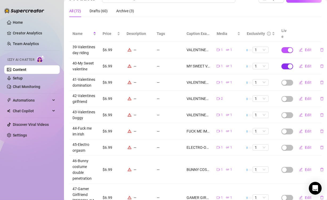
click at [282, 68] on span "button" at bounding box center [288, 67] width 12 height 6
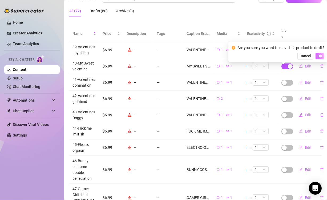
click at [318, 58] on span "OK" at bounding box center [320, 56] width 5 height 4
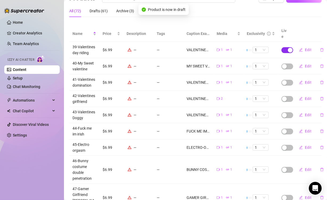
click at [288, 53] on div "button" at bounding box center [290, 50] width 5 height 5
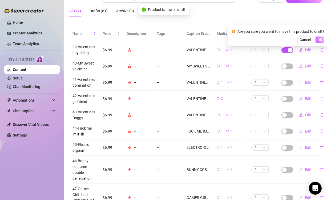
click at [318, 42] on button "OK" at bounding box center [320, 40] width 9 height 6
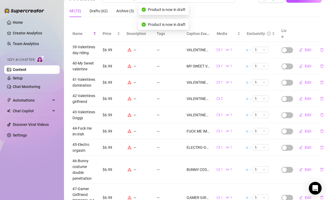
scroll to position [99, 0]
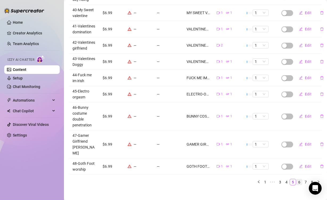
click at [297, 179] on link "6" at bounding box center [300, 182] width 6 height 6
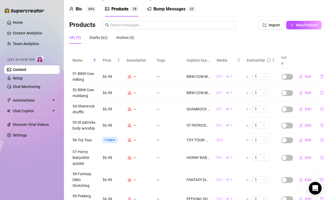
scroll to position [102, 0]
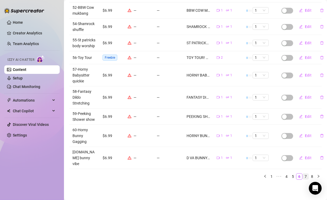
click at [303, 174] on link "7" at bounding box center [306, 177] width 6 height 6
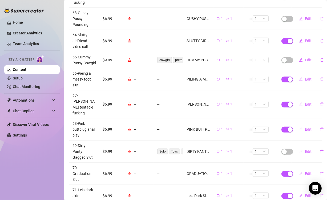
scroll to position [22, 0]
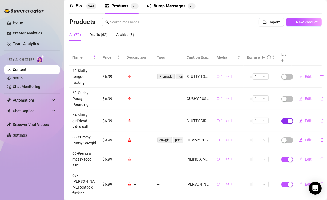
click at [288, 124] on div "button" at bounding box center [290, 121] width 5 height 5
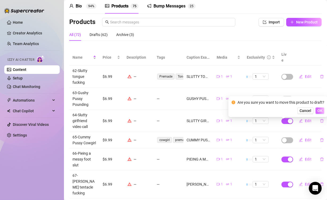
click at [322, 111] on span "OK" at bounding box center [320, 111] width 5 height 4
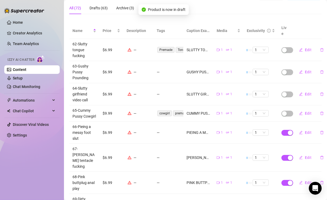
scroll to position [76, 0]
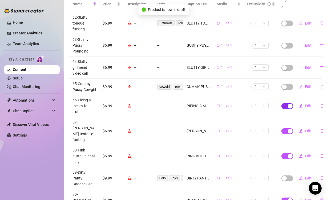
click at [282, 109] on span "button" at bounding box center [288, 106] width 12 height 6
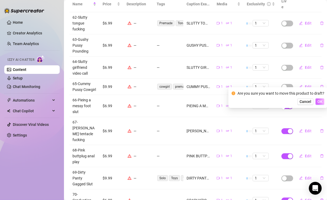
click at [319, 102] on span "OK" at bounding box center [320, 102] width 5 height 4
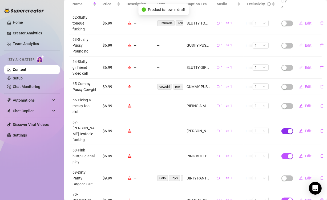
click at [288, 134] on div "button" at bounding box center [290, 131] width 5 height 5
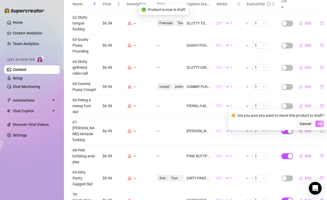
click at [321, 124] on span "OK" at bounding box center [320, 124] width 5 height 4
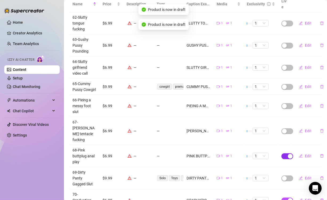
click at [288, 158] on div "button" at bounding box center [290, 156] width 5 height 5
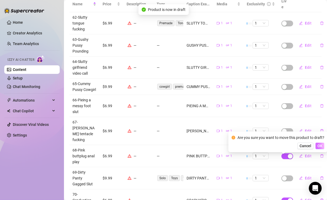
click at [320, 145] on span "OK" at bounding box center [320, 146] width 5 height 4
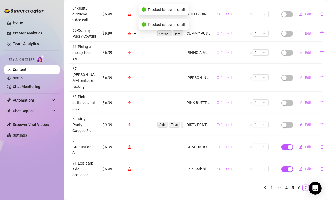
scroll to position [146, 0]
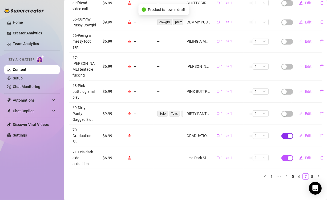
click at [284, 133] on span "button" at bounding box center [288, 136] width 12 height 6
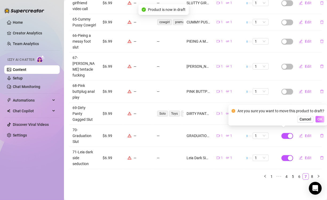
click at [316, 120] on button "OK" at bounding box center [320, 119] width 9 height 6
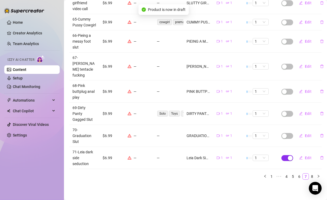
click at [288, 156] on div "button" at bounding box center [290, 158] width 5 height 5
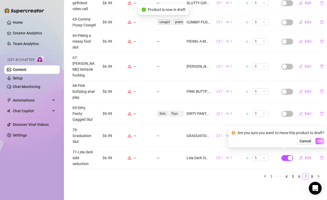
click at [320, 139] on span "OK" at bounding box center [320, 141] width 5 height 4
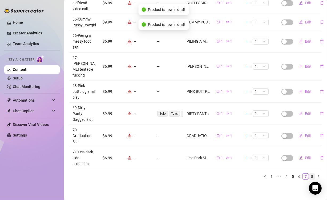
click at [310, 174] on link "8" at bounding box center [313, 177] width 6 height 6
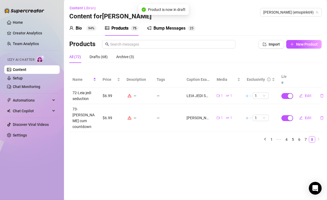
click at [291, 94] on td at bounding box center [285, 96] width 13 height 16
click at [292, 90] on td "Edit" at bounding box center [307, 96] width 30 height 16
click at [288, 93] on button "button" at bounding box center [288, 96] width 12 height 6
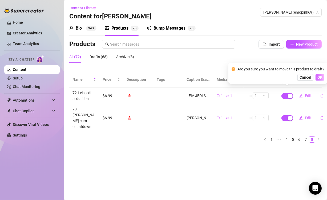
click at [321, 77] on span "OK" at bounding box center [320, 77] width 5 height 4
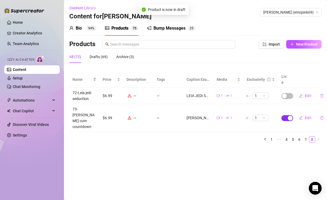
click at [290, 116] on div "button" at bounding box center [290, 118] width 5 height 5
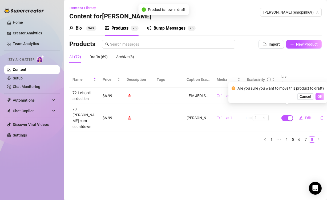
click at [319, 96] on span "OK" at bounding box center [320, 96] width 5 height 4
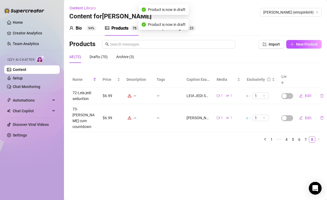
click at [134, 76] on th "Description" at bounding box center [139, 80] width 30 height 16
click at [269, 137] on link "1" at bounding box center [272, 140] width 6 height 6
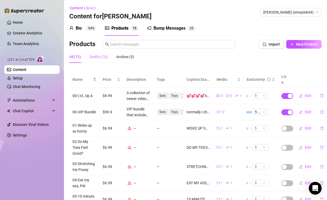
click at [94, 62] on div "Drafts (70)" at bounding box center [99, 57] width 18 height 12
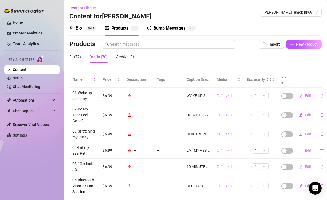
click at [127, 51] on div "Products Import New Product" at bounding box center [195, 45] width 253 height 11
click at [127, 61] on div "Archive (3)" at bounding box center [125, 57] width 18 height 12
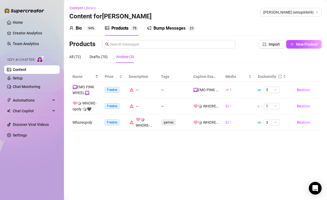
click at [85, 124] on td "Whoreopoly" at bounding box center [85, 122] width 32 height 16
click at [77, 57] on div "All (72)" at bounding box center [75, 57] width 12 height 6
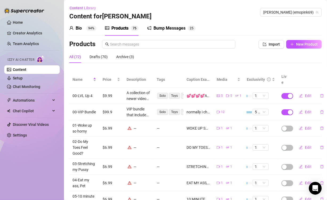
click at [22, 71] on link "Content" at bounding box center [20, 70] width 14 height 4
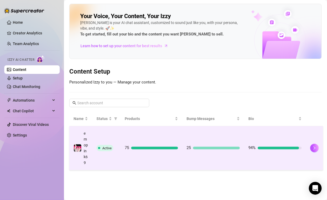
click at [105, 136] on td "Active" at bounding box center [106, 148] width 28 height 44
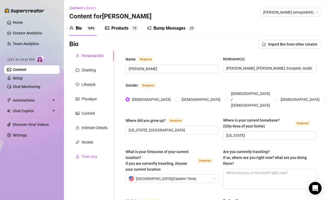
click at [86, 158] on div "Train Izzy" at bounding box center [90, 157] width 16 height 6
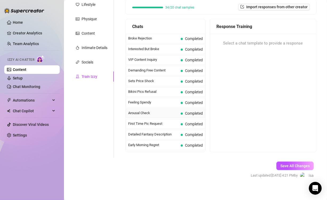
scroll to position [53, 0]
click at [177, 72] on span "Covered Photos Complaint" at bounding box center [155, 70] width 55 height 5
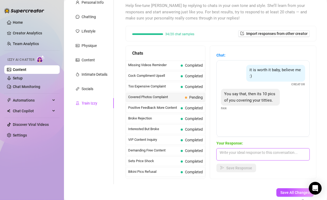
click at [263, 151] on textarea at bounding box center [263, 154] width 93 height 12
type textarea "H"
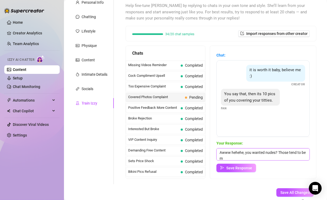
scroll to position [0, 0]
type textarea "Awww hehehe, you wanted nudes? Those tend to be more expensive~"
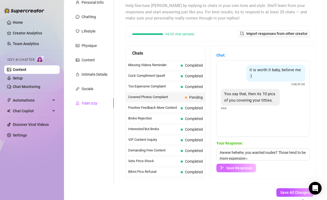
click at [245, 166] on span "Save Response" at bounding box center [240, 168] width 26 height 4
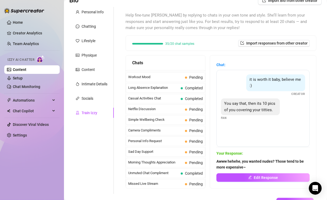
scroll to position [54, 0]
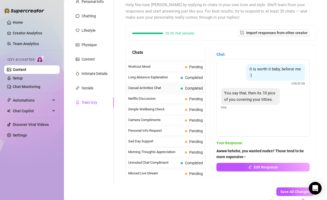
click at [158, 88] on span "Casual Activities Chat" at bounding box center [153, 87] width 50 height 5
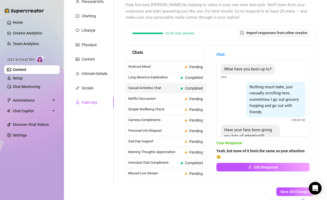
scroll to position [11, 0]
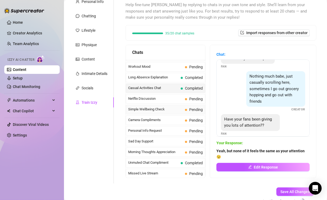
click at [169, 110] on span "Simple Wellbeing Check" at bounding box center [155, 109] width 55 height 5
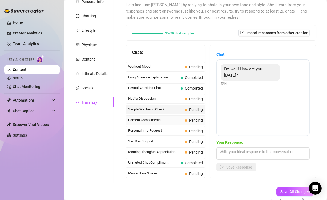
click at [168, 118] on span "Camera Compliments" at bounding box center [155, 119] width 55 height 5
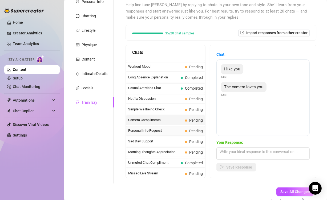
click at [168, 131] on span "Personal Info Request" at bounding box center [155, 130] width 55 height 5
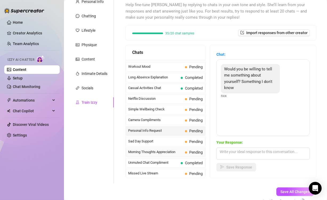
click at [163, 154] on div "Morning Thoughts Appreciation Pending" at bounding box center [166, 153] width 80 height 10
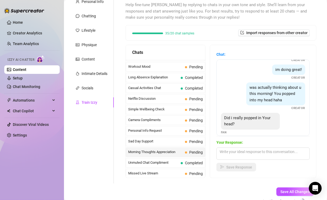
scroll to position [64, 0]
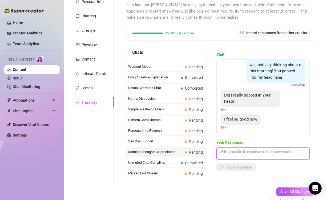
click at [236, 149] on textarea at bounding box center [263, 154] width 93 height 12
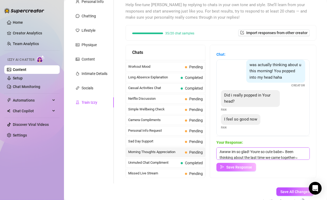
type textarea "Awww im so glad! Youre so cute babe~ Been thinking about the last time we came …"
click at [242, 169] on span "Save Response" at bounding box center [240, 167] width 26 height 4
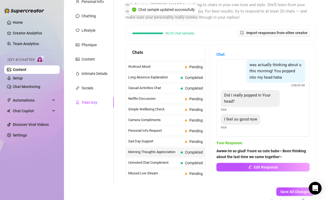
scroll to position [64, 0]
click at [178, 145] on div "Sad Day Support Pending" at bounding box center [166, 142] width 80 height 10
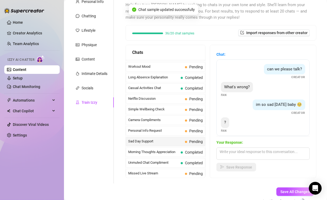
scroll to position [3, 0]
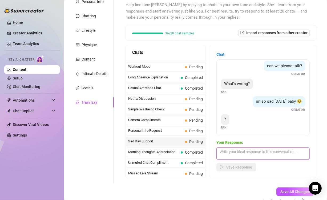
click at [237, 157] on textarea at bounding box center [263, 154] width 93 height 12
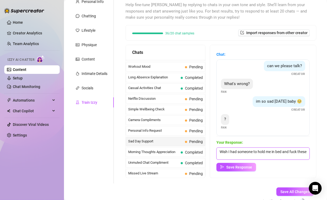
scroll to position [0, 0]
type textarea "Wish I had someone to hold me in bed and fuck these stressful days away"
click at [237, 164] on button "Save Response" at bounding box center [237, 167] width 40 height 9
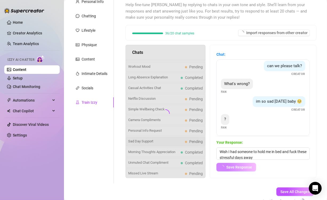
scroll to position [3, 0]
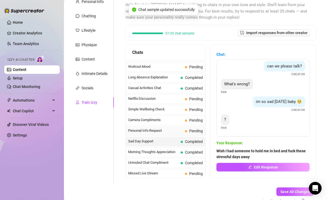
click at [158, 129] on span "Personal Info Request" at bounding box center [155, 130] width 55 height 5
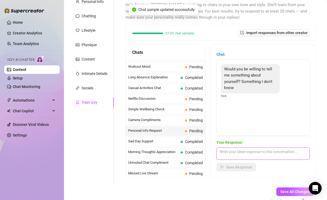
click at [245, 154] on textarea at bounding box center [263, 154] width 93 height 12
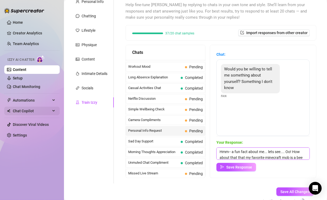
scroll to position [6, 0]
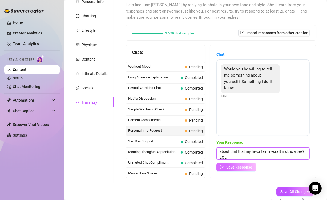
type textarea "Hmm-- a fun fact about me... lets see.... Oo! How about that that my favorite m…"
click at [223, 163] on button "Save Response" at bounding box center [237, 167] width 40 height 9
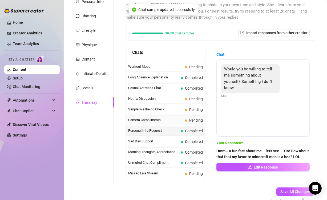
click at [165, 117] on span "Camera Compliments" at bounding box center [155, 119] width 55 height 5
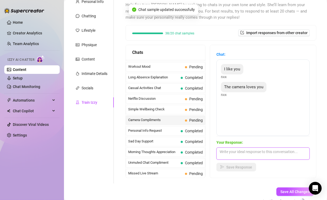
click at [256, 153] on textarea at bounding box center [263, 154] width 93 height 12
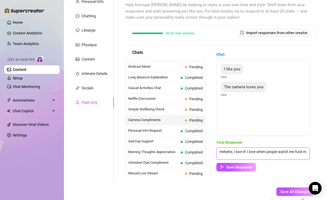
scroll to position [0, 0]
type textarea "Hehehe, I love it! I love when people watch me fuck my slutty pussy"
click at [246, 161] on div "Your Response: Hehehe, I love it! I love when people watch me fuck my slutty pu…" at bounding box center [263, 156] width 93 height 32
click at [243, 165] on span "Save Response" at bounding box center [240, 167] width 26 height 4
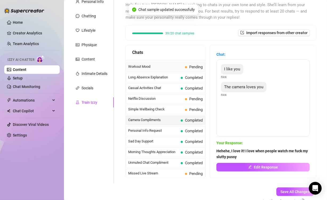
click at [165, 67] on span "Workout Mood" at bounding box center [155, 66] width 55 height 5
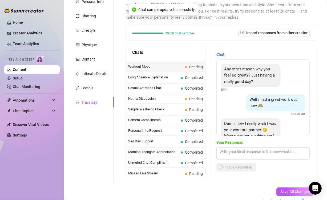
scroll to position [23, 0]
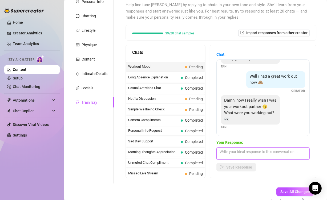
click at [260, 150] on textarea at bounding box center [263, 154] width 93 height 12
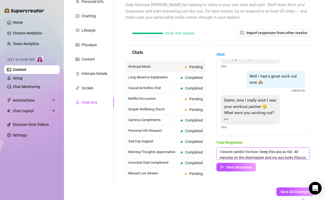
scroll to position [6, 0]
type textarea "I looove cardio! Its how I keep this ass so fat. 40 minutes on the stairmaster …"
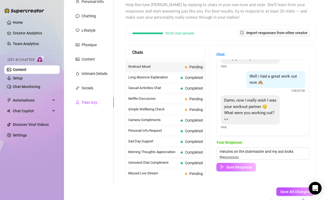
click at [246, 169] on button "Save Response" at bounding box center [237, 167] width 40 height 9
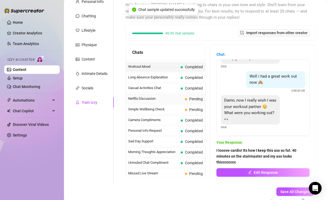
click at [176, 98] on span "Netflix Discussion" at bounding box center [155, 98] width 55 height 5
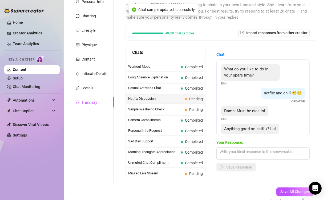
scroll to position [16, 0]
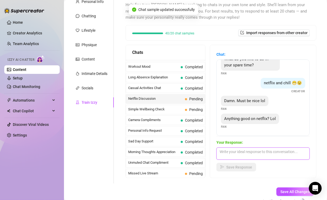
click at [259, 151] on textarea at bounding box center [263, 154] width 93 height 12
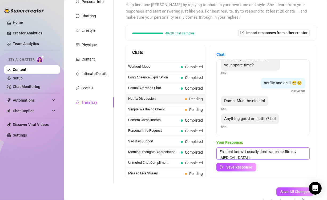
scroll to position [0, 0]
type textarea "Eh, don't know! I usually don't watch netflix, my adhd is nuts XD I like podcas…"
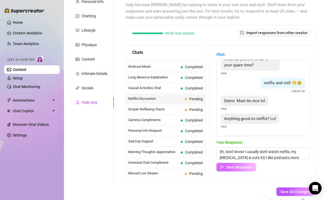
click at [244, 166] on span "Save Response" at bounding box center [240, 167] width 26 height 4
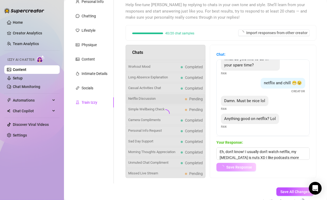
scroll to position [15, 0]
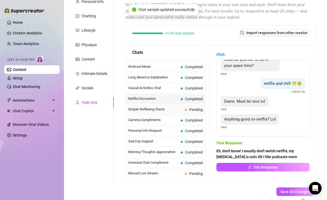
click at [174, 109] on span "Simple Wellbeing Check" at bounding box center [155, 109] width 55 height 5
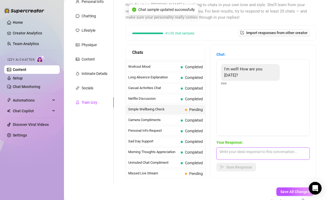
click at [252, 152] on textarea at bounding box center [263, 154] width 93 height 12
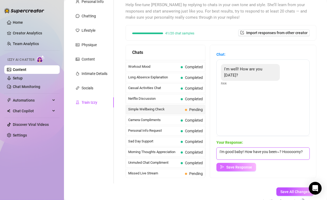
type textarea "I'm good baby! How have you been~? Hooooorny?"
click at [245, 165] on span "Save Response" at bounding box center [240, 167] width 26 height 4
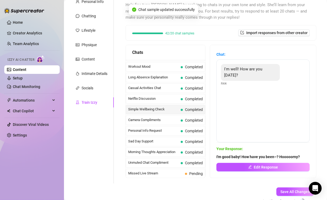
scroll to position [483, 0]
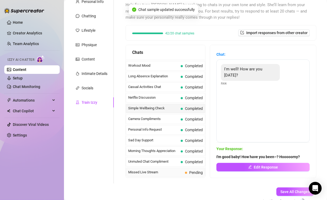
click at [165, 173] on span "Missed Live Stream" at bounding box center [155, 172] width 55 height 5
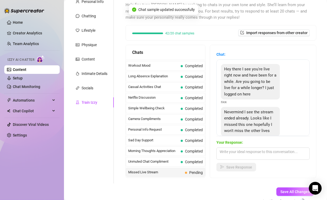
scroll to position [12, 0]
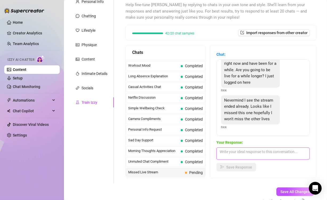
click at [247, 153] on textarea at bounding box center [263, 154] width 93 height 12
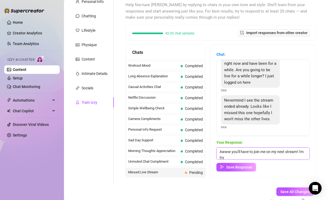
scroll to position [0, 0]
type textarea "Awww you'll have to join me on my next stream! I'm trying to get ideas for it, …"
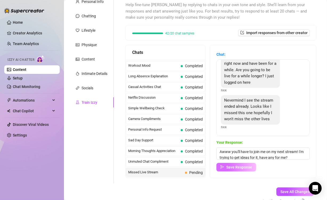
click at [239, 166] on span "Save Response" at bounding box center [240, 167] width 26 height 4
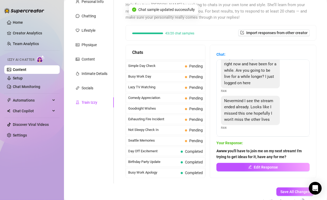
scroll to position [350, 0]
click at [160, 142] on span "Seattle Memories" at bounding box center [155, 140] width 55 height 5
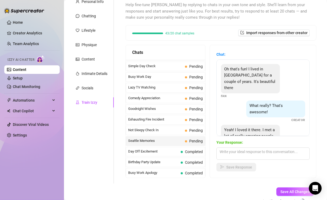
scroll to position [17, 0]
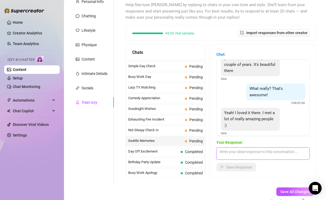
click at [250, 148] on textarea at bounding box center [263, 154] width 93 height 12
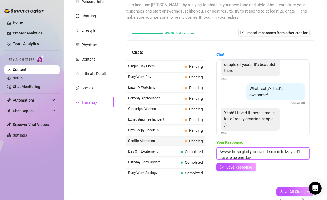
scroll to position [6, 0]
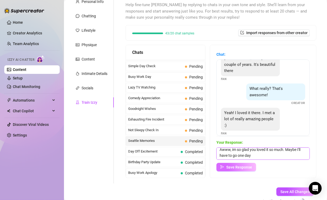
type textarea "Awww, im so glad you loved it so much. Maybe I'll have to go one day"
click at [244, 170] on button "Save Response" at bounding box center [237, 167] width 40 height 9
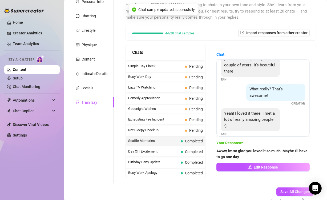
scroll to position [84, 0]
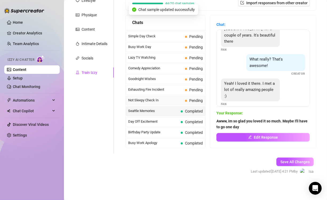
click at [165, 101] on span "Not Sleepy Check In" at bounding box center [155, 100] width 55 height 5
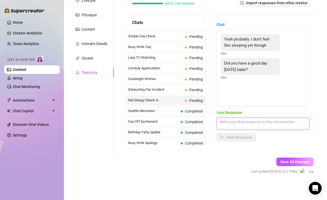
click at [246, 124] on textarea at bounding box center [263, 124] width 93 height 12
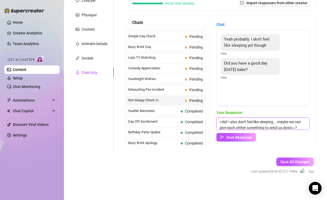
scroll to position [6, 0]
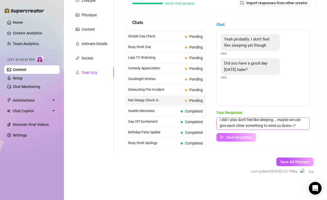
type textarea "I did! I also don't feel like sleeping... maybe we can give each other somethin…"
click at [239, 137] on span "Save Response" at bounding box center [240, 137] width 26 height 4
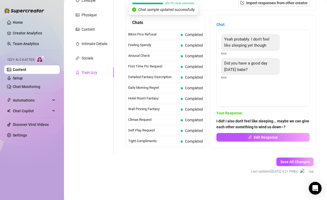
scroll to position [0, 0]
click at [158, 75] on span "Blanket Photo Anal Offer" at bounding box center [155, 76] width 55 height 5
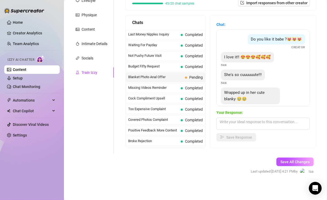
scroll to position [100, 0]
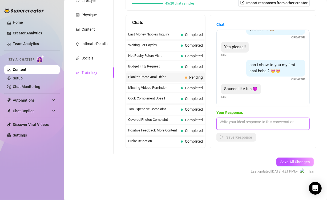
click at [249, 120] on textarea at bounding box center [263, 124] width 93 height 12
type textarea "Its SUCH a hot video, an oldie but a GREAT one~"
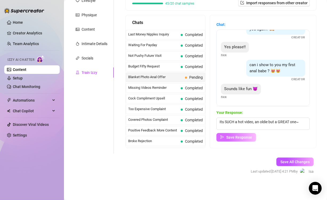
click at [243, 136] on span "Save Response" at bounding box center [240, 137] width 26 height 4
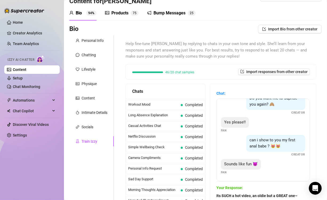
scroll to position [0, 0]
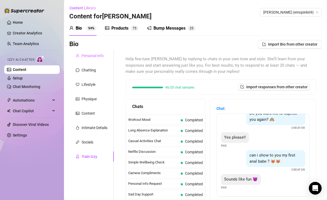
click at [95, 59] on div "Personal Info" at bounding box center [91, 56] width 45 height 10
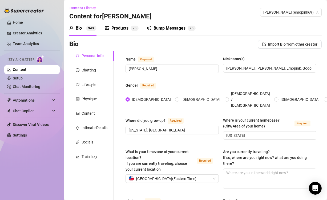
click at [82, 26] on div "Bio" at bounding box center [79, 28] width 6 height 6
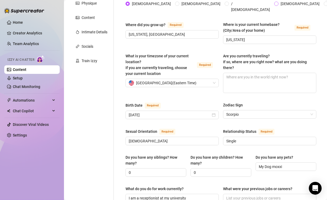
scroll to position [97, 0]
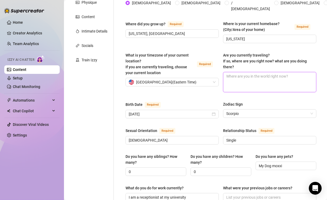
click at [231, 78] on textarea "Are you currently traveling? If so, where are you right now? what are you doing…" at bounding box center [270, 82] width 93 height 20
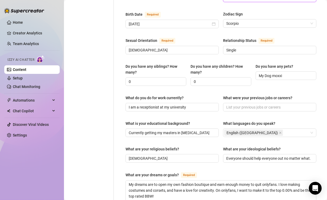
scroll to position [187, 0]
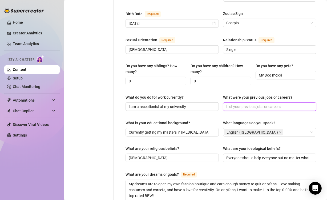
click at [235, 104] on input "What were your previous jobs or careers?" at bounding box center [270, 107] width 86 height 6
type input "University receptionist, volunteer councilor, delivery girl"
click at [219, 94] on div "What do you do for work currently? I am a receptionist at my university What we…" at bounding box center [221, 104] width 191 height 21
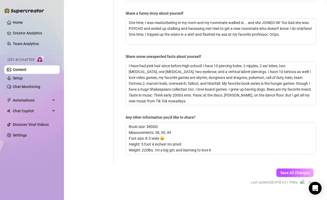
scroll to position [398, 0]
click at [289, 170] on span "Save All Changes" at bounding box center [295, 172] width 29 height 4
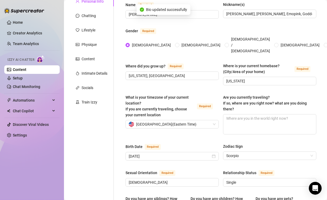
scroll to position [0, 0]
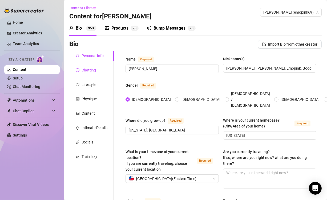
click at [89, 69] on div "Chatting" at bounding box center [89, 70] width 14 height 6
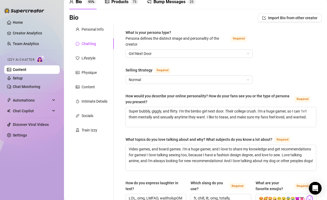
scroll to position [29, 0]
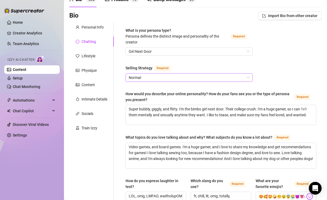
click at [181, 76] on span "Normal" at bounding box center [189, 78] width 121 height 8
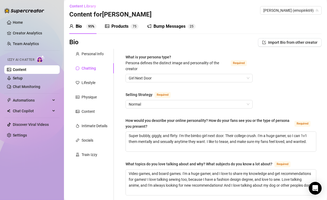
scroll to position [1, 0]
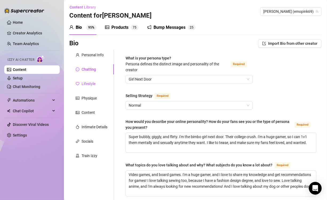
click at [89, 84] on div "Lifestyle" at bounding box center [89, 84] width 14 height 6
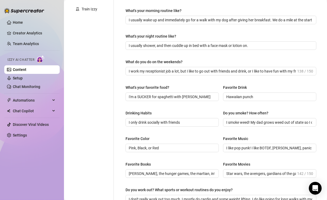
scroll to position [12, 0]
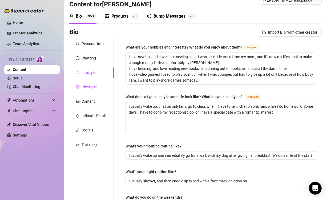
click at [86, 87] on div "Physique" at bounding box center [89, 87] width 15 height 6
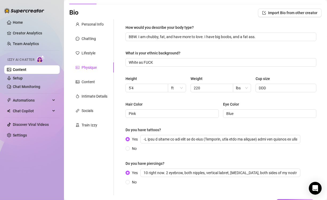
scroll to position [73, 0]
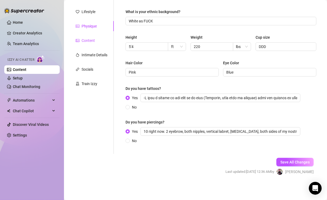
click at [89, 38] on div "Content" at bounding box center [88, 41] width 13 height 6
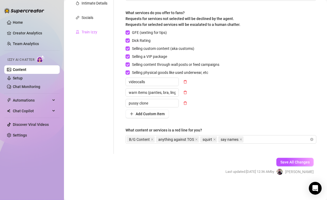
scroll to position [77, 0]
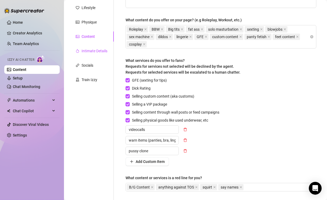
click at [90, 50] on div "Intimate Details" at bounding box center [95, 51] width 26 height 6
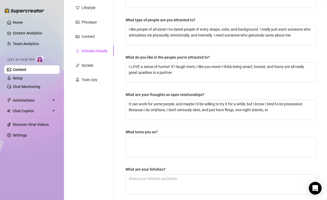
scroll to position [164, 0]
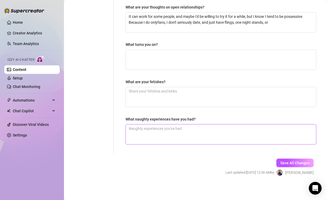
click at [185, 134] on textarea "What naughty experiences have you had?" at bounding box center [221, 135] width 191 height 20
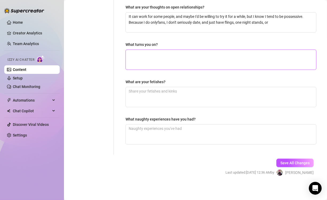
click at [237, 67] on textarea "What turns you on?" at bounding box center [221, 60] width 191 height 20
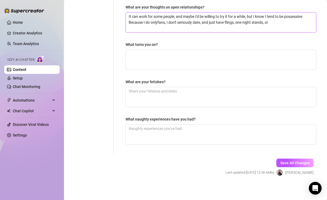
click at [279, 23] on textarea "It can work for some people, and maybe I'd be willing to try it for a while, bu…" at bounding box center [221, 23] width 191 height 20
type textarea "It can work for some people, and maybe I'd be willing to try it for a while, bu…"
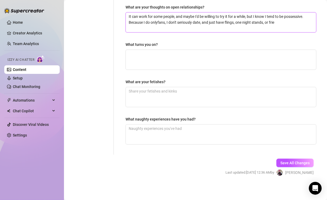
type textarea "It can work for some people, and maybe I'd be willing to try it for a while, bu…"
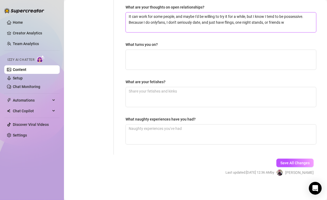
type textarea "It can work for some people, and maybe I'd be willing to try it for a while, bu…"
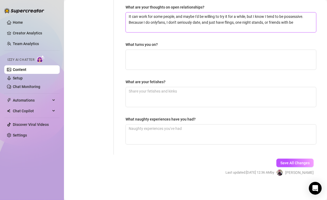
type textarea "It can work for some people, and maybe I'd be willing to try it for a while, bu…"
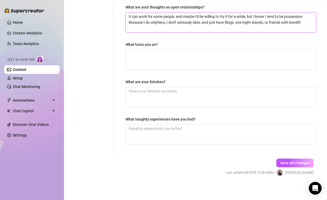
type textarea "It can work for some people, and maybe I'd be willing to try it for a while, bu…"
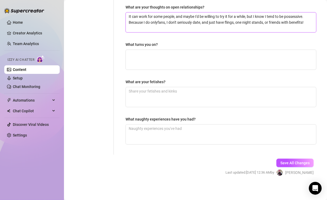
type textarea "It can work for some people, and maybe I'd be willing to try it for a while, bu…"
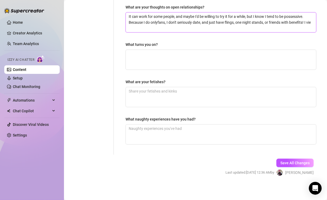
type textarea "It can work for some people, and maybe I'd be willing to try it for a while, bu…"
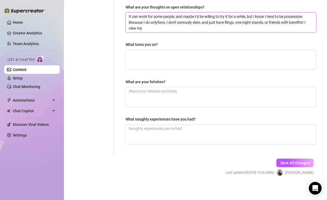
type textarea "It can work for some people, and maybe I'd be willing to try it for a while, bu…"
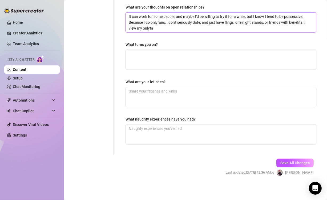
type textarea "It can work for some people, and maybe I'd be willing to try it for a while, bu…"
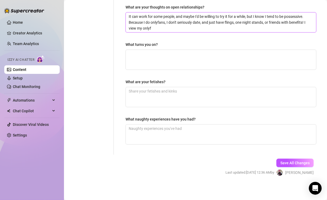
type textarea "It can work for some people, and maybe I'd be willing to try it for a while, bu…"
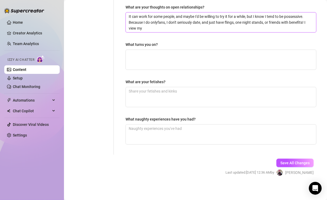
type textarea "It can work for some people, and maybe I'd be willing to try it for a while, bu…"
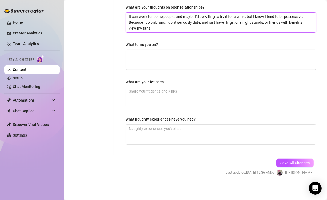
type textarea "It can work for some people, and maybe I'd be willing to try it for a while, bu…"
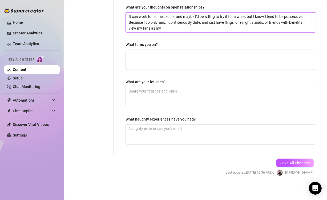
type textarea "It can work for some people, and maybe I'd be willing to try it for a while, bu…"
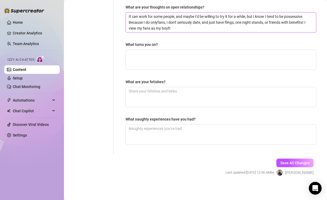
type textarea "It can work for some people, and maybe I'd be willing to try it for a while, bu…"
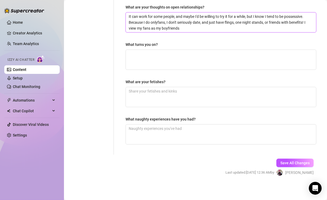
type textarea "It can work for some people, and maybe I'd be willing to try it for a while, bu…"
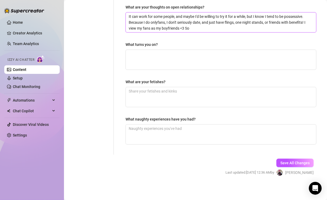
type textarea "It can work for some people, and maybe I'd be willing to try it for a while, bu…"
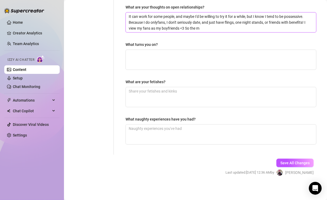
type textarea "It can work for some people, and maybe I'd be willing to try it for a while, bu…"
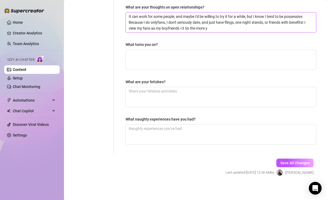
type textarea "It can work for some people, and maybe I'd be willing to try it for a while, bu…"
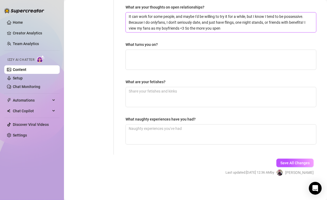
type textarea "It can work for some people, and maybe I'd be willing to try it for a while, bu…"
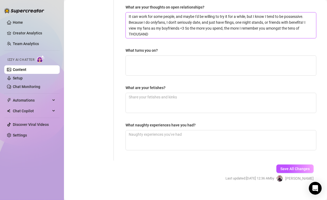
scroll to position [0, 0]
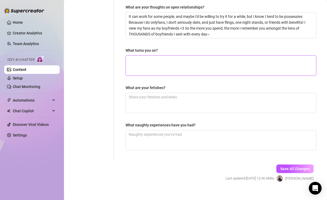
click at [230, 68] on textarea "What turns you on?" at bounding box center [221, 66] width 191 height 20
click at [230, 69] on textarea "I" at bounding box center [221, 66] width 191 height 20
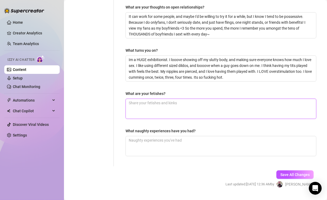
click at [231, 113] on textarea "What are your fetishes?" at bounding box center [221, 109] width 191 height 20
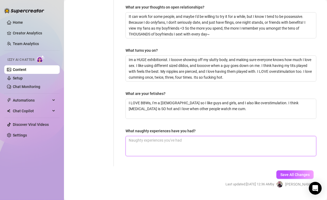
click at [204, 150] on textarea "What naughty experiences have you had?" at bounding box center [221, 146] width 191 height 20
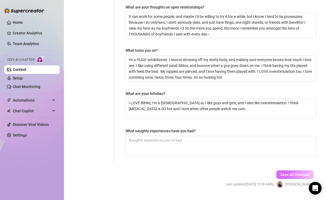
click at [286, 170] on button "Save All Changes" at bounding box center [295, 174] width 37 height 9
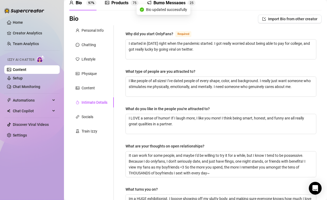
scroll to position [25, 0]
click at [96, 114] on div "Socials" at bounding box center [91, 117] width 45 height 10
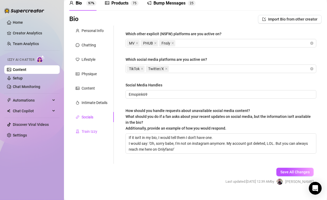
click at [93, 130] on div "Train Izzy" at bounding box center [90, 132] width 16 height 6
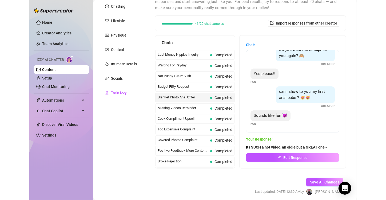
scroll to position [0, 0]
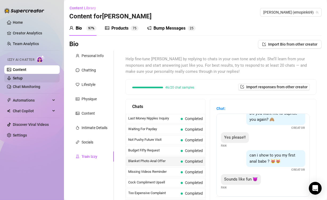
click at [23, 80] on link "Setup" at bounding box center [18, 78] width 10 height 4
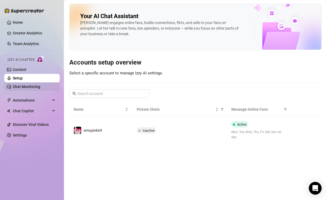
click at [25, 86] on link "Chat Monitoring" at bounding box center [26, 87] width 27 height 4
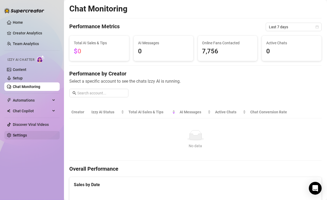
click at [24, 133] on link "Settings" at bounding box center [20, 135] width 14 height 4
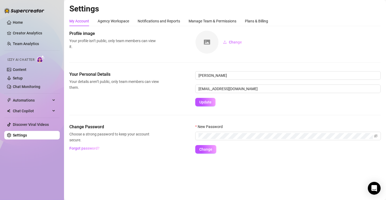
click at [21, 39] on ul "Home Creator Analytics Team Analytics Izzy AI Chatter Content Setup Chat Monito…" at bounding box center [31, 79] width 55 height 126
click at [20, 35] on link "Creator Analytics" at bounding box center [34, 33] width 43 height 9
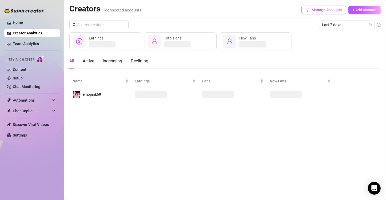
click at [327, 14] on button "Manage Accounts" at bounding box center [323, 10] width 45 height 9
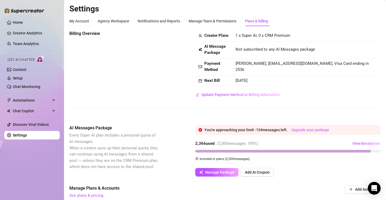
click at [312, 132] on link "Upgrade your package" at bounding box center [310, 130] width 38 height 4
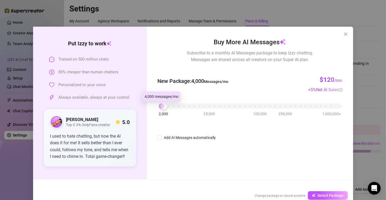
drag, startPoint x: 158, startPoint y: 106, endPoint x: 164, endPoint y: 107, distance: 6.2
click at [164, 107] on div at bounding box center [163, 106] width 7 height 7
click at [268, 158] on div "Buy More AI Messages Subscribe to a monthly AI Messages package to keep Izzy ch…" at bounding box center [250, 103] width 206 height 153
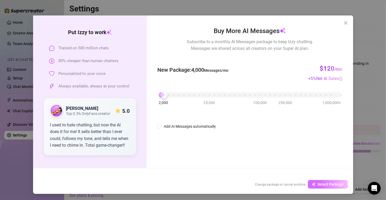
click at [321, 181] on button "Select Package" at bounding box center [328, 184] width 40 height 9
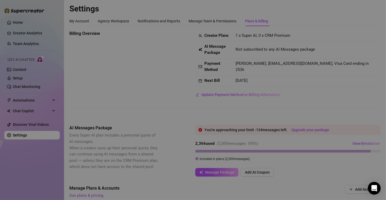
scroll to position [0, 0]
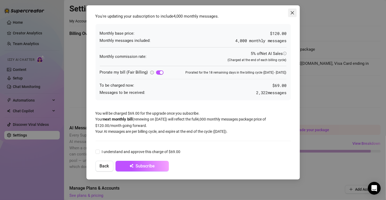
click at [292, 12] on icon "close" at bounding box center [292, 12] width 3 height 3
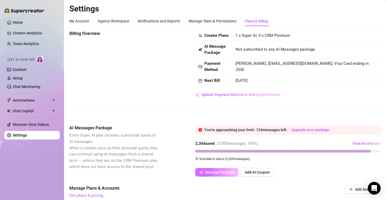
click at [214, 174] on span "Manage Package" at bounding box center [219, 172] width 29 height 4
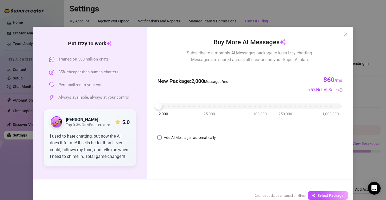
click at [157, 137] on input "Add AI Messages automatically" at bounding box center [159, 138] width 4 height 4
click at [236, 139] on input "85%" at bounding box center [237, 138] width 18 height 8
click at [232, 139] on input "85%" at bounding box center [237, 138] width 18 height 8
click at [283, 156] on div "Buy More AI Messages Subscribe to a monthly AI Messages package to keep Izzy ch…" at bounding box center [250, 103] width 206 height 153
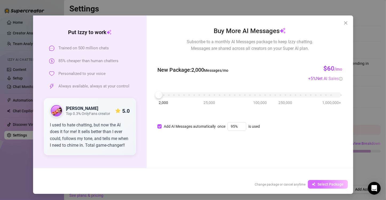
click at [327, 184] on span "Select Package" at bounding box center [331, 184] width 26 height 4
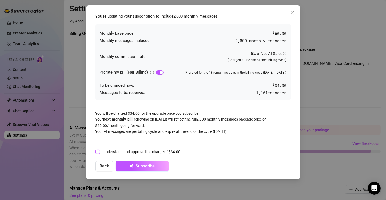
click at [125, 153] on span "I understand and approve this charge of $34.00" at bounding box center [141, 152] width 83 height 6
click at [99, 153] on input "I understand and approve this charge of $34.00" at bounding box center [98, 152] width 4 height 4
click at [289, 12] on span "Close" at bounding box center [292, 13] width 9 height 4
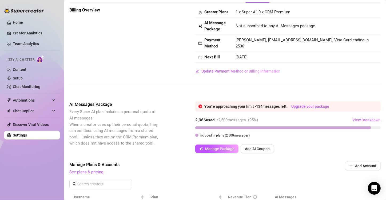
scroll to position [24, 0]
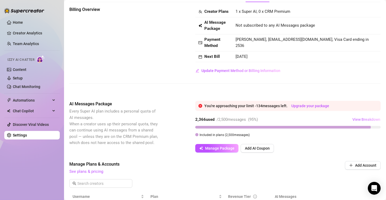
click at [327, 122] on span "View Breakdown" at bounding box center [366, 119] width 28 height 4
click at [265, 168] on span "Manage Plans & Accounts" at bounding box center [188, 164] width 239 height 6
click at [119, 153] on div "AI Messages Package Every Super AI plan includes a personal quota of AI message…" at bounding box center [224, 127] width 311 height 52
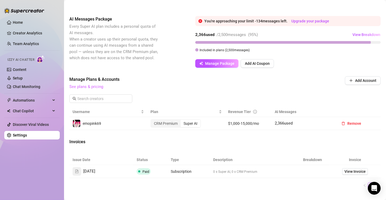
scroll to position [109, 0]
click at [223, 145] on div "Invoices" at bounding box center [224, 141] width 311 height 7
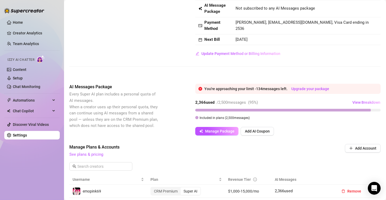
scroll to position [41, 0]
click at [257, 175] on div "Manage Plans & Accounts See plans & pricing Add Account" at bounding box center [224, 159] width 311 height 30
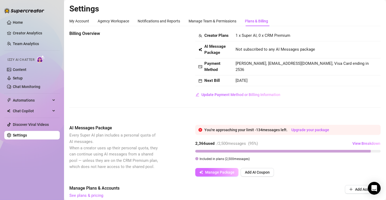
click at [223, 174] on span "Manage Package" at bounding box center [219, 172] width 29 height 4
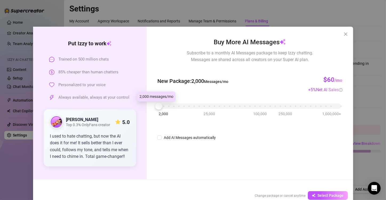
drag, startPoint x: 173, startPoint y: 106, endPoint x: 156, endPoint y: 107, distance: 17.1
click at [159, 106] on div "2,000 25,000 100,000 250,000 1,000,000+" at bounding box center [250, 103] width 182 height 3
click at [173, 137] on div "Add AI Messages automatically" at bounding box center [190, 138] width 52 height 6
click at [162, 137] on input "Add AI Messages automatically" at bounding box center [159, 138] width 4 height 4
click at [230, 136] on input "85%" at bounding box center [237, 138] width 18 height 8
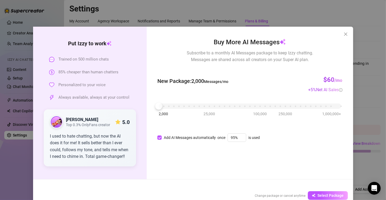
click at [213, 160] on div "Buy More AI Messages Subscribe to a monthly AI Messages package to keep Izzy ch…" at bounding box center [250, 103] width 206 height 153
click at [296, 161] on div "Buy More AI Messages Subscribe to a monthly AI Messages package to keep Izzy ch…" at bounding box center [250, 103] width 206 height 153
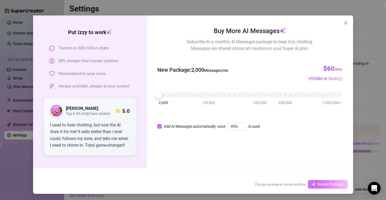
click at [327, 184] on span "Select Package" at bounding box center [331, 184] width 26 height 4
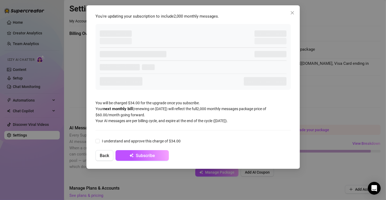
scroll to position [0, 0]
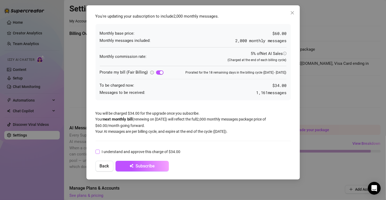
click at [126, 150] on span "I understand and approve this charge of $34.00" at bounding box center [141, 152] width 83 height 6
click at [99, 150] on input "I understand and approve this charge of $34.00" at bounding box center [98, 152] width 4 height 4
click at [138, 161] on button "Subscribe" at bounding box center [142, 166] width 53 height 11
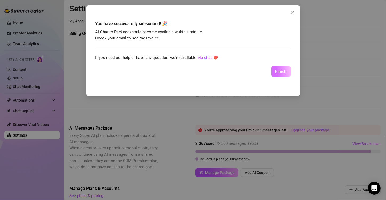
click at [284, 74] on button "Finish" at bounding box center [280, 71] width 19 height 11
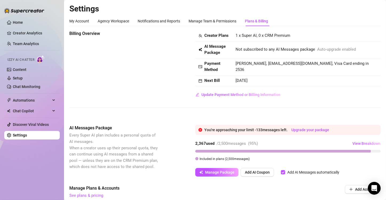
click at [232, 116] on div "Billing Overview Creator Plans 1 x Super AI, 0 x CRM Premium AI Message Package…" at bounding box center [224, 73] width 311 height 86
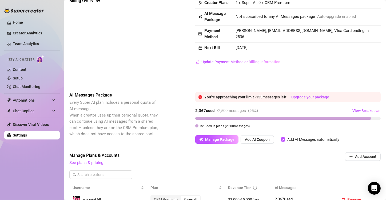
scroll to position [38, 0]
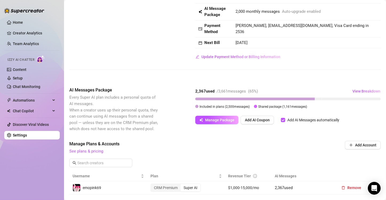
click at [178, 132] on div "AI Messages Package Every Super AI plan includes a personal quota of AI message…" at bounding box center [224, 109] width 311 height 45
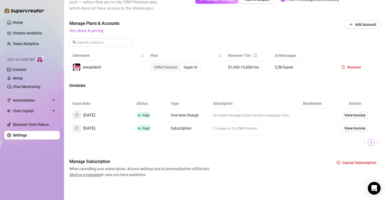
scroll to position [0, 0]
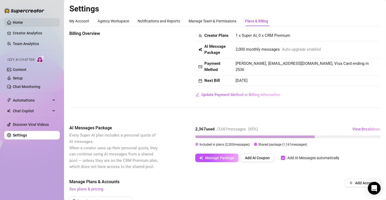
click at [20, 25] on link "Home" at bounding box center [18, 22] width 10 height 4
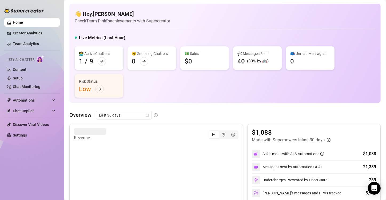
click at [23, 25] on link "Home" at bounding box center [18, 22] width 10 height 4
click at [25, 29] on link "Creator Analytics" at bounding box center [34, 33] width 43 height 9
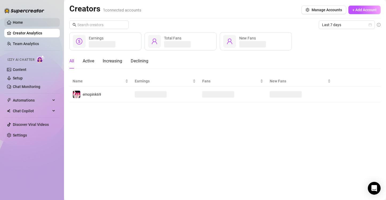
click at [23, 23] on link "Home" at bounding box center [18, 22] width 10 height 4
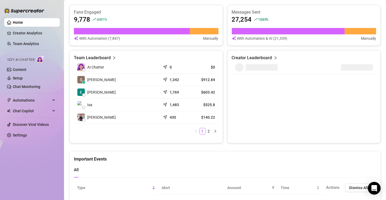
scroll to position [210, 0]
click at [214, 130] on icon "right" at bounding box center [215, 130] width 3 height 3
